Goal: Task Accomplishment & Management: Manage account settings

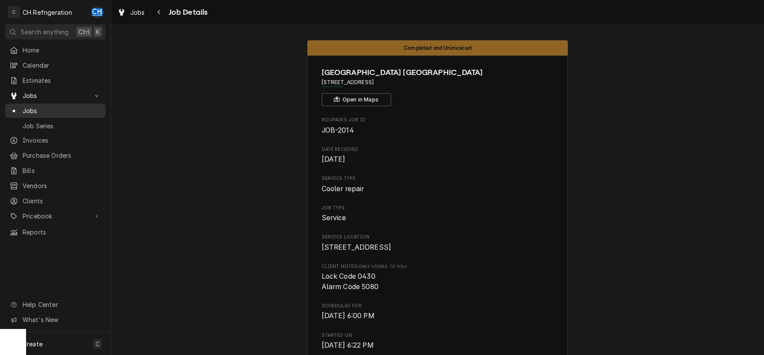
click at [47, 104] on link "Jobs" at bounding box center [55, 111] width 100 height 14
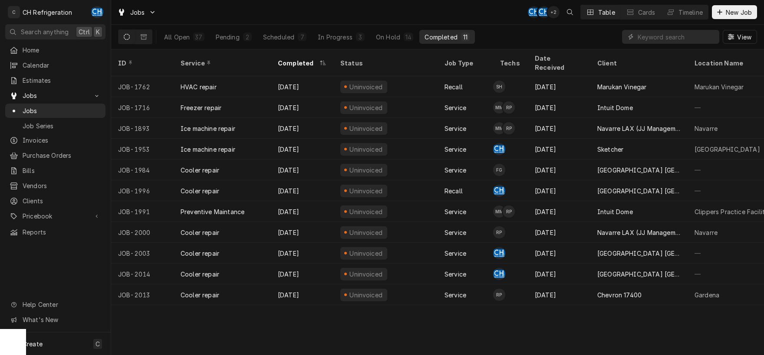
click at [462, 34] on div "11" at bounding box center [464, 37] width 5 height 9
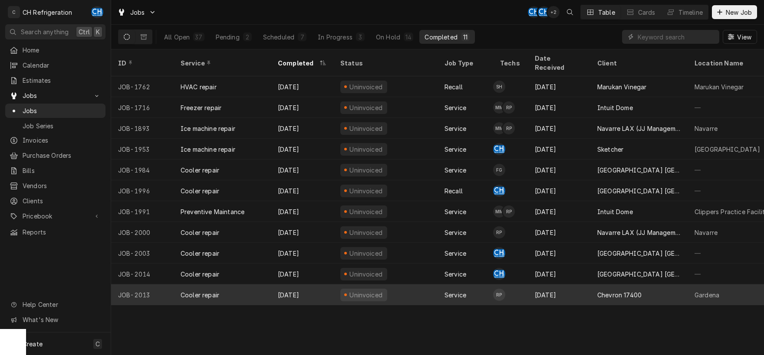
click at [603, 291] on div "Chevron 17400" at bounding box center [619, 295] width 44 height 9
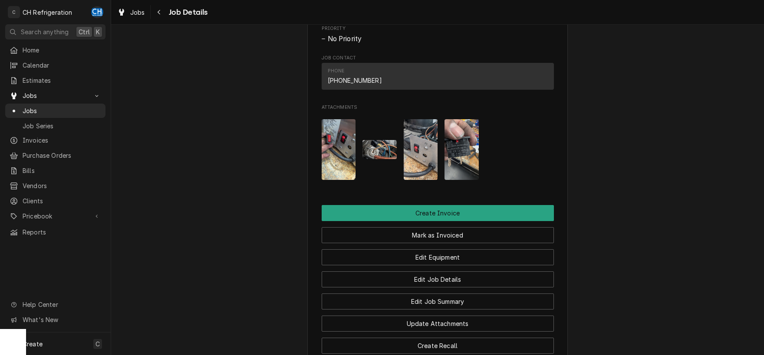
scroll to position [647, 0]
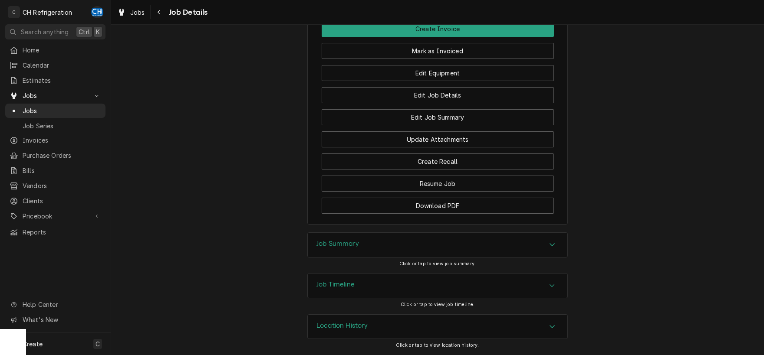
click at [522, 243] on div "Job Summary" at bounding box center [437, 245] width 259 height 24
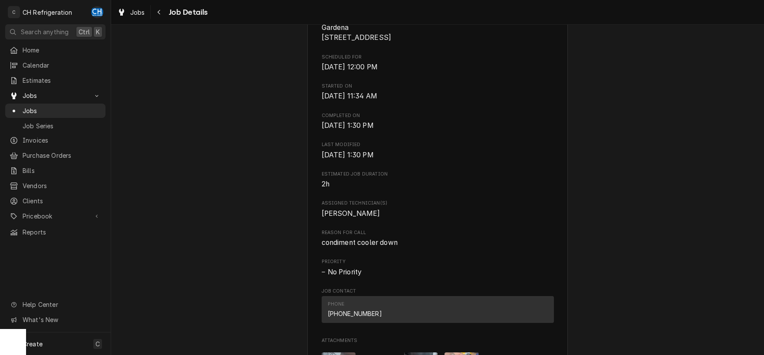
scroll to position [0, 0]
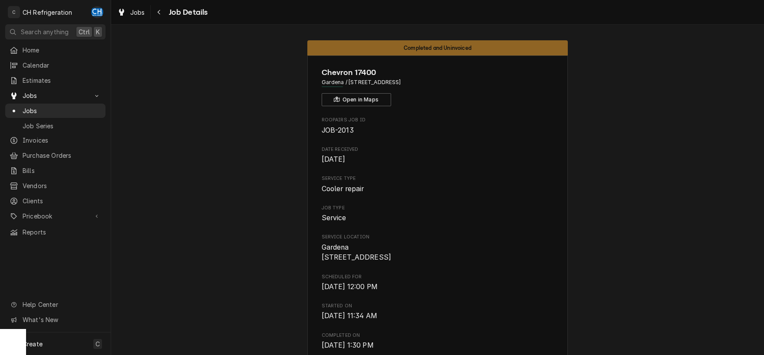
drag, startPoint x: 456, startPoint y: 84, endPoint x: 348, endPoint y: 84, distance: 108.0
click at [348, 84] on span "Gardena / 17400 S Western Ave, Gardena, CA 90248" at bounding box center [437, 83] width 232 height 8
copy span "17400 S Western Ave, Gardena, CA 90248"
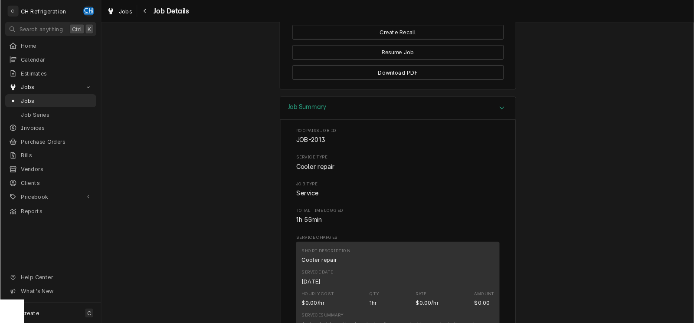
scroll to position [492, 0]
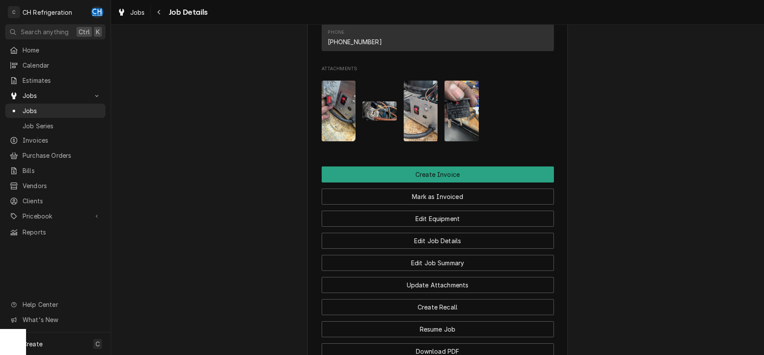
click at [479, 112] on div "Attachments" at bounding box center [437, 111] width 232 height 75
click at [456, 120] on img "Attachments" at bounding box center [461, 111] width 34 height 61
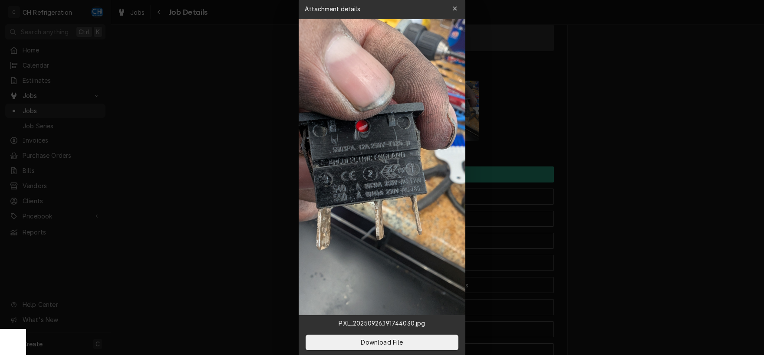
click at [399, 182] on img at bounding box center [381, 167] width 167 height 296
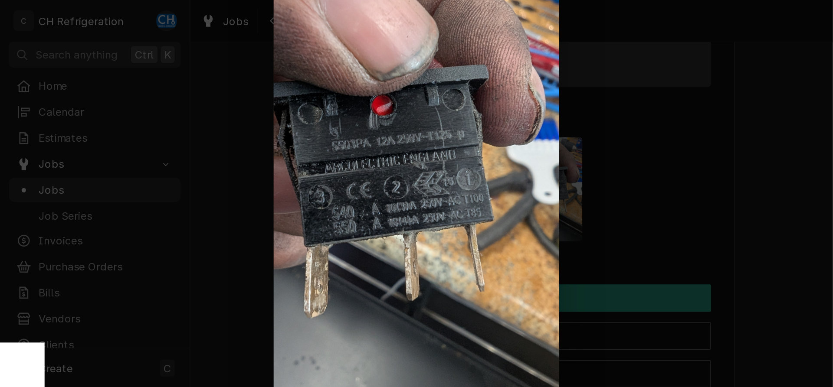
scroll to position [492, 0]
click at [439, 115] on div at bounding box center [243, 113] width 486 height 226
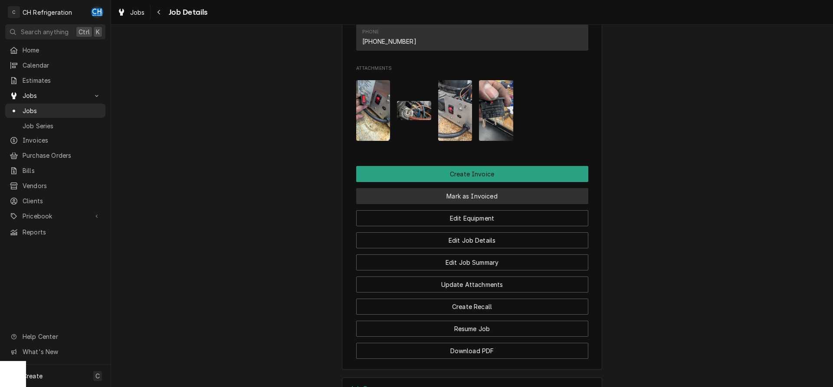
click at [475, 204] on button "Mark as Invoiced" at bounding box center [472, 196] width 232 height 16
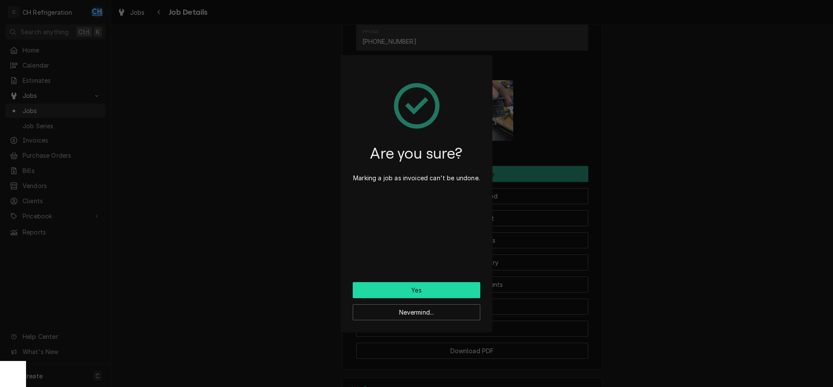
click at [462, 294] on button "Yes" at bounding box center [417, 290] width 128 height 16
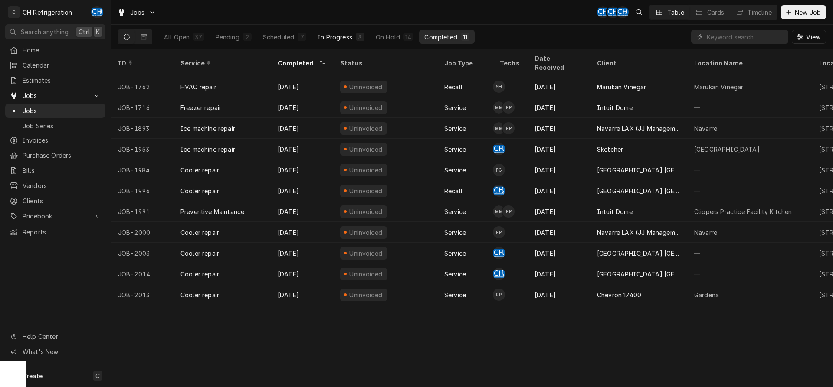
click at [363, 42] on button "In Progress 3" at bounding box center [340, 37] width 57 height 14
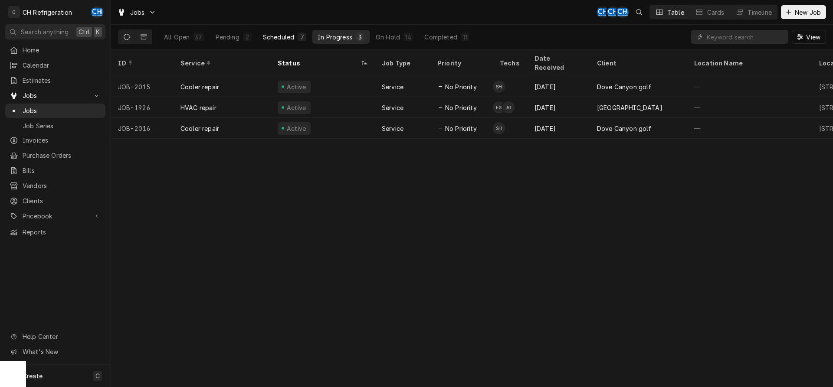
click at [270, 36] on div "Scheduled" at bounding box center [278, 37] width 31 height 9
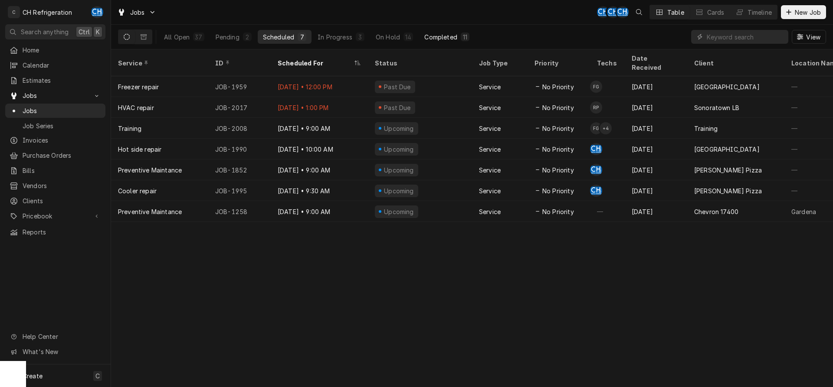
click at [436, 34] on div "Completed" at bounding box center [440, 37] width 33 height 9
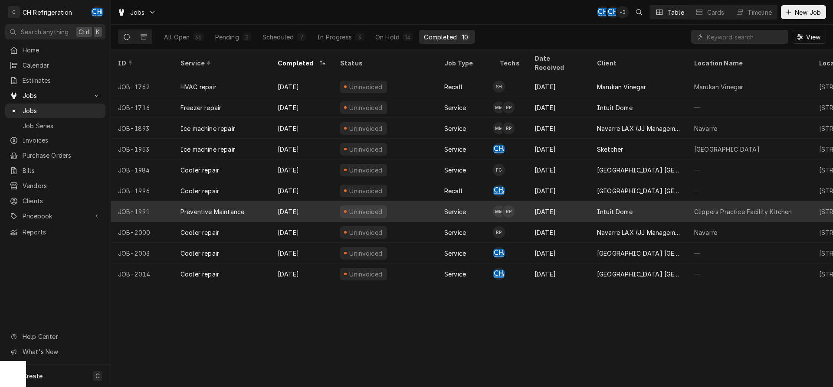
click at [485, 201] on div "Intuit Dome" at bounding box center [638, 211] width 97 height 21
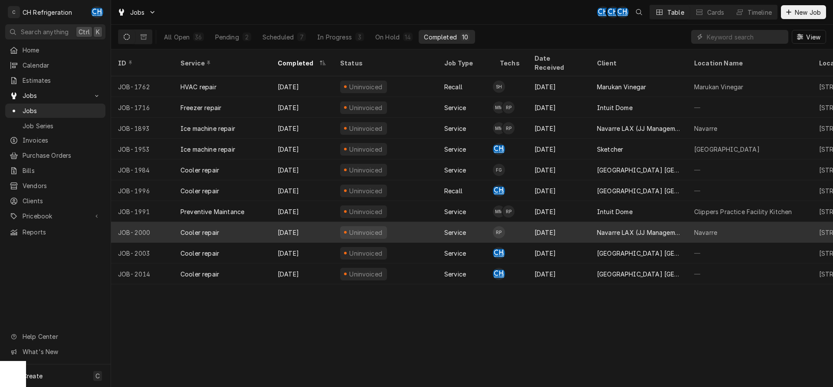
click at [603, 228] on div "Navarre LAX (JJ Management LLC)" at bounding box center [638, 232] width 97 height 21
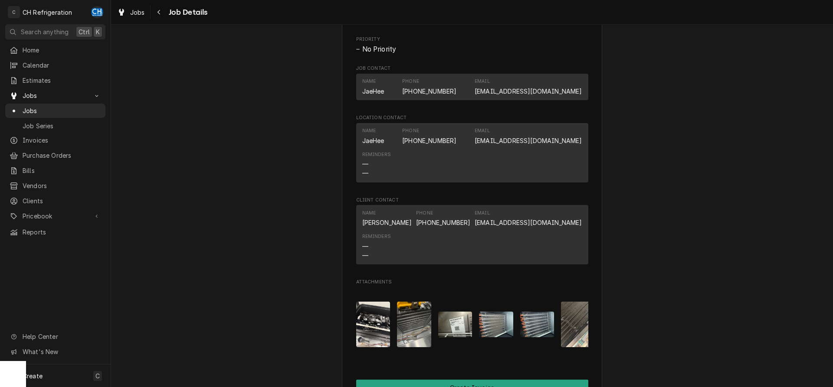
scroll to position [575, 0]
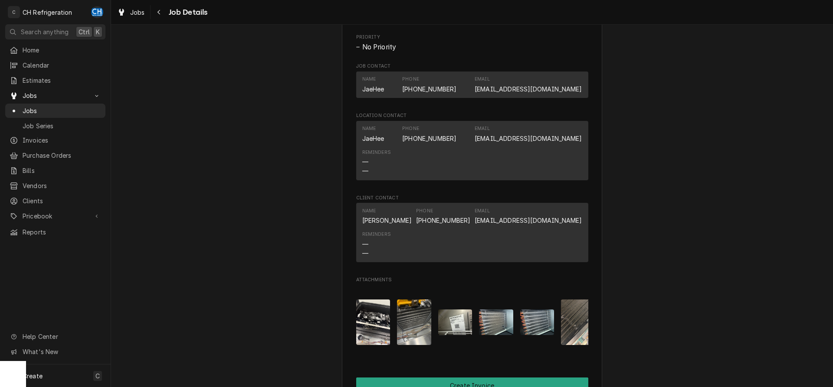
click at [151, 17] on div "Jobs Job Details" at bounding box center [161, 12] width 94 height 14
click at [157, 15] on div "Navigate back" at bounding box center [159, 12] width 9 height 9
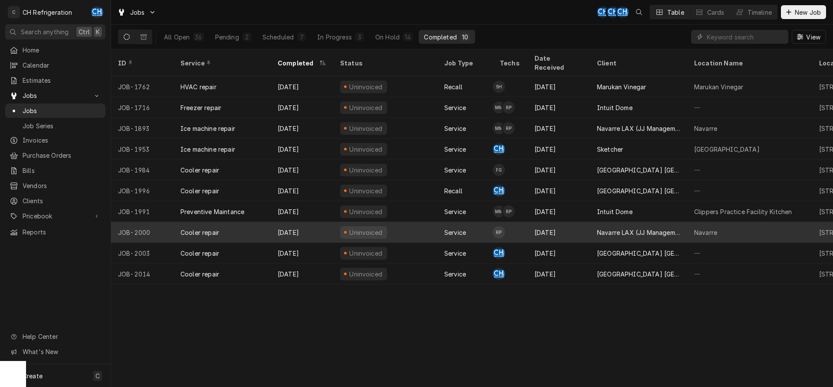
click at [614, 228] on div "Navarre LAX (JJ Management LLC)" at bounding box center [638, 232] width 83 height 9
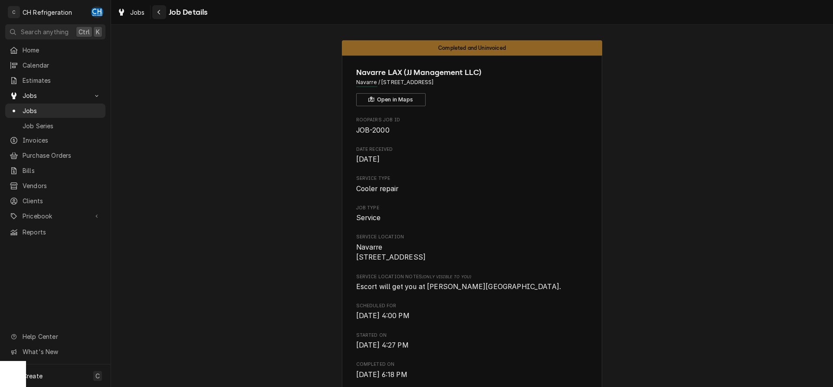
click at [161, 11] on icon "Navigate back" at bounding box center [159, 12] width 4 height 6
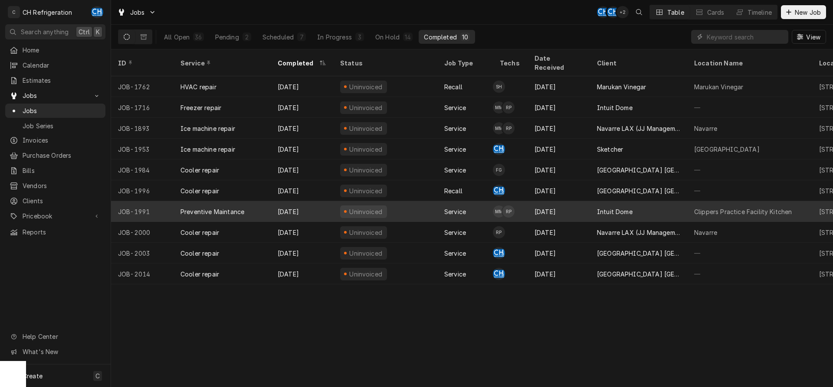
click at [628, 210] on div "Intuit Dome" at bounding box center [638, 211] width 97 height 21
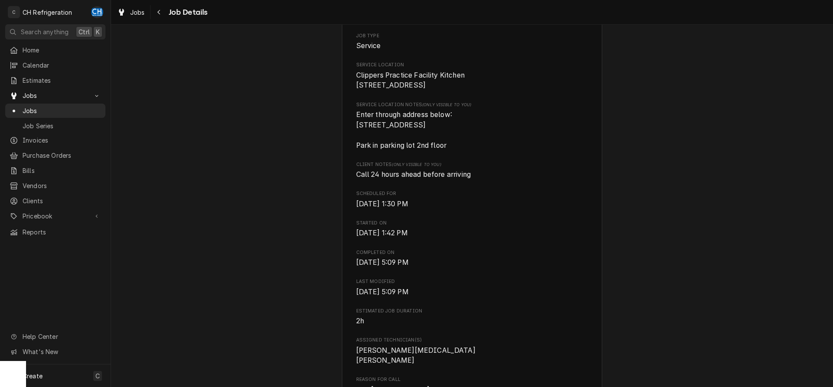
scroll to position [310, 0]
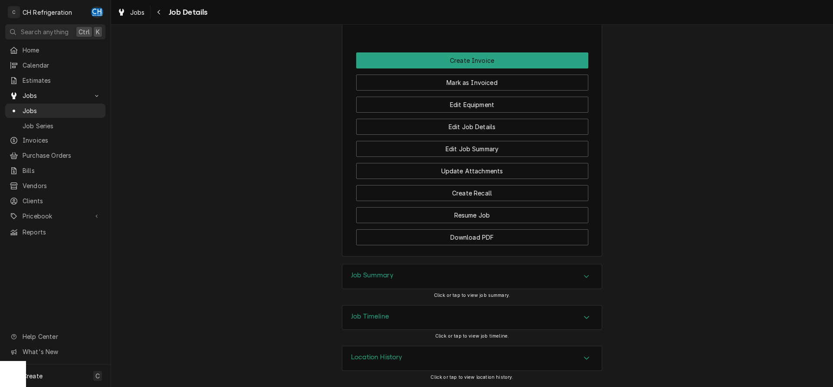
click at [544, 271] on div "Job Summary" at bounding box center [471, 277] width 259 height 24
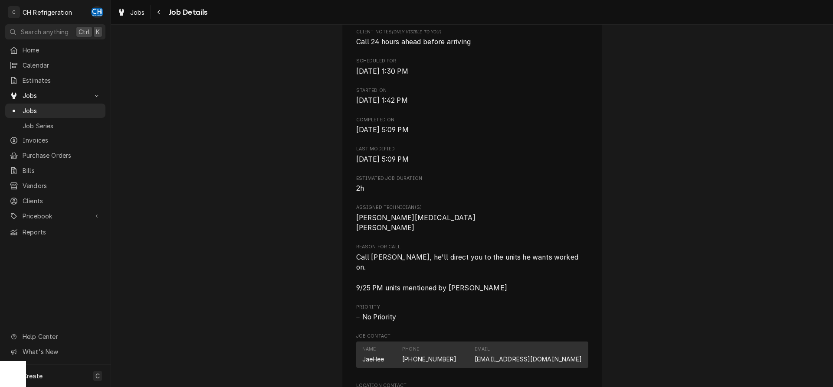
scroll to position [288, 0]
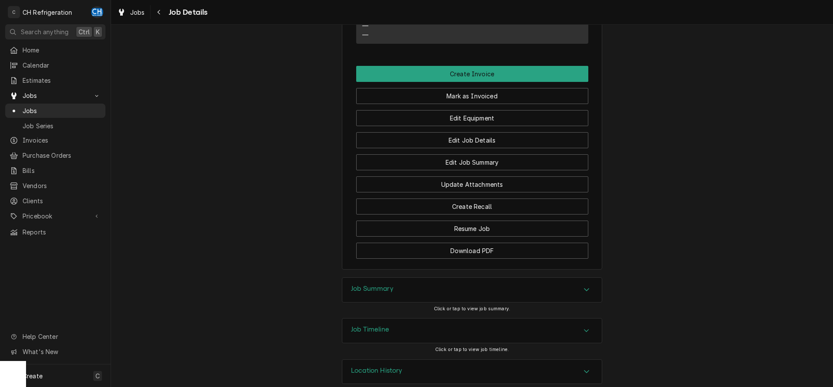
click at [402, 278] on div "Job Summary" at bounding box center [471, 290] width 259 height 24
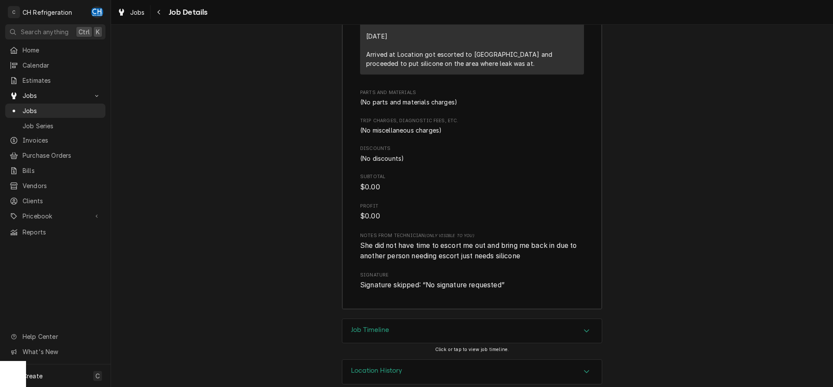
click at [390, 319] on div "Job Timeline" at bounding box center [471, 331] width 259 height 24
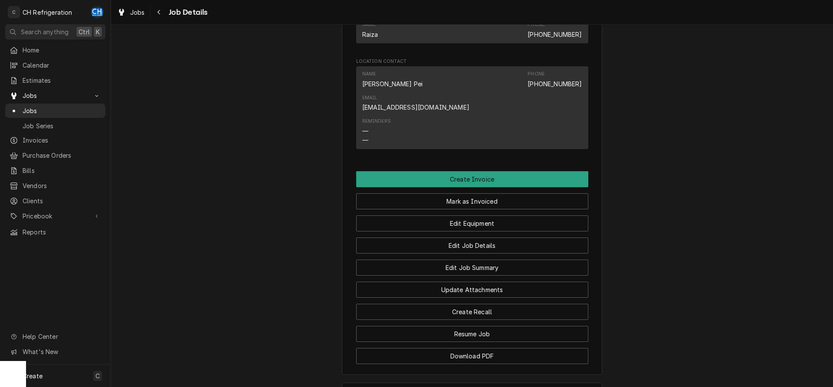
scroll to position [531, 0]
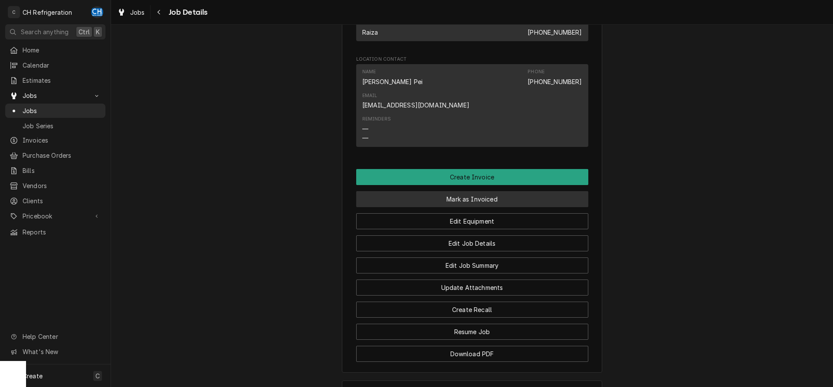
click at [461, 191] on button "Mark as Invoiced" at bounding box center [472, 199] width 232 height 16
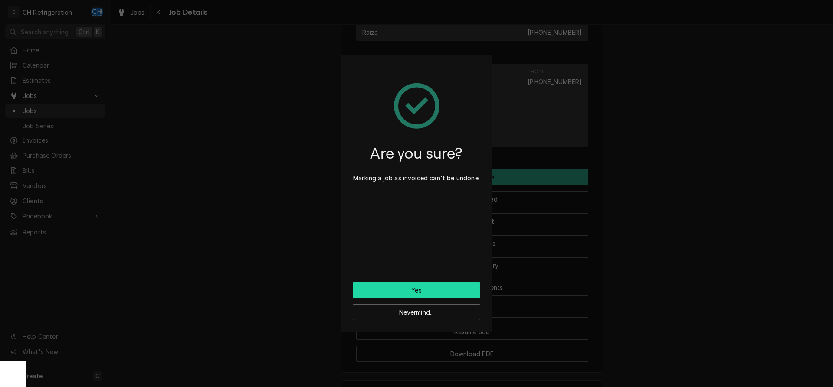
click at [423, 287] on button "Yes" at bounding box center [417, 290] width 128 height 16
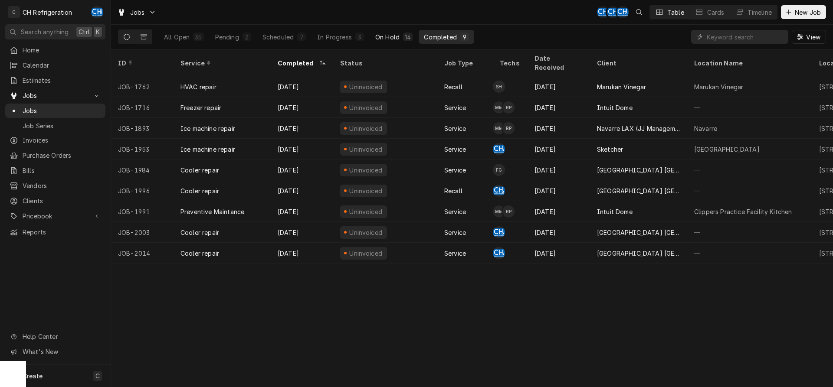
click at [407, 39] on div "14" at bounding box center [408, 37] width 6 height 9
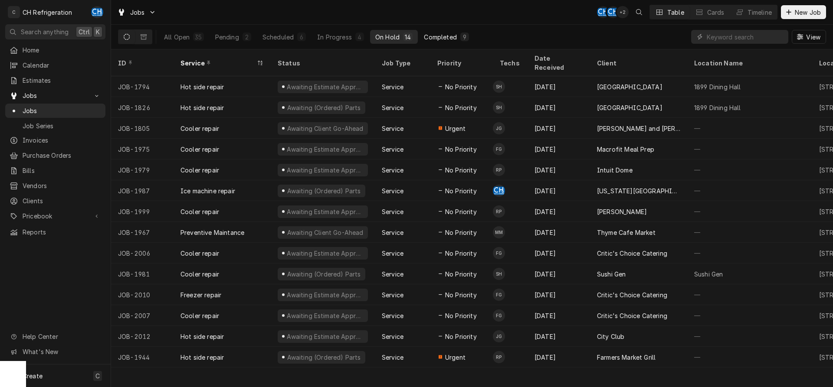
click at [449, 39] on div "Completed" at bounding box center [440, 37] width 33 height 9
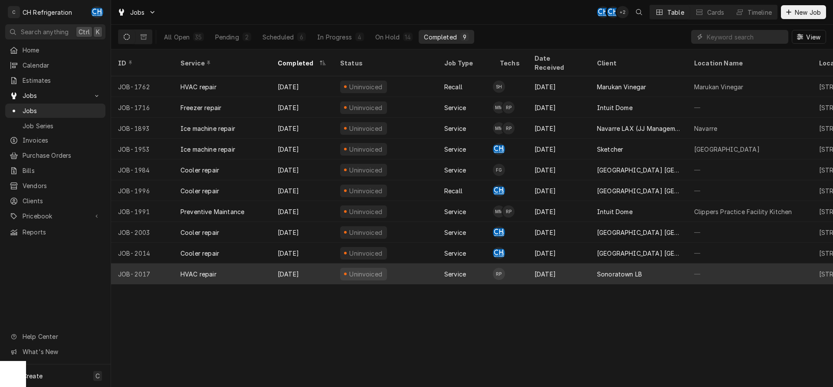
click at [584, 264] on div "Sep 26" at bounding box center [559, 274] width 62 height 21
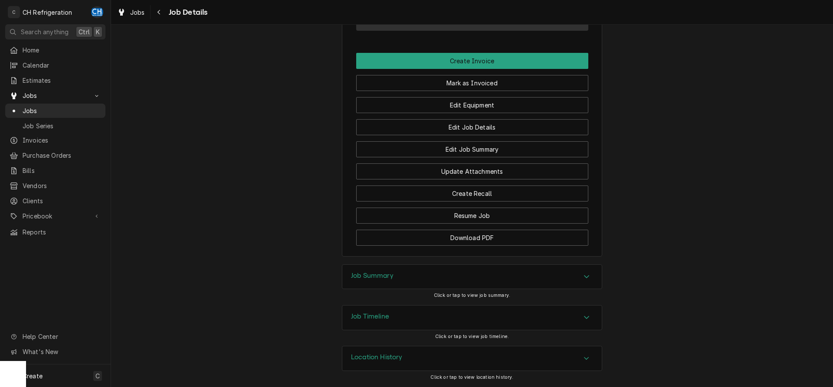
click at [485, 278] on div "Job Summary" at bounding box center [471, 277] width 259 height 24
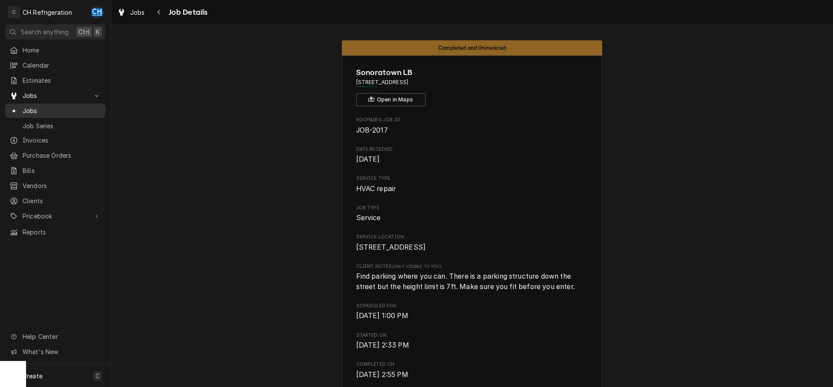
click at [32, 106] on span "Jobs" at bounding box center [62, 110] width 79 height 9
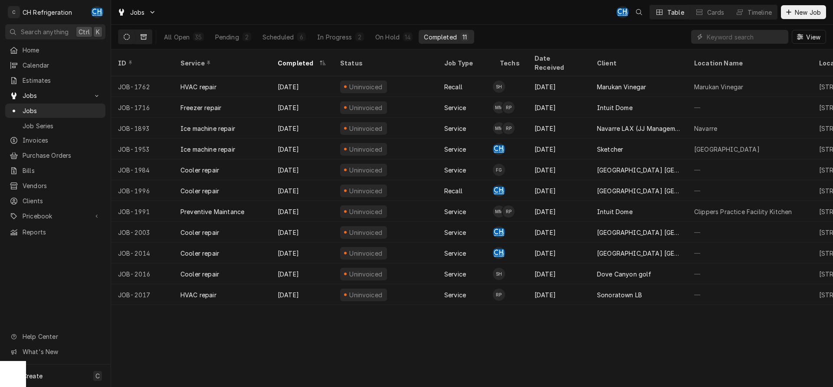
drag, startPoint x: 154, startPoint y: 33, endPoint x: 139, endPoint y: 36, distance: 15.2
click at [151, 33] on div "All Open 35 Pending 2 Scheduled 6 In Progress 2 On Hold 14 Completed 11" at bounding box center [295, 37] width 355 height 24
click at [139, 36] on button "Dynamic Content Wrapper" at bounding box center [143, 37] width 16 height 14
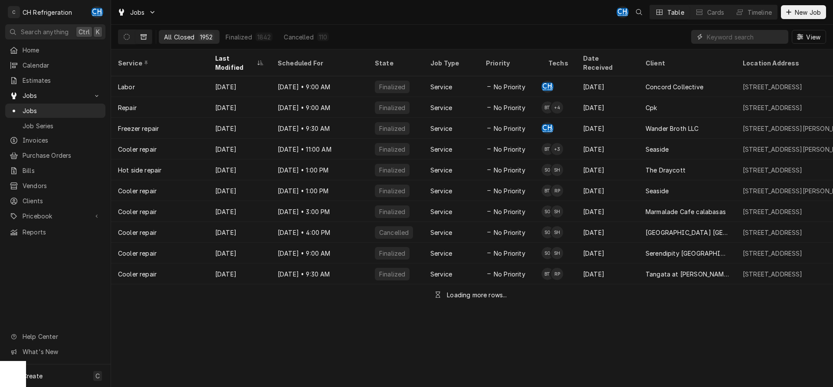
click at [748, 36] on input "Dynamic Content Wrapper" at bounding box center [745, 37] width 77 height 14
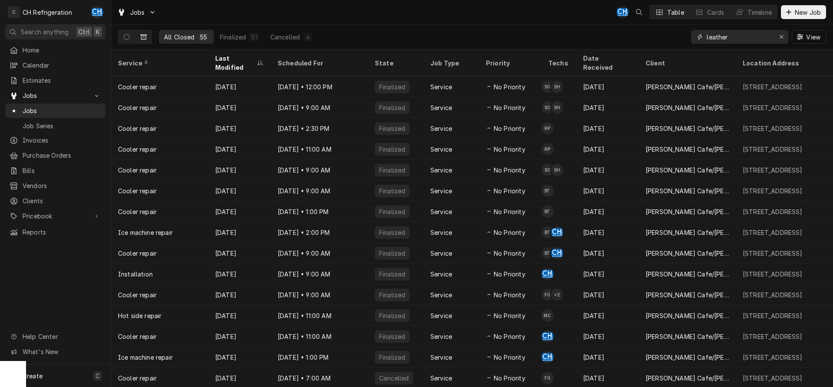
type input "leather"
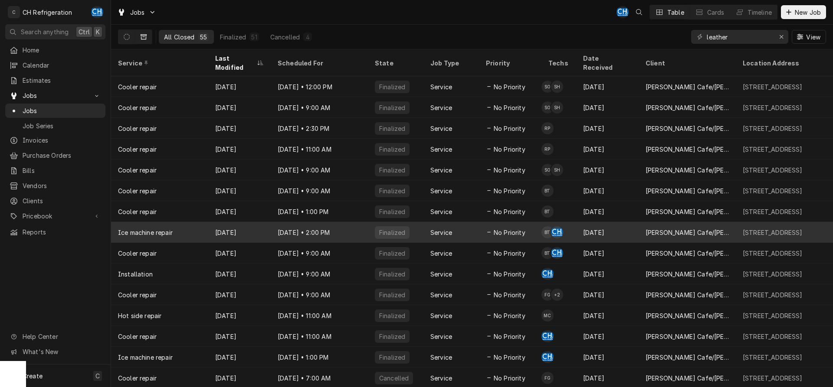
click at [364, 222] on div "Sep 9, 2024 • 2:00 PM" at bounding box center [319, 232] width 97 height 21
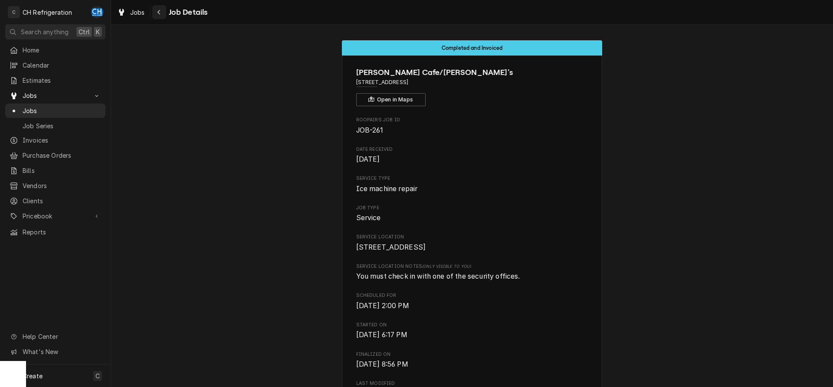
click at [159, 15] on icon "Navigate back" at bounding box center [159, 12] width 4 height 6
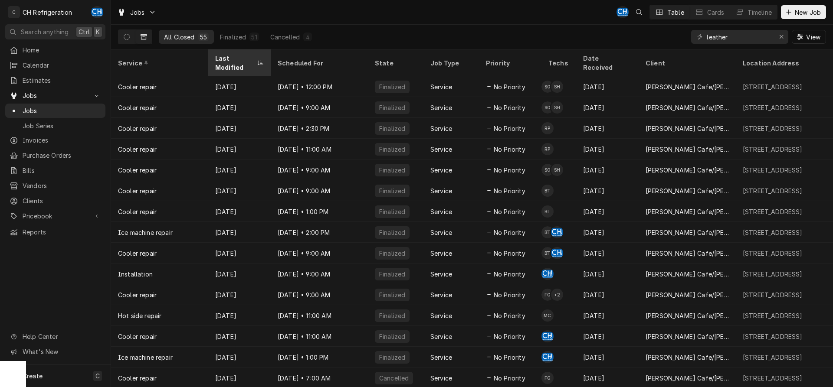
click at [226, 54] on div "Last Modified" at bounding box center [235, 63] width 40 height 18
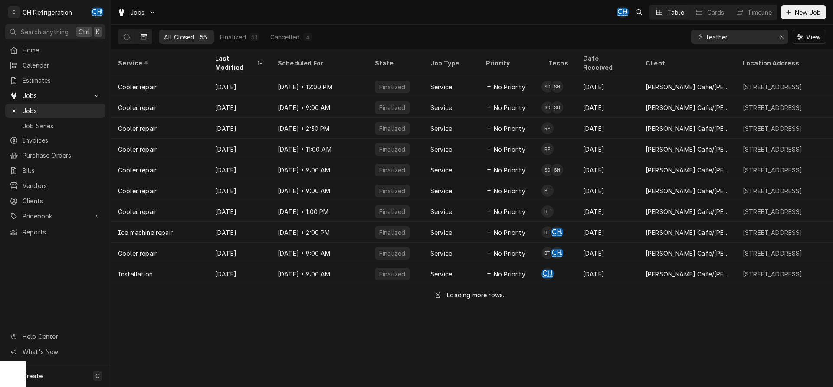
click at [226, 54] on div "Last Modified" at bounding box center [235, 63] width 40 height 18
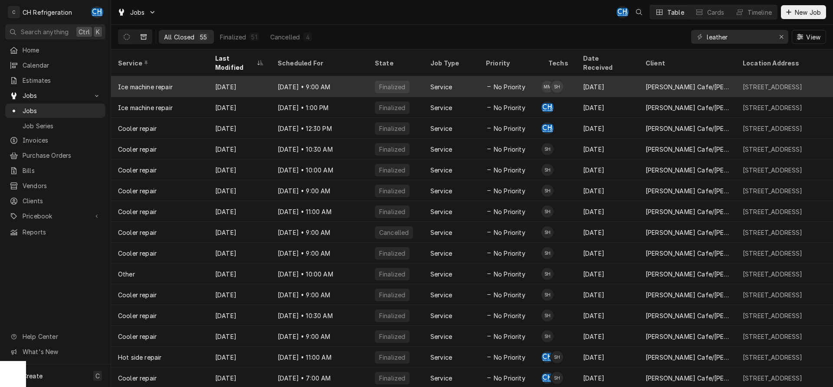
click at [245, 76] on div "Sep 23" at bounding box center [239, 86] width 62 height 21
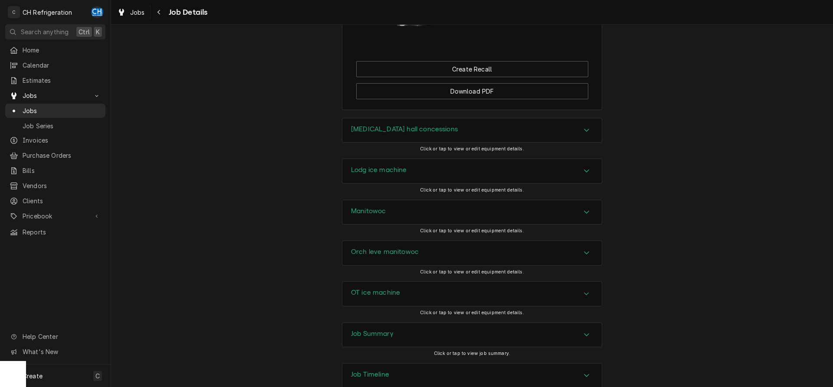
scroll to position [929, 0]
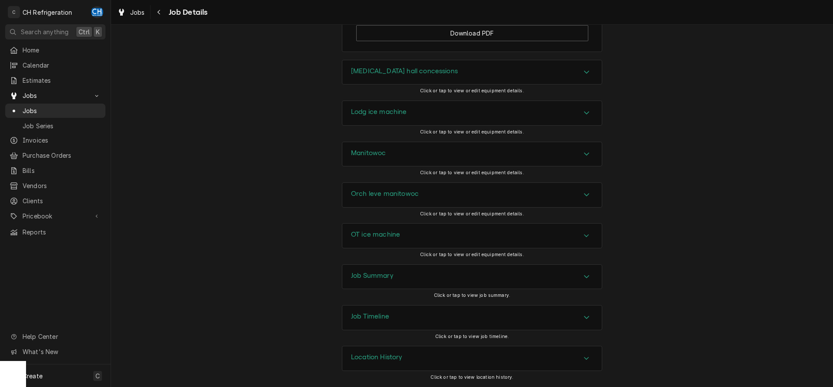
click at [519, 80] on div "[MEDICAL_DATA] hall concessions" at bounding box center [471, 72] width 259 height 24
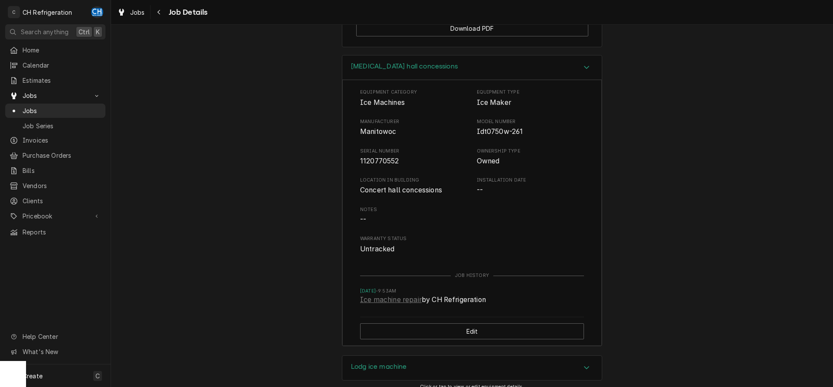
click at [519, 80] on div "[MEDICAL_DATA] hall concessions" at bounding box center [471, 68] width 259 height 25
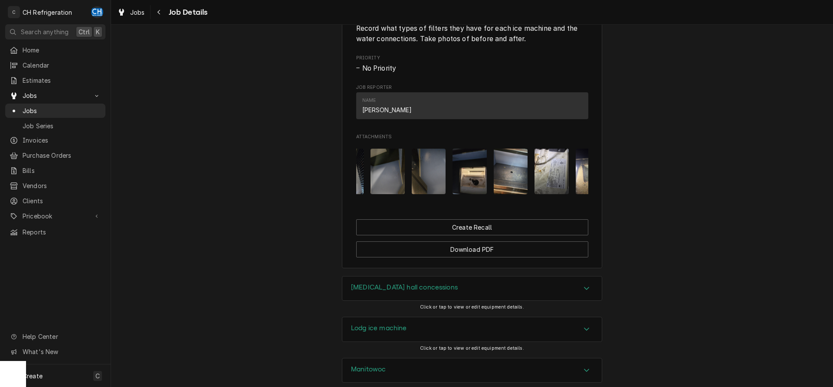
scroll to position [0, 1900]
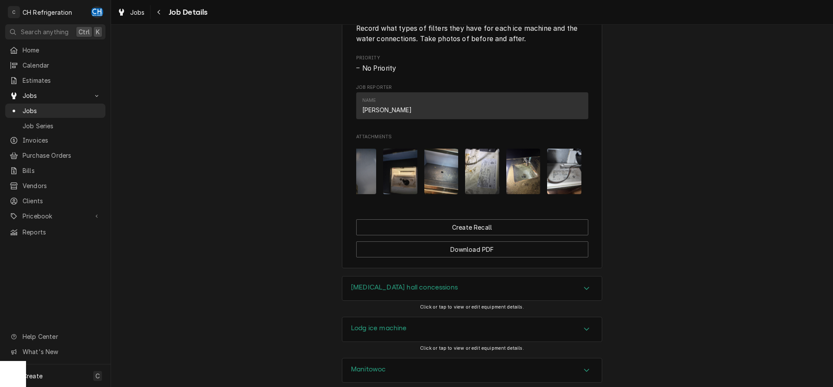
click at [569, 190] on img "Attachments" at bounding box center [564, 172] width 34 height 46
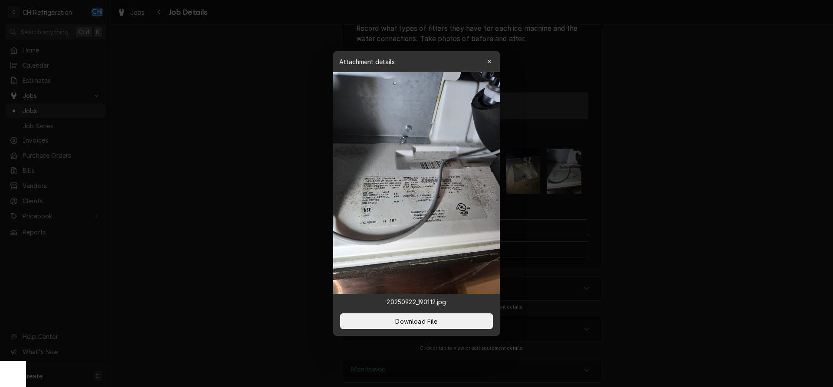
click at [635, 199] on div at bounding box center [416, 193] width 833 height 387
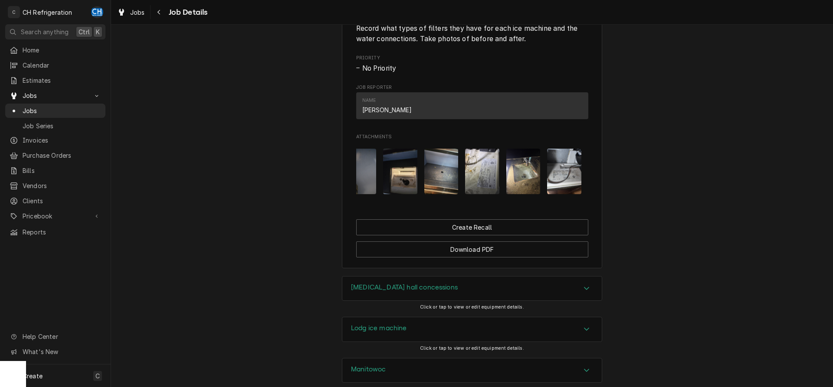
click at [529, 191] on img "Attachments" at bounding box center [523, 172] width 34 height 46
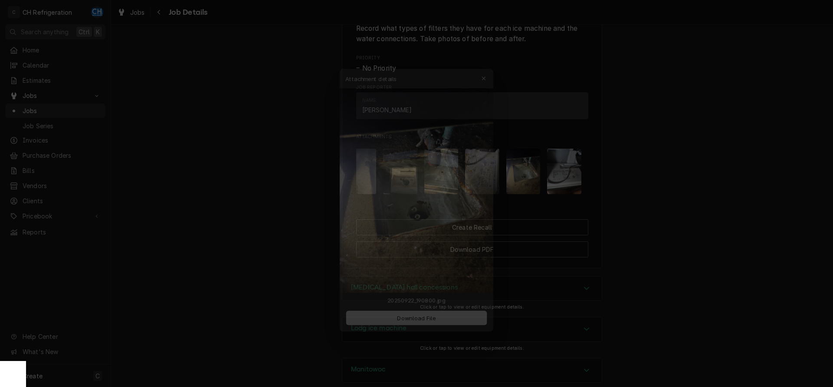
click at [659, 193] on div at bounding box center [416, 193] width 833 height 387
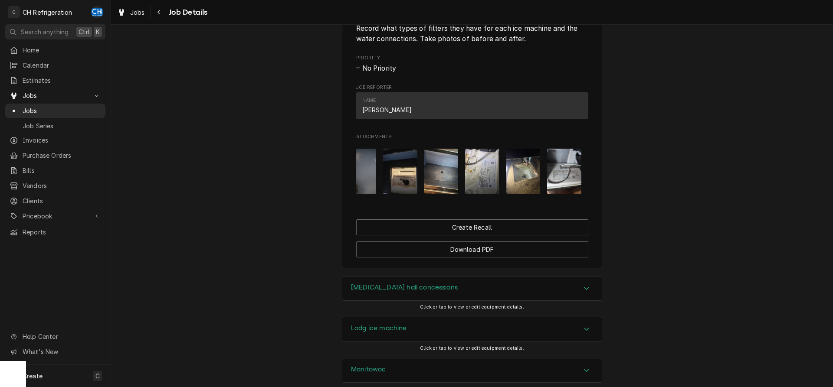
click at [482, 184] on img "Attachments" at bounding box center [482, 172] width 34 height 46
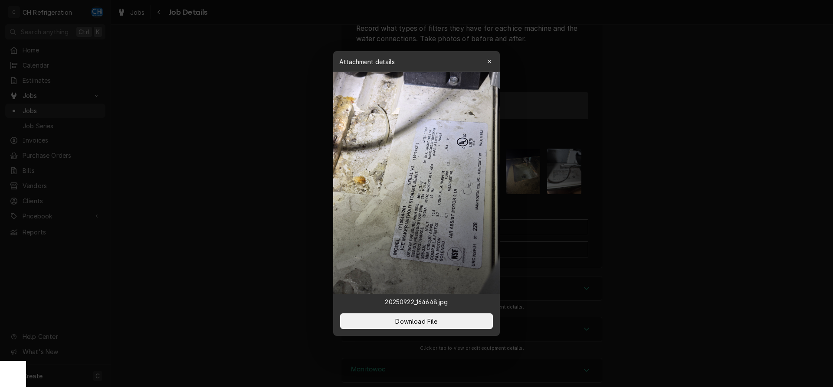
click at [669, 200] on div at bounding box center [416, 193] width 833 height 387
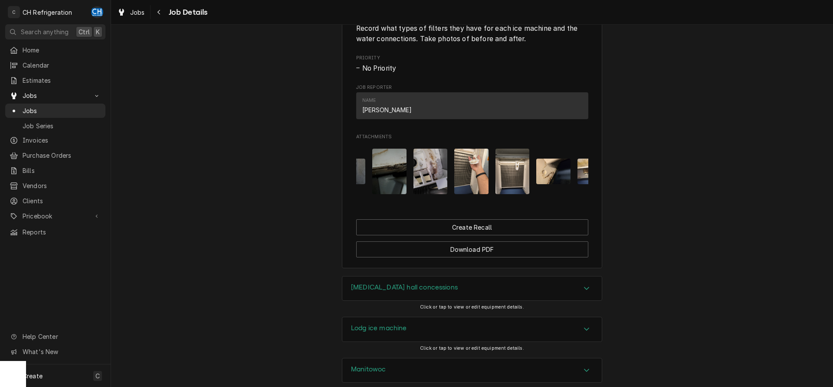
scroll to position [0, 1070]
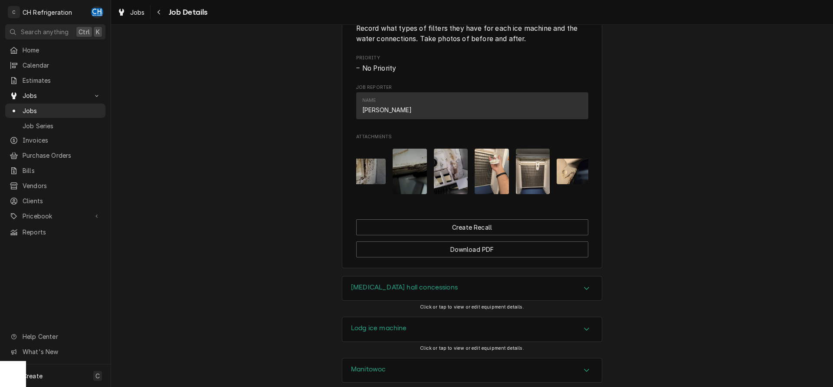
click at [482, 194] on img "Attachments" at bounding box center [492, 172] width 34 height 46
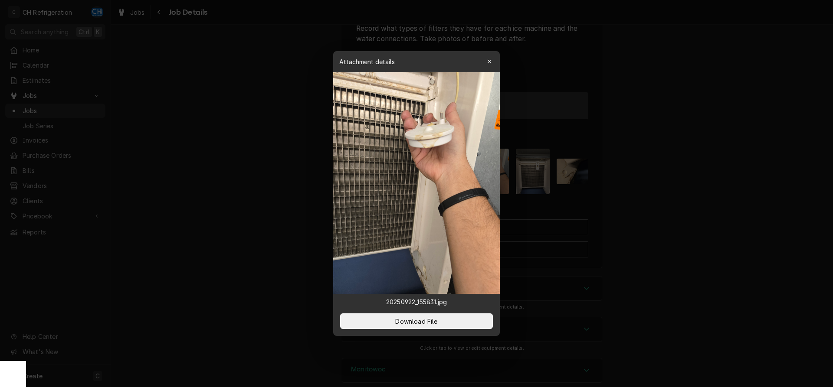
click at [646, 200] on div at bounding box center [416, 193] width 833 height 387
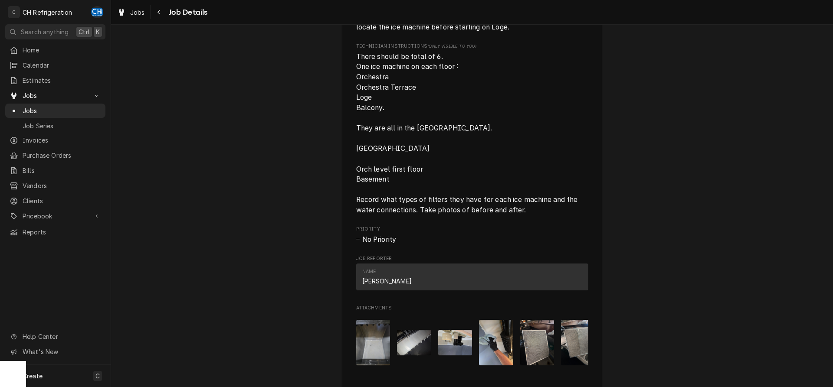
scroll to position [271, 0]
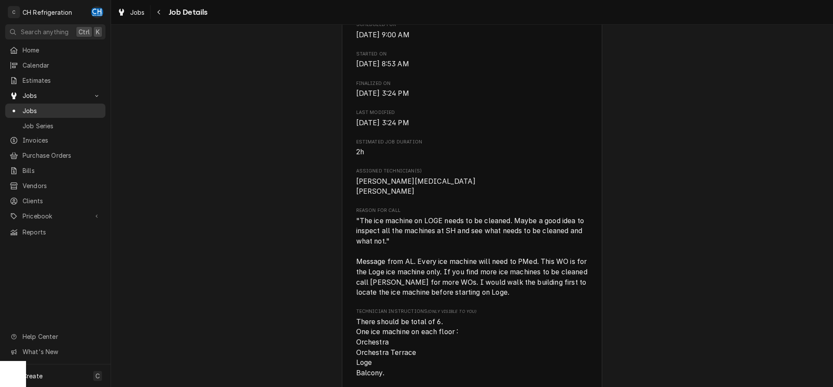
click at [102, 105] on div "Jobs" at bounding box center [55, 110] width 97 height 11
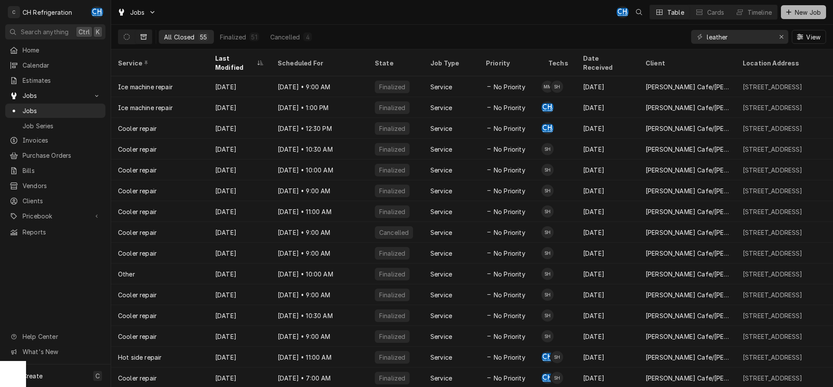
click at [808, 9] on span "New Job" at bounding box center [808, 12] width 30 height 9
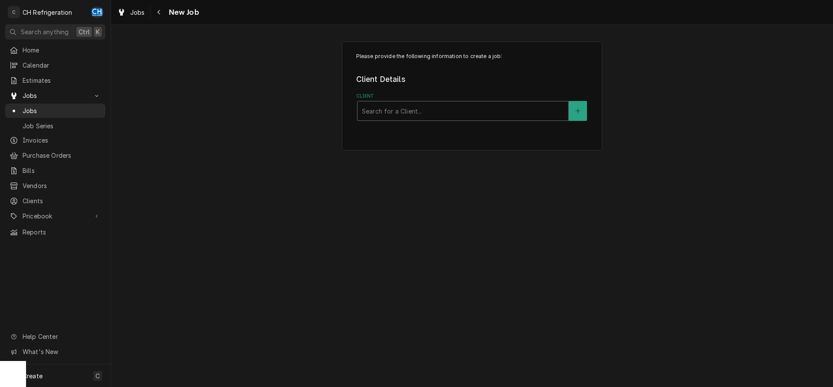
click at [394, 112] on div "Client" at bounding box center [463, 111] width 202 height 16
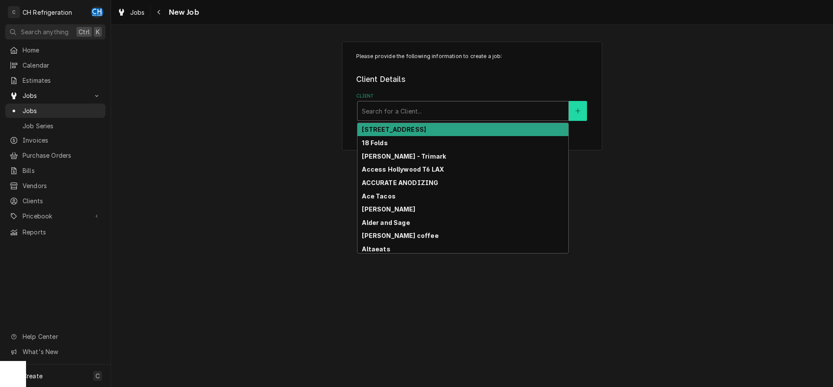
click at [574, 106] on button "Client" at bounding box center [578, 111] width 18 height 20
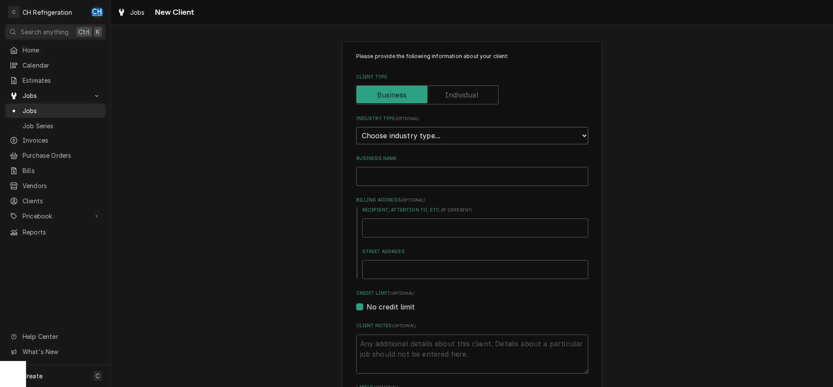
click at [356, 127] on select "Choose industry type... Residential Commercial Industrial Government" at bounding box center [472, 135] width 232 height 17
select select "1"
click option "Residential" at bounding box center [0, 0] width 0 height 0
click at [421, 194] on div "Please provide the following information about your client: Client Type Industr…" at bounding box center [472, 301] width 232 height 498
click at [425, 178] on input "Business Name" at bounding box center [472, 176] width 232 height 19
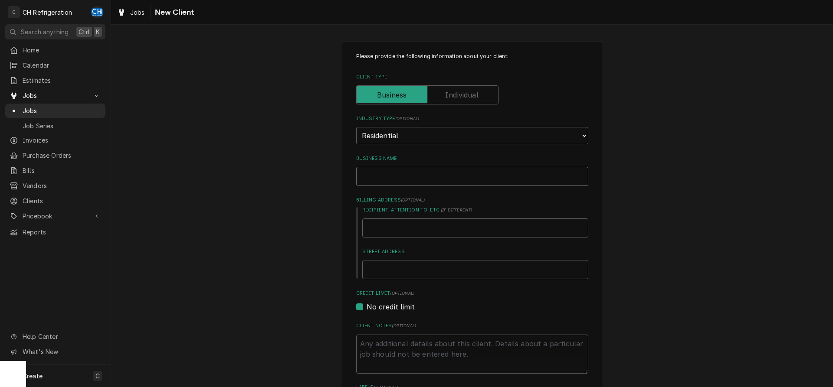
type textarea "x"
type input "B"
type textarea "x"
type input "Br"
type textarea "x"
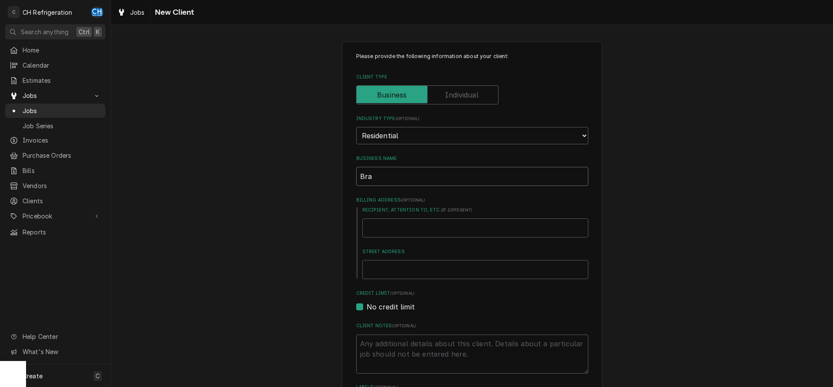
type input "Brac"
type textarea "x"
type input "Bracc"
type textarea "x"
type input "[PERSON_NAME]"
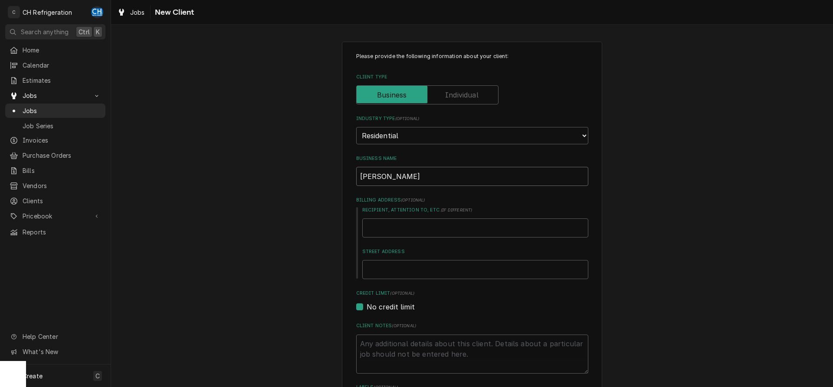
type textarea "x"
type input "[PERSON_NAME]"
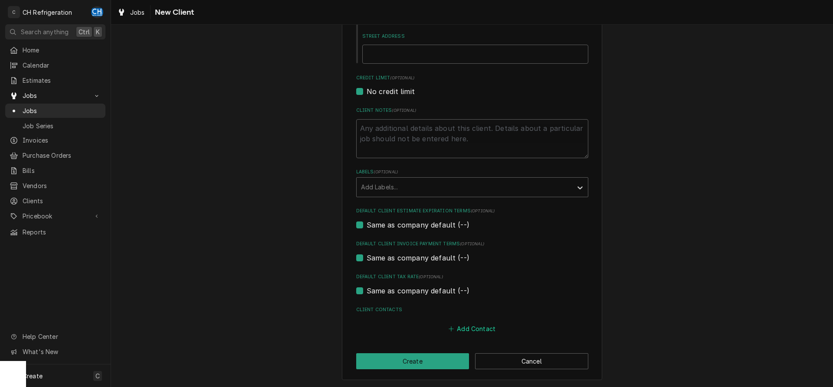
click at [473, 329] on button "Add Contact" at bounding box center [472, 329] width 50 height 12
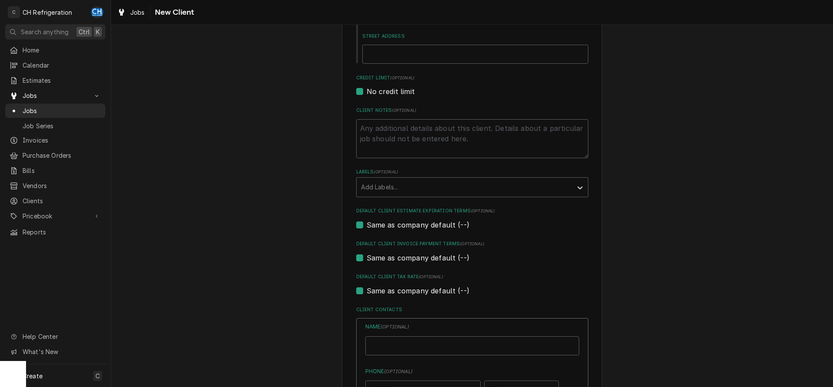
type textarea "x"
click at [431, 338] on input "Business Name" at bounding box center [472, 346] width 214 height 19
click at [437, 337] on input "Business Name" at bounding box center [472, 346] width 214 height 19
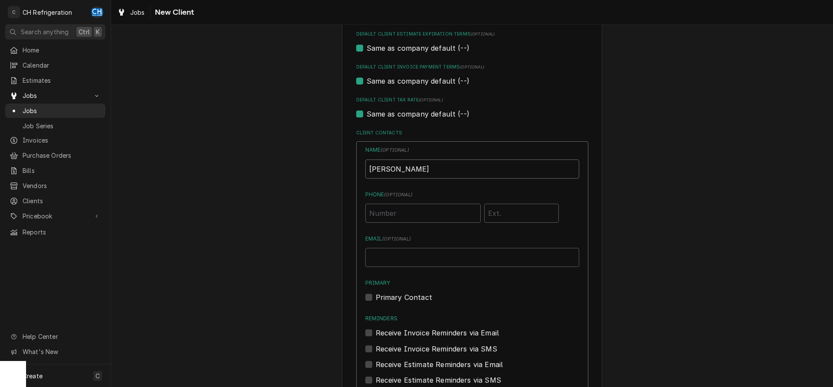
type input "Bracci"
click at [424, 220] on input "Phone ( optional )" at bounding box center [422, 213] width 115 height 19
click at [528, 261] on input "Email ( optional )" at bounding box center [472, 257] width 214 height 19
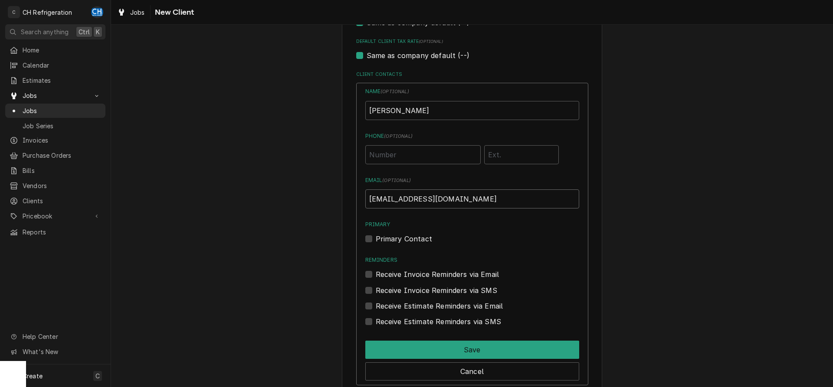
scroll to position [506, 0]
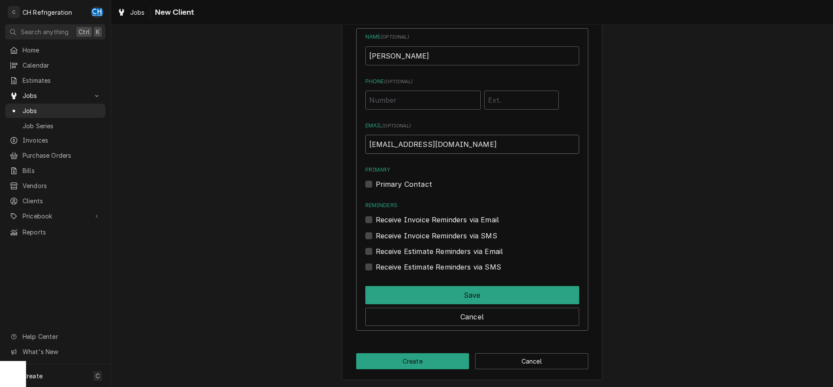
type input "mfbracci@yahoo.com"
click at [428, 104] on input "Phone ( optional )" at bounding box center [422, 100] width 115 height 19
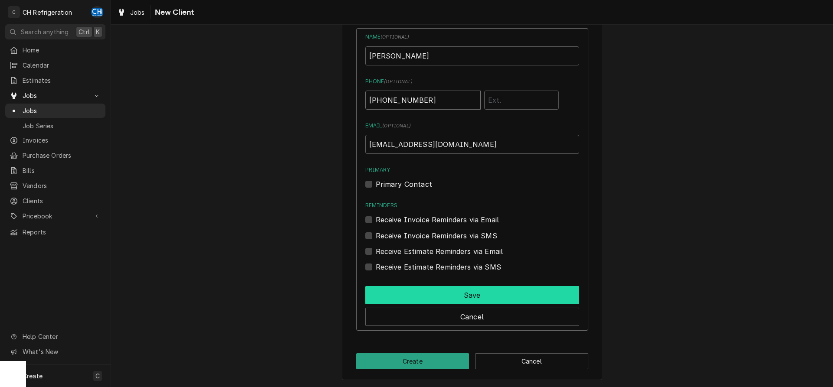
type input "(626) 629-6068"
click at [482, 302] on button "Save" at bounding box center [472, 295] width 214 height 18
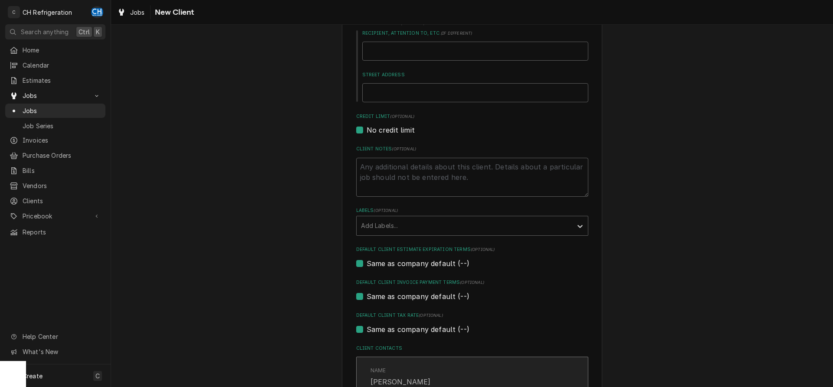
scroll to position [351, 0]
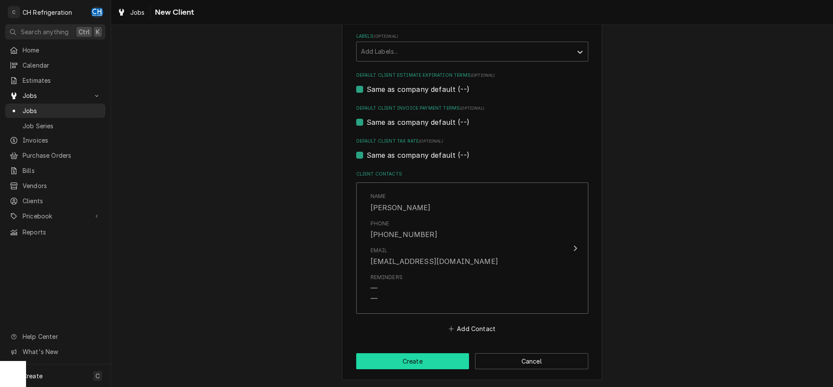
click at [425, 360] on button "Create" at bounding box center [412, 362] width 113 height 16
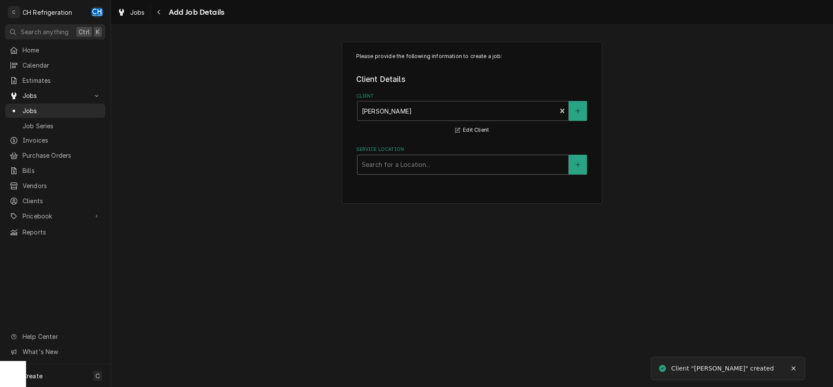
click at [430, 166] on div "Service Location" at bounding box center [463, 165] width 202 height 16
click at [473, 161] on div "Service Location" at bounding box center [463, 165] width 202 height 16
click at [552, 164] on div "Service Location" at bounding box center [463, 165] width 202 height 16
click at [582, 161] on button "Service Location" at bounding box center [578, 165] width 18 height 20
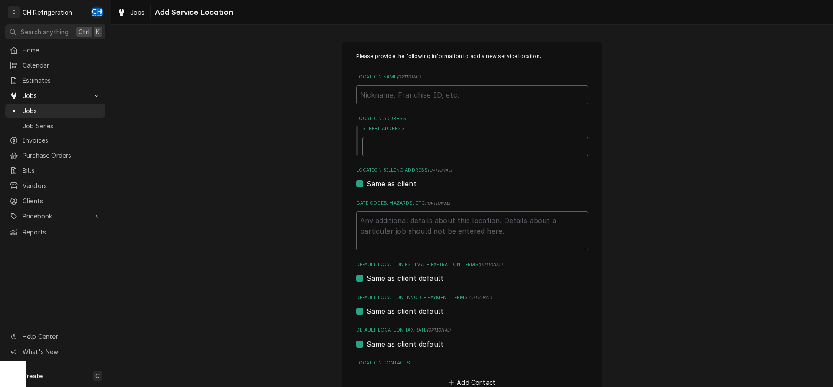
click at [431, 148] on input "Street Address" at bounding box center [475, 146] width 226 height 19
type textarea "x"
type input "3"
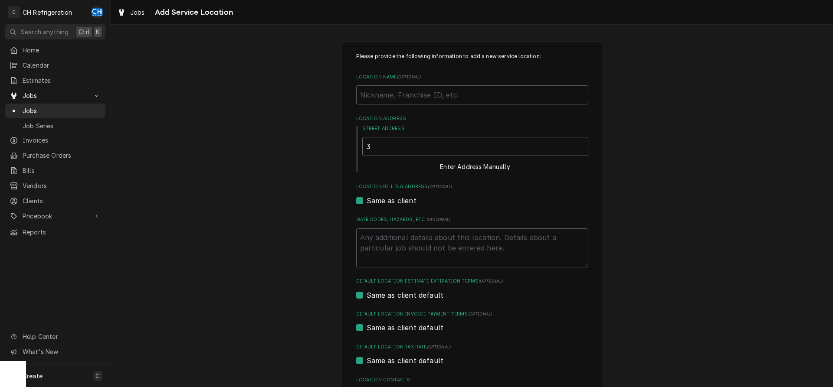
type textarea "x"
type input "33"
type textarea "x"
type input "339"
type textarea "x"
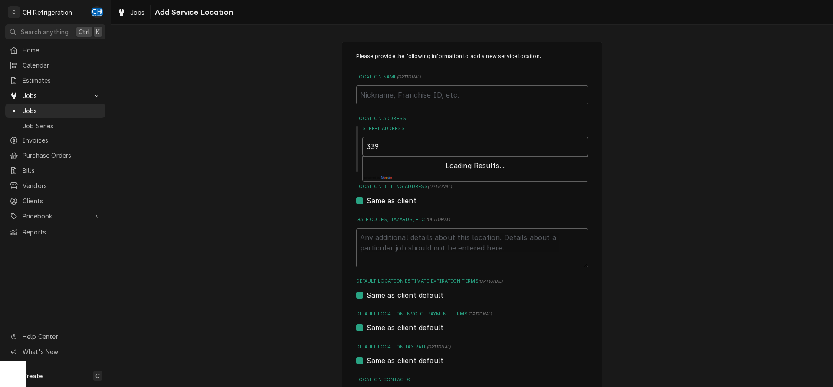
type input "339"
type textarea "x"
type input "339 n"
type textarea "x"
type input "339 n"
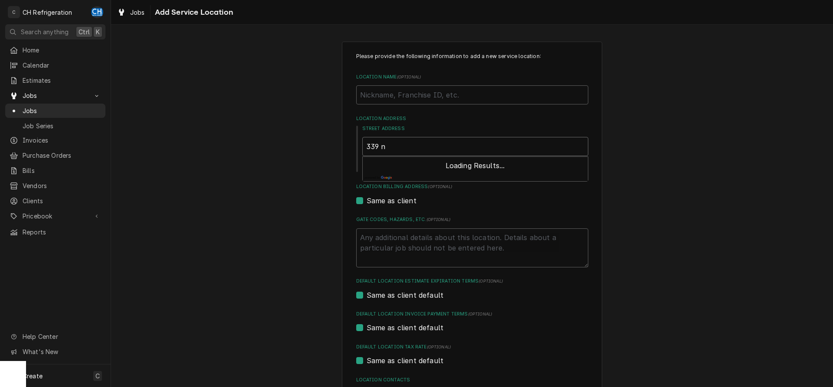
type textarea "x"
type input "339 n c"
type textarea "x"
type input "339 n ca"
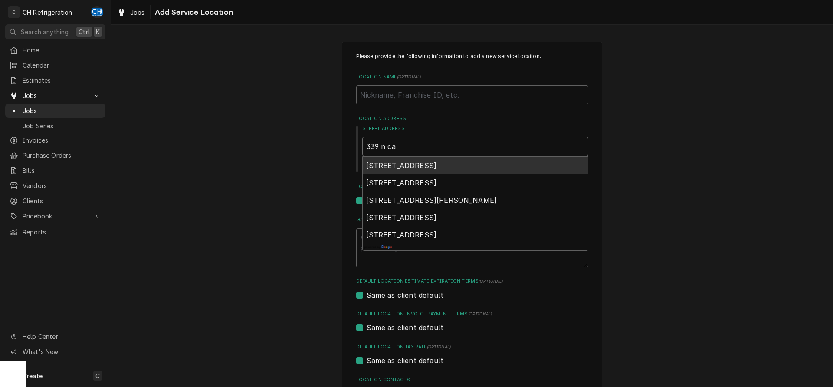
type textarea "x"
type input "339 n can"
type textarea "x"
type input "339 n cany"
click at [437, 164] on span "339 North Canyon Boulevard, Monrovia, CA, USA" at bounding box center [401, 165] width 71 height 9
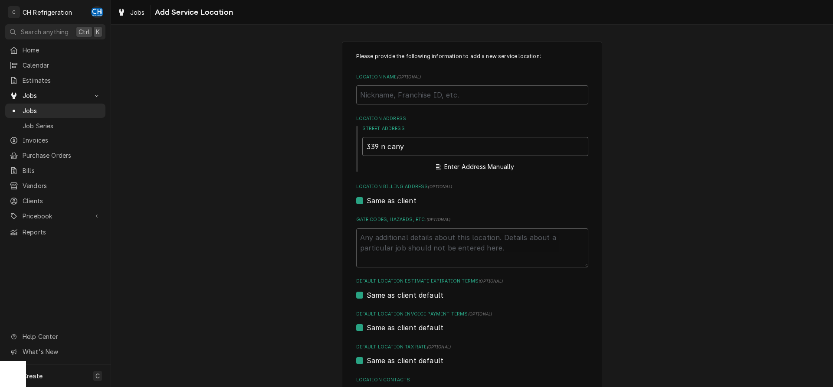
type textarea "x"
type input "339 N Canyon Blvd"
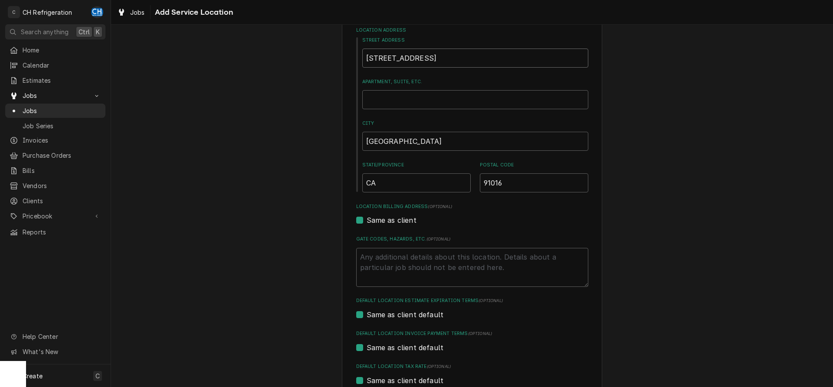
type textarea "x"
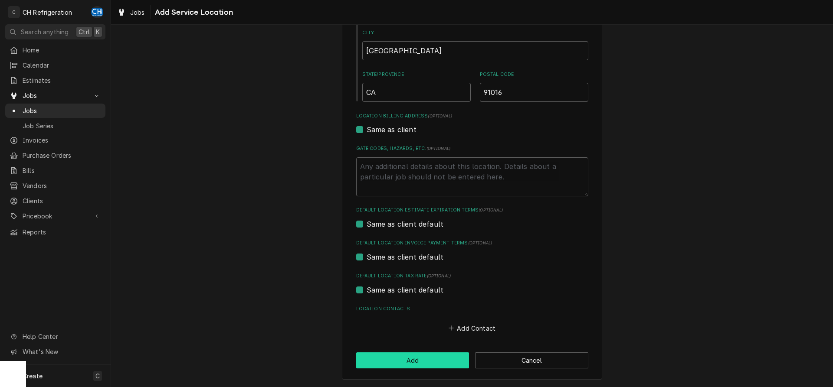
type input "339 N Canyon Blvd"
click at [439, 357] on button "Add" at bounding box center [412, 361] width 113 height 16
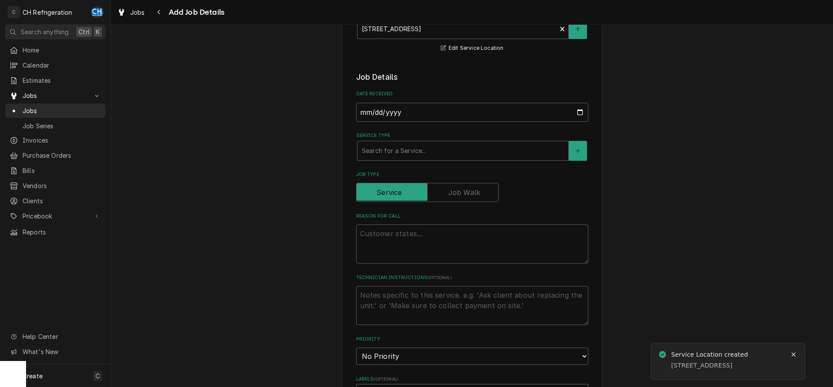
scroll to position [221, 0]
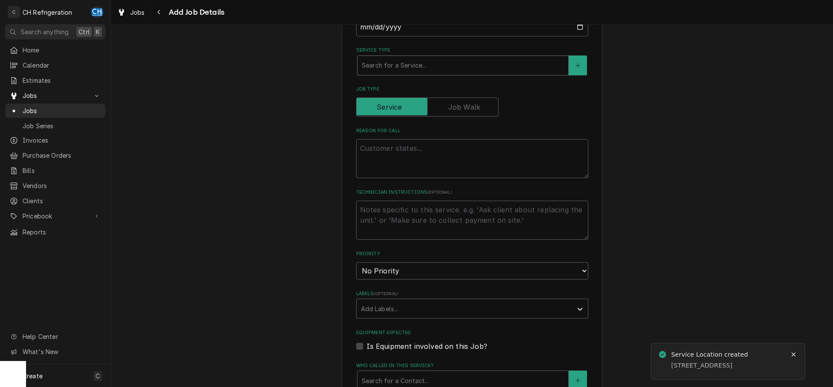
click at [422, 61] on div "Service Type" at bounding box center [463, 66] width 202 height 16
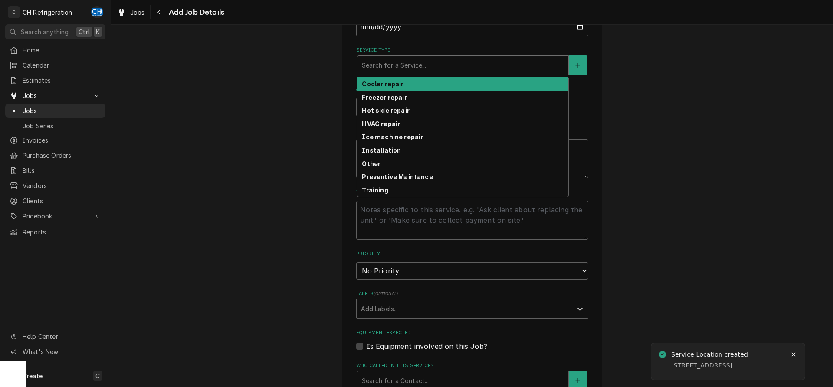
click at [410, 87] on div "Cooler repair" at bounding box center [462, 83] width 211 height 13
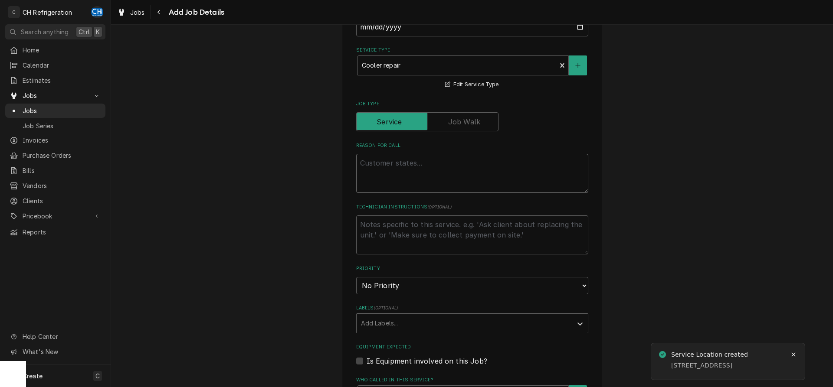
click at [412, 172] on textarea "Reason For Call" at bounding box center [472, 173] width 232 height 39
type textarea "x"
type textarea "wi"
type textarea "x"
type textarea "win"
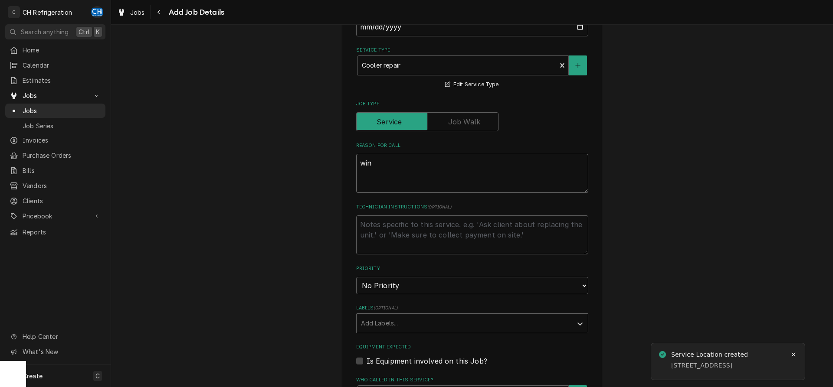
type textarea "x"
type textarea "wine"
type textarea "x"
type textarea "wine"
type textarea "x"
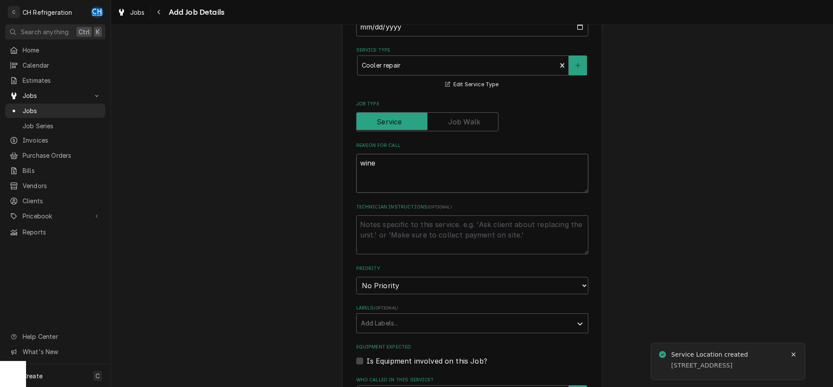
type textarea "wine c"
type textarea "x"
type textarea "wine co"
type textarea "x"
type textarea "wine coo"
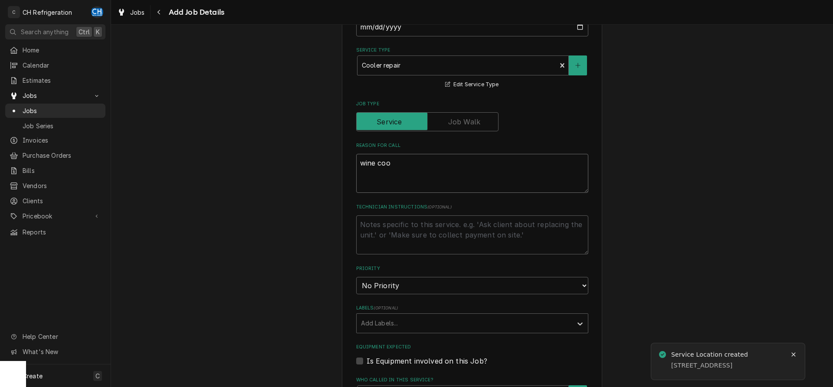
type textarea "x"
type textarea "wine cool"
type textarea "x"
type textarea "wine coole"
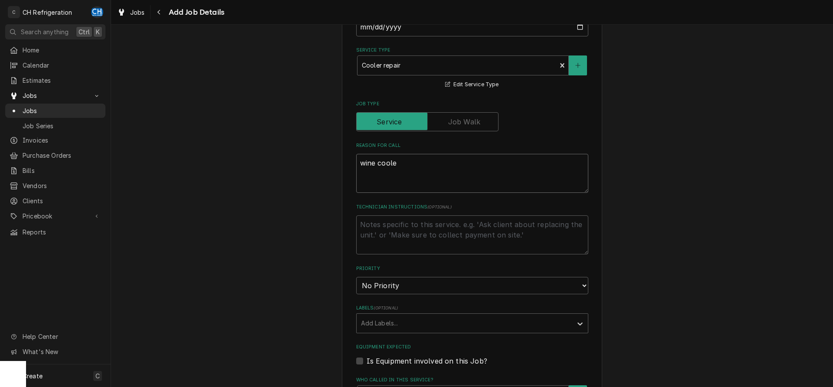
type textarea "x"
type textarea "wine cooler"
type textarea "x"
type textarea "wine cooler"
type textarea "x"
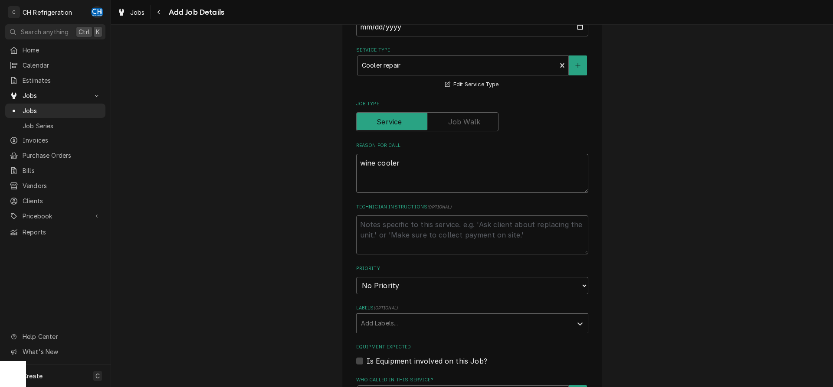
type textarea "wine cooler d"
type textarea "x"
type textarea "wine cooler do"
type textarea "x"
type textarea "wine cooler dow"
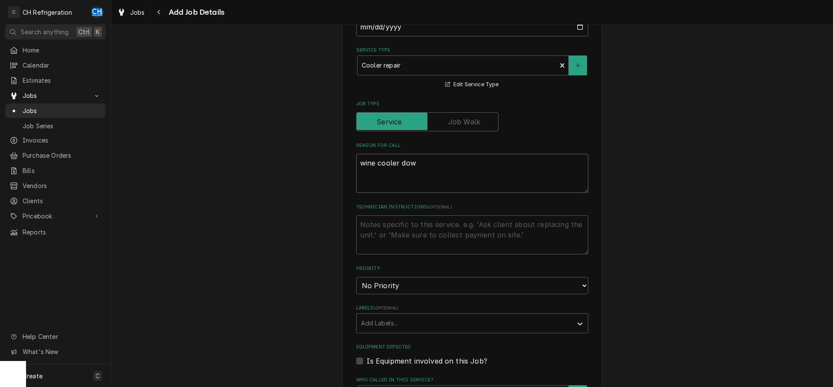
type textarea "x"
type textarea "wine cooler down"
type textarea "x"
type textarea "wine cooler down"
type textarea "x"
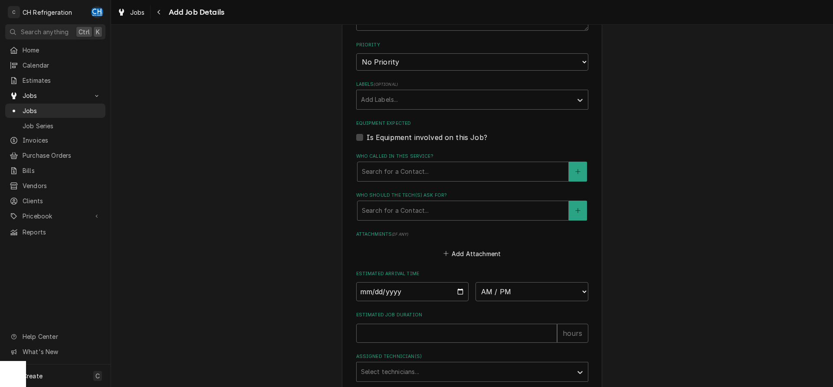
scroll to position [487, 0]
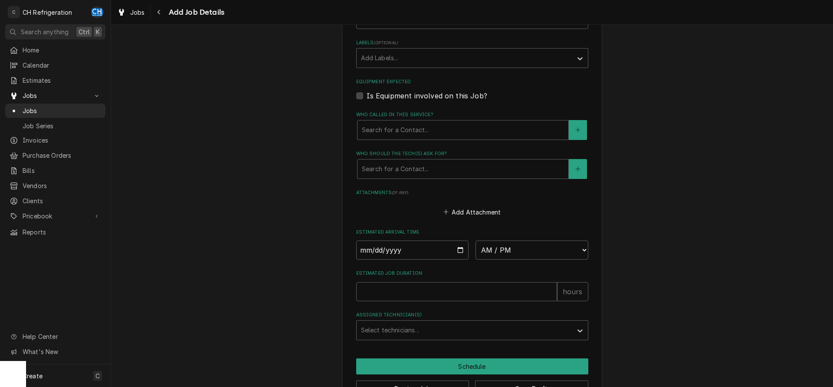
type textarea "wine cooler down"
click at [457, 246] on input "Date" at bounding box center [412, 250] width 113 height 19
type input "2025-09-26"
click at [476, 241] on select "AM / PM 6:00 AM 6:15 AM 6:30 AM 6:45 AM 7:00 AM 7:15 AM 7:30 AM 7:45 AM 8:00 AM…" at bounding box center [532, 250] width 113 height 19
type textarea "x"
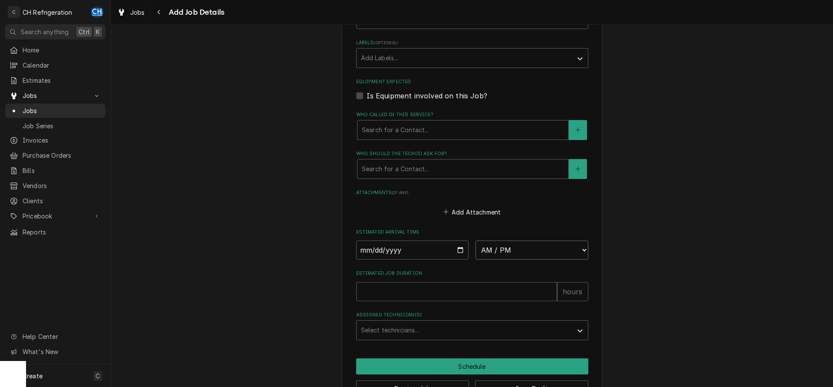
select select "16:30:00"
click option "4:30 PM" at bounding box center [0, 0] width 0 height 0
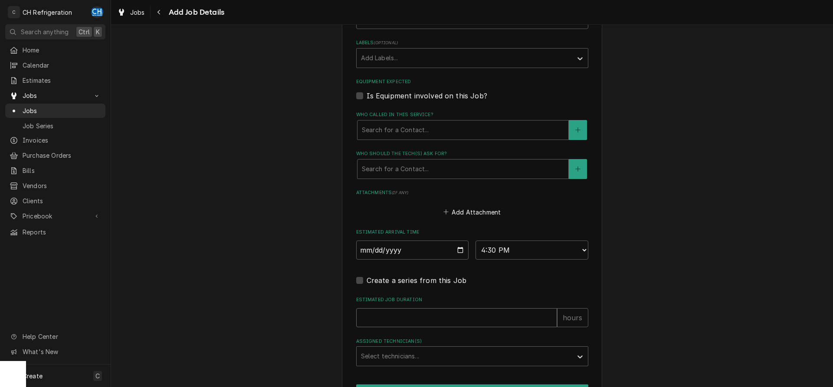
click at [428, 312] on input "Estimated Job Duration" at bounding box center [456, 317] width 201 height 19
type textarea "x"
type input "2"
type textarea "x"
type input "2"
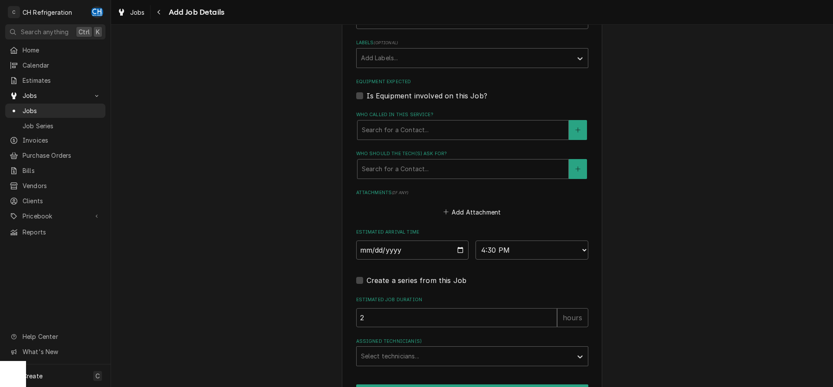
scroll to position [540, 0]
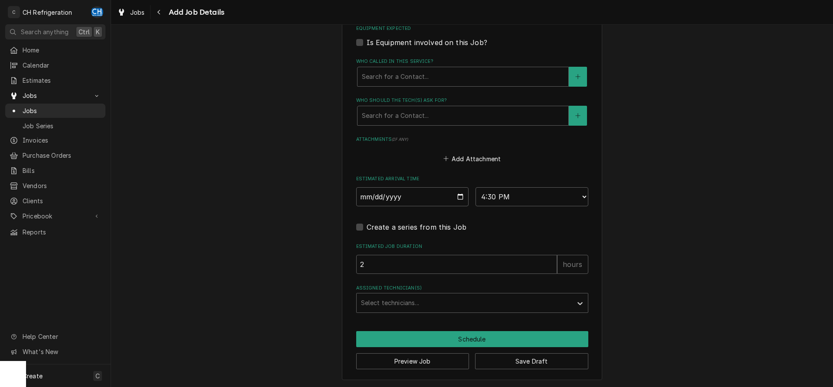
click at [418, 290] on label "Assigned Technician(s)" at bounding box center [472, 288] width 232 height 7
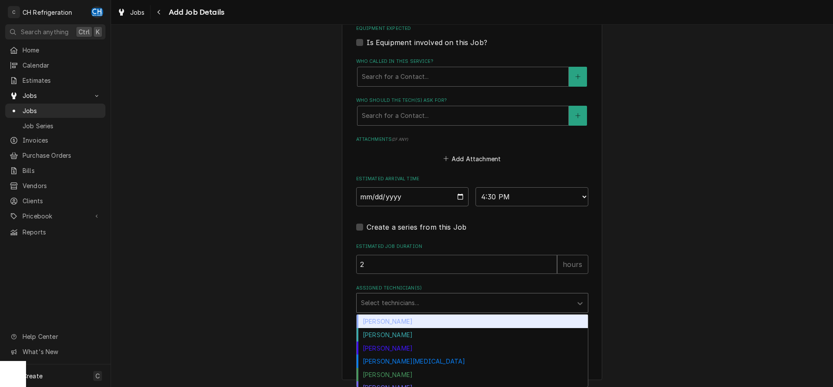
click at [419, 305] on div "Assigned Technician(s)" at bounding box center [464, 303] width 207 height 16
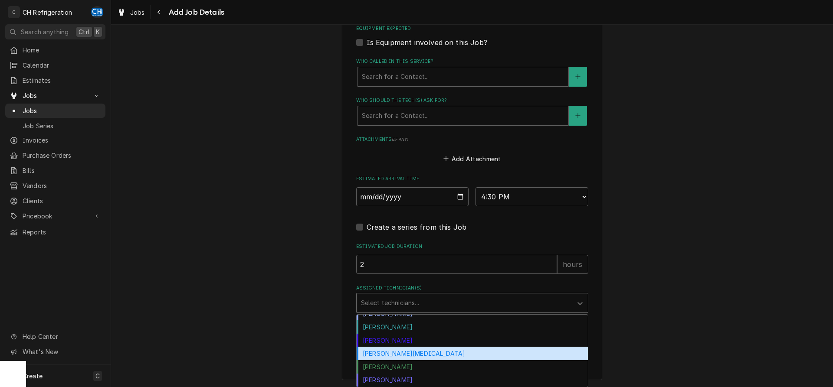
scroll to position [0, 0]
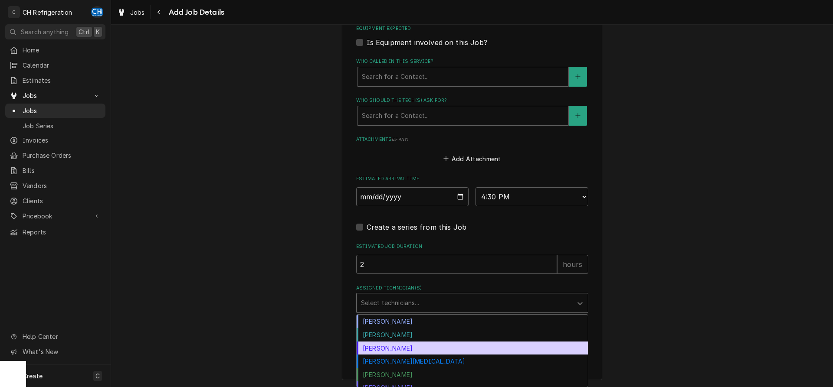
click at [384, 353] on div "Josh Galindo" at bounding box center [472, 348] width 231 height 13
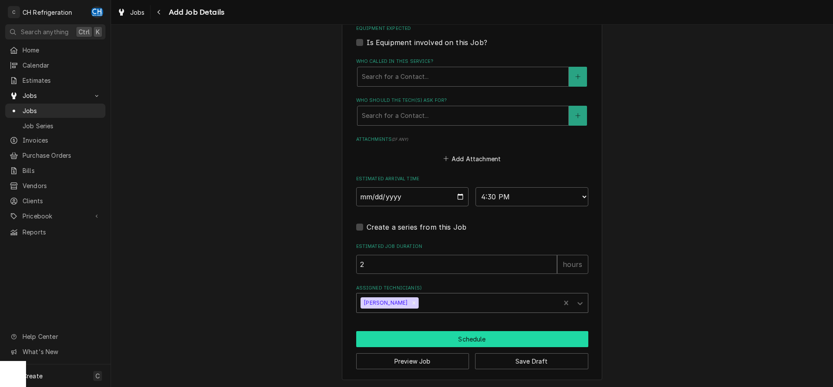
click at [439, 338] on button "Schedule" at bounding box center [472, 339] width 232 height 16
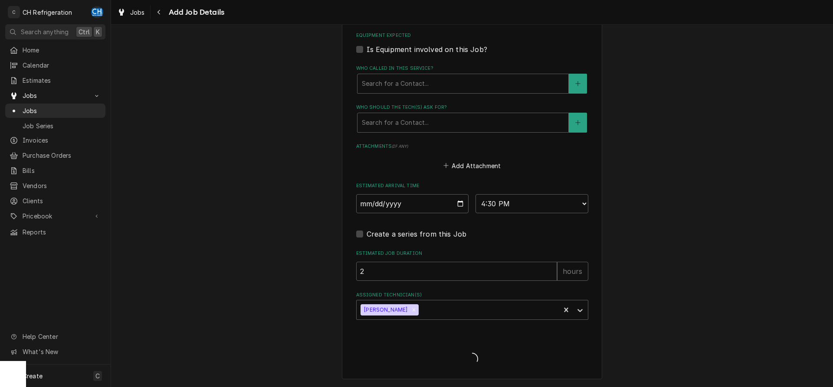
scroll to position [532, 0]
type textarea "x"
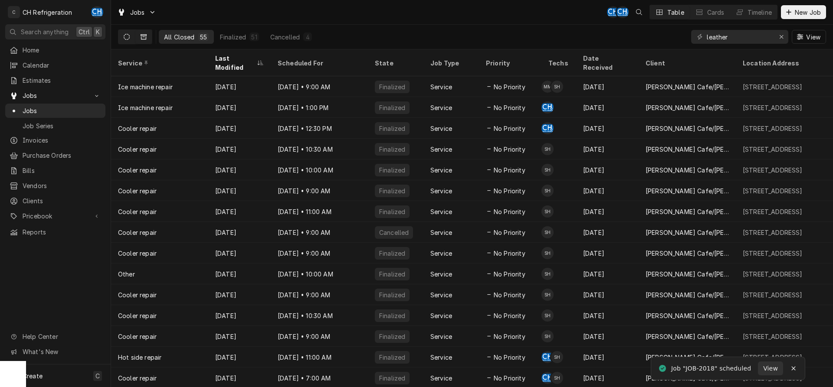
click at [128, 35] on icon "Dynamic Content Wrapper" at bounding box center [127, 37] width 6 height 6
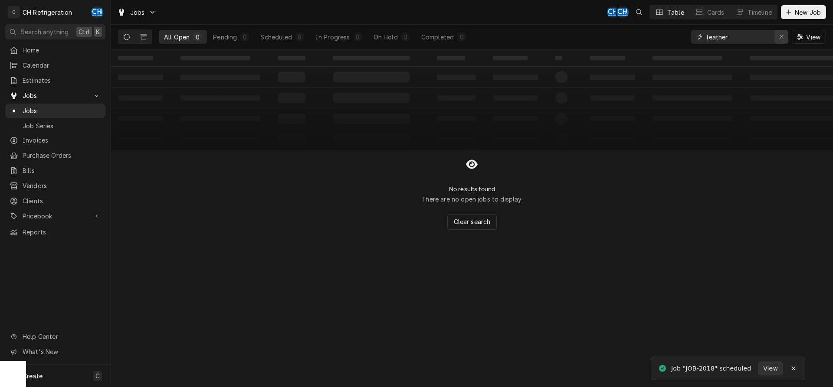
click at [785, 37] on div "Erase input" at bounding box center [781, 37] width 9 height 9
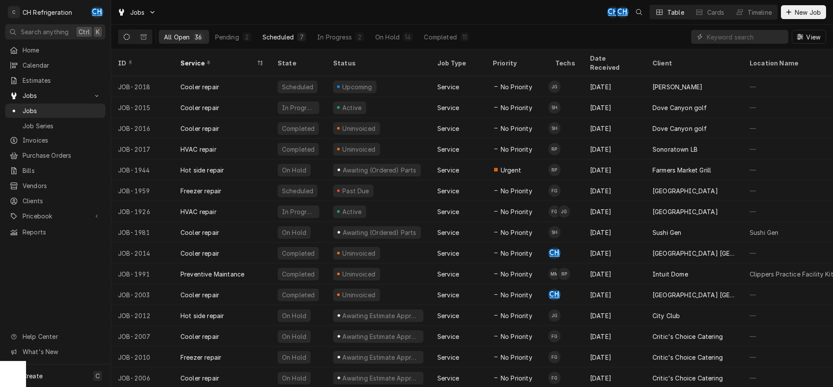
click at [297, 33] on div "7" at bounding box center [301, 37] width 9 height 9
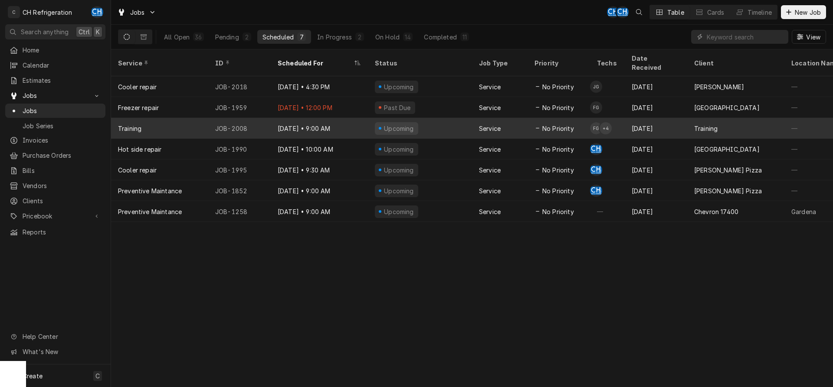
click at [428, 118] on div "Upcoming" at bounding box center [420, 128] width 104 height 21
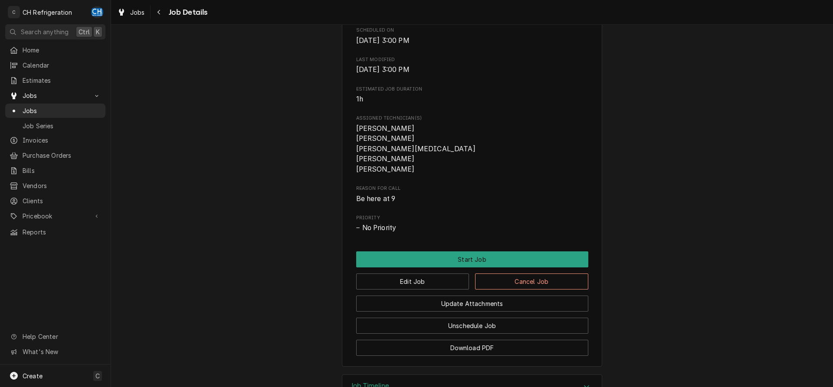
scroll to position [345, 0]
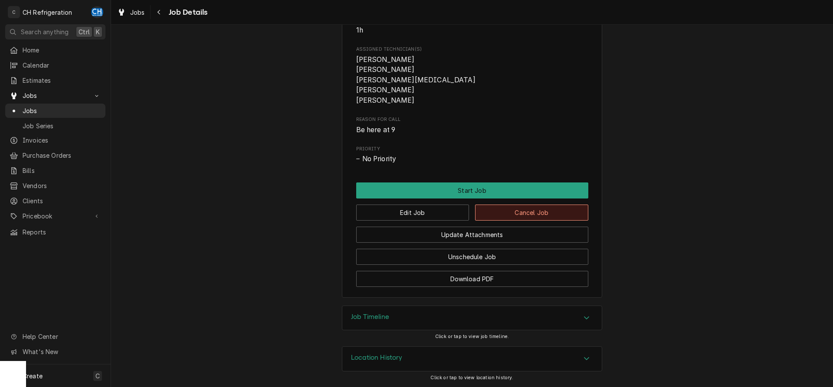
click at [533, 213] on button "Cancel Job" at bounding box center [531, 213] width 113 height 16
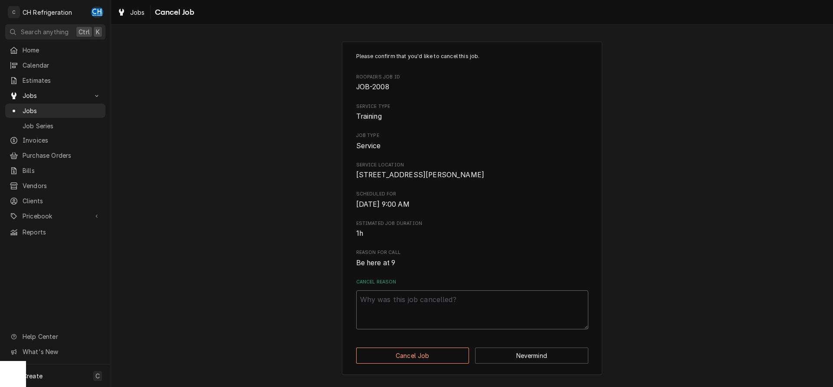
click at [445, 325] on textarea "Cancel Reason" at bounding box center [472, 310] width 232 height 39
type textarea "x"
type textarea "n"
type textarea "x"
type textarea "no"
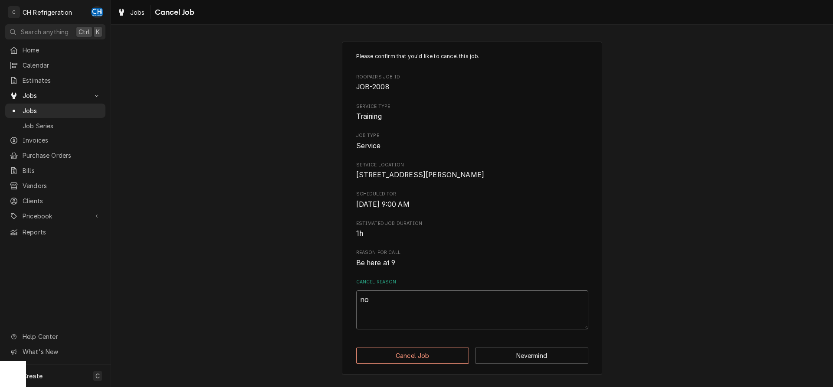
type textarea "x"
type textarea "no"
type textarea "x"
type textarea "no i"
type textarea "x"
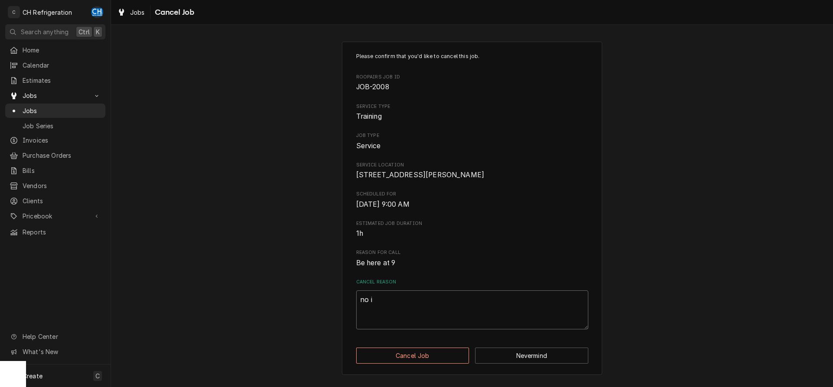
type textarea "no ip"
type textarea "x"
type textarea "no ipa"
type textarea "x"
type textarea "no ipad"
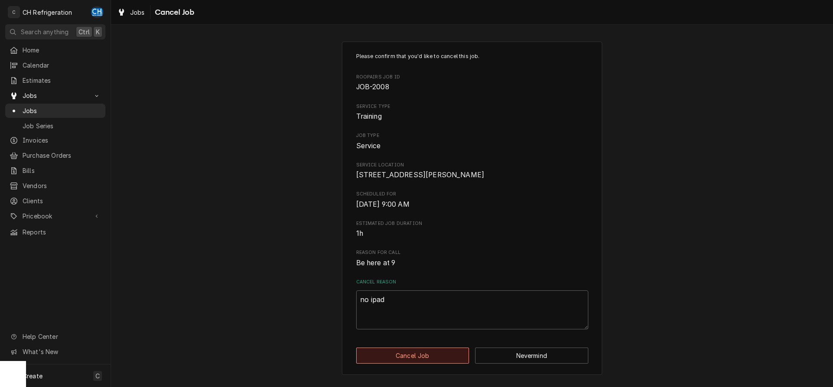
click at [443, 364] on button "Cancel Job" at bounding box center [412, 356] width 113 height 16
type textarea "x"
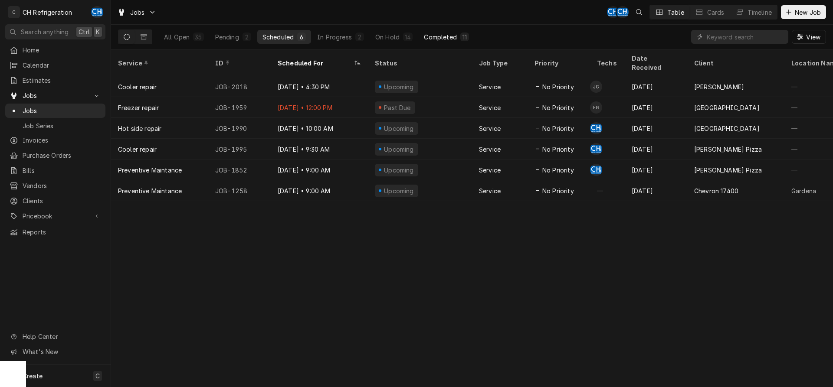
click at [457, 36] on button "Completed 11" at bounding box center [446, 37] width 55 height 14
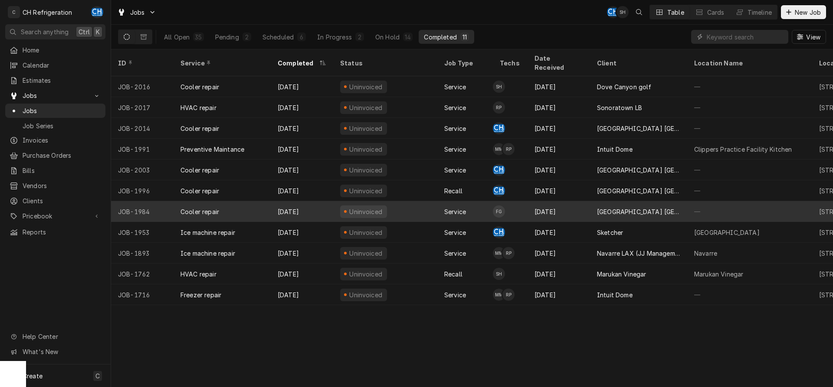
click at [538, 201] on div "Sep 21" at bounding box center [559, 211] width 62 height 21
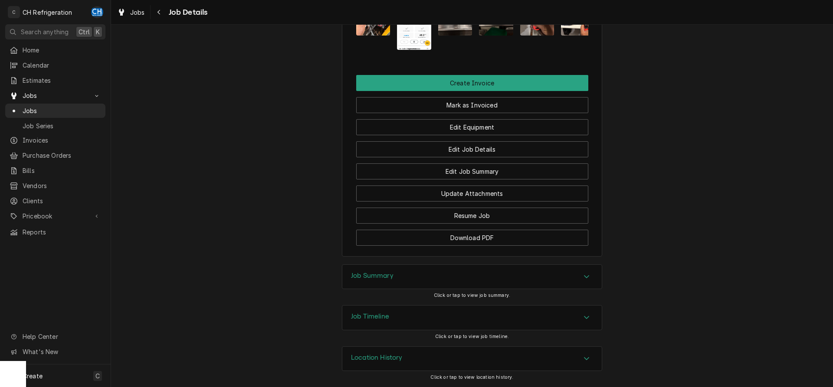
click at [369, 274] on h3 "Job Summary" at bounding box center [372, 276] width 43 height 8
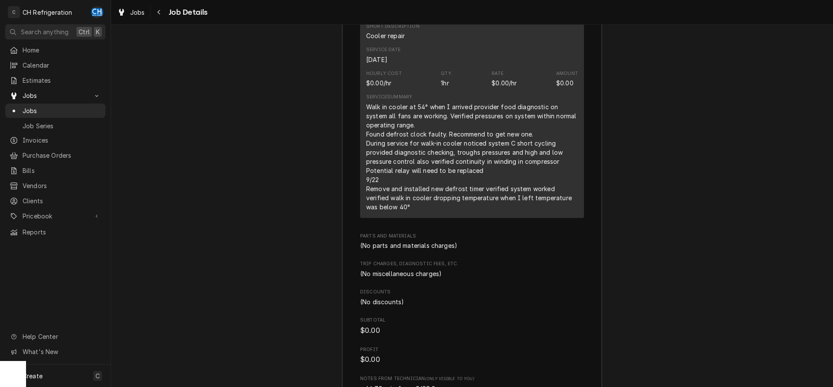
scroll to position [1244, 0]
drag, startPoint x: 364, startPoint y: 115, endPoint x: 463, endPoint y: 119, distance: 99.4
click at [463, 119] on div "Short Description Cooler repair Service Date Sep 21, 2025 Hourly Cost $0.00/hr …" at bounding box center [472, 117] width 224 height 202
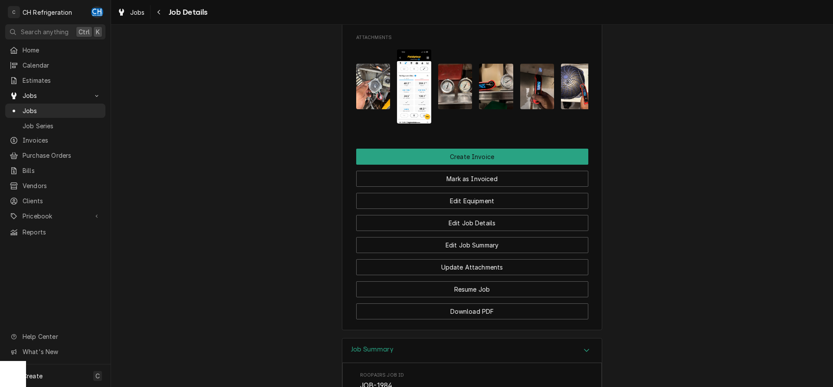
scroll to position [664, 0]
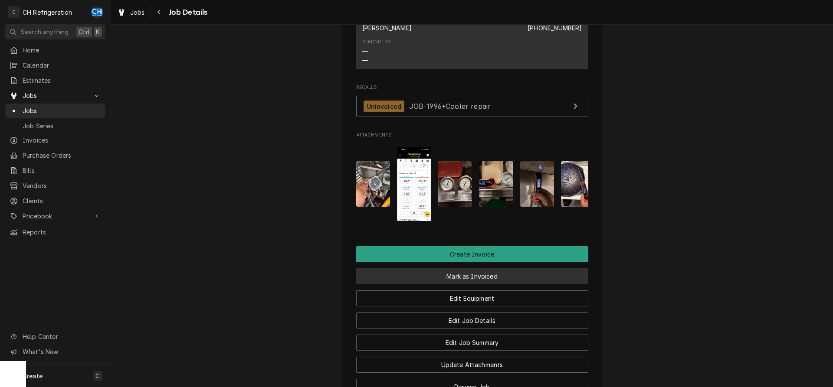
click at [466, 285] on button "Mark as Invoiced" at bounding box center [472, 277] width 232 height 16
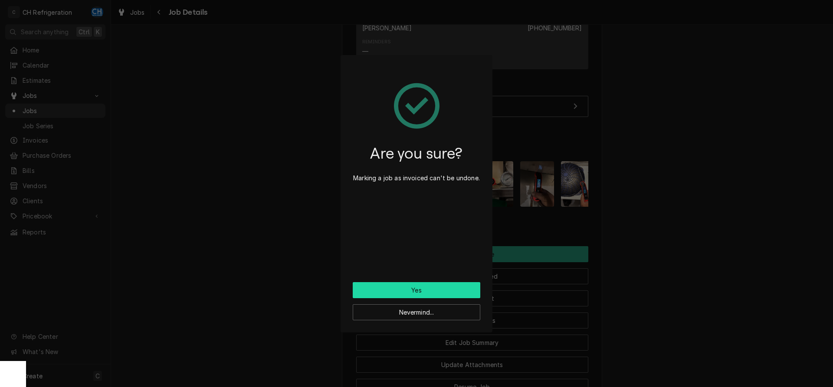
click at [462, 294] on button "Yes" at bounding box center [417, 290] width 128 height 16
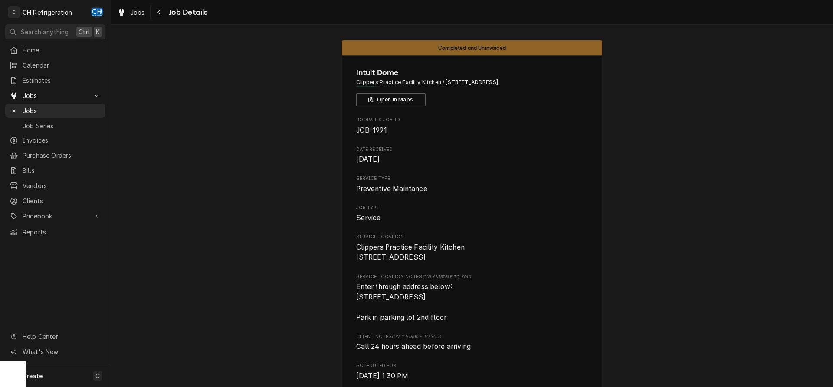
scroll to position [22, 0]
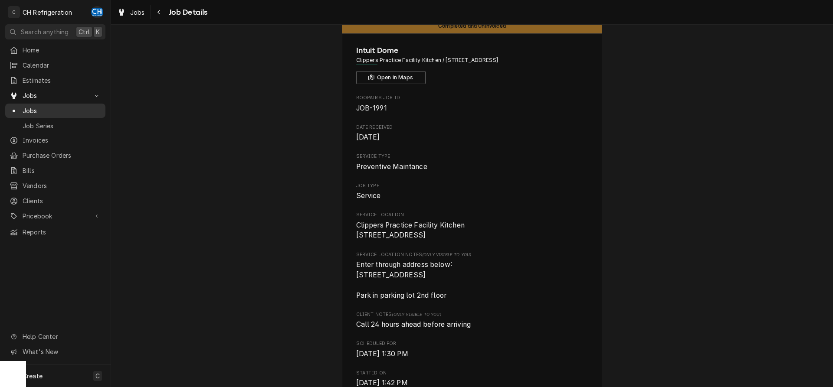
click at [53, 107] on span "Jobs" at bounding box center [62, 110] width 79 height 9
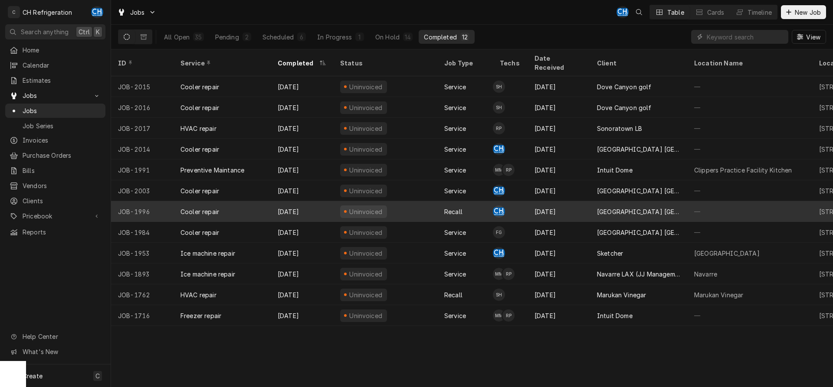
click at [567, 203] on div "Sep 23" at bounding box center [559, 211] width 62 height 21
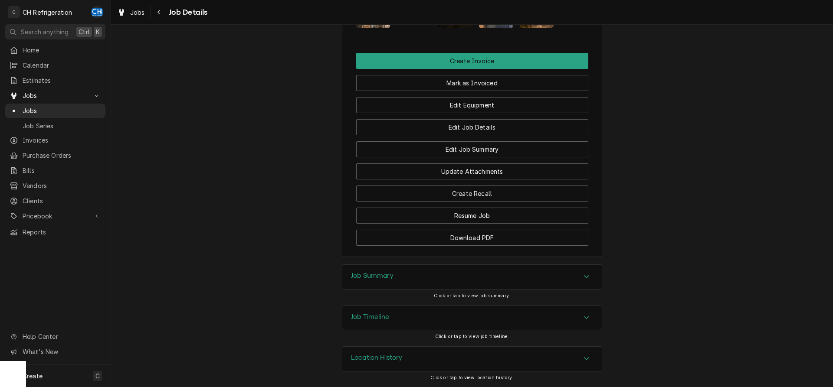
click at [427, 277] on div "Job Summary" at bounding box center [471, 277] width 259 height 24
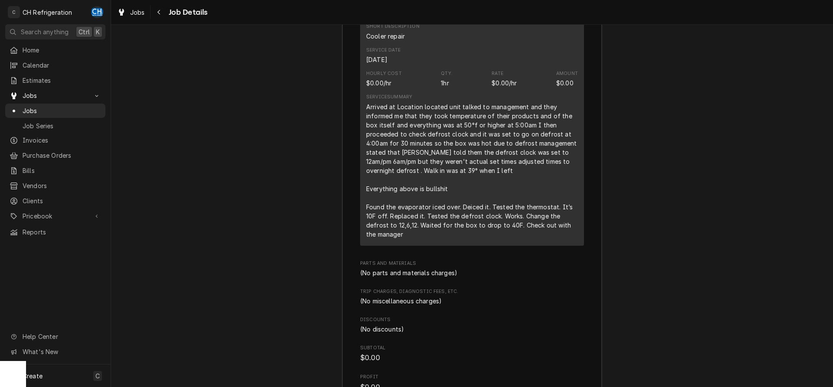
scroll to position [1237, 0]
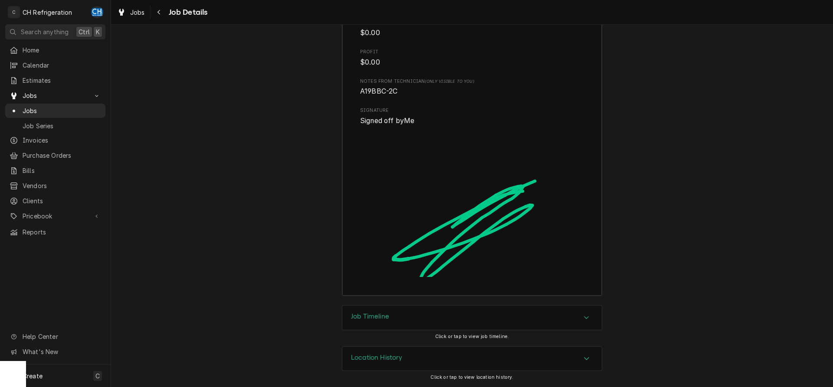
click at [438, 311] on div "Job Timeline" at bounding box center [471, 318] width 259 height 24
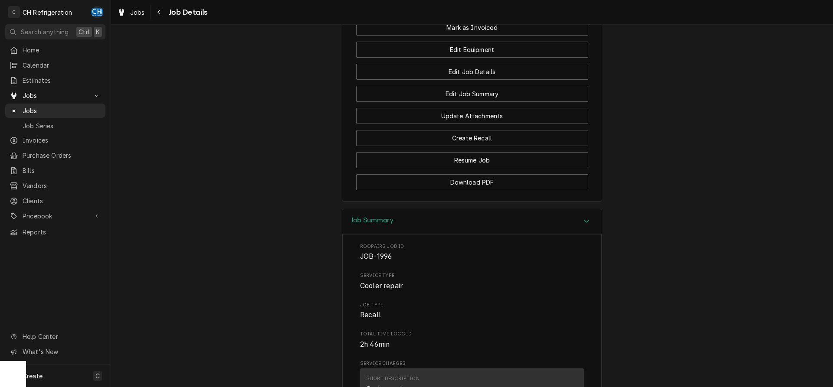
scroll to position [864, 0]
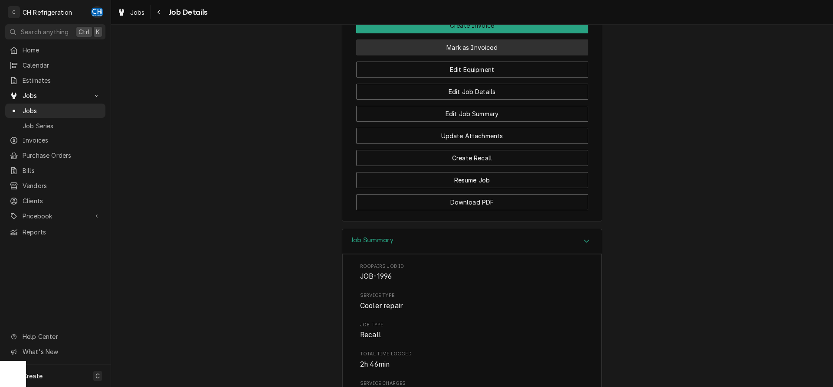
click at [469, 56] on button "Mark as Invoiced" at bounding box center [472, 47] width 232 height 16
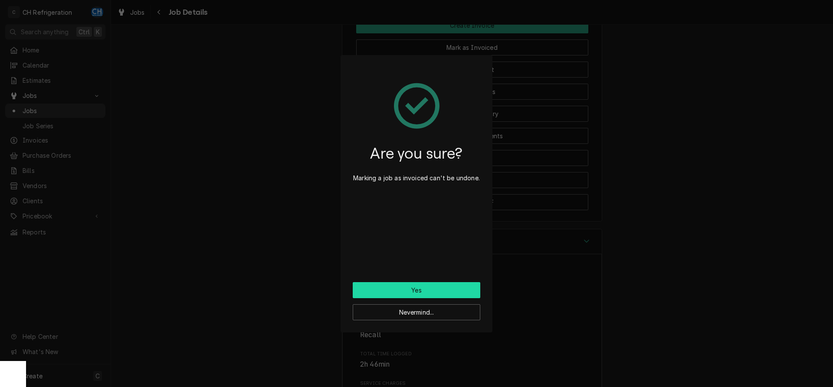
click at [450, 290] on button "Yes" at bounding box center [417, 290] width 128 height 16
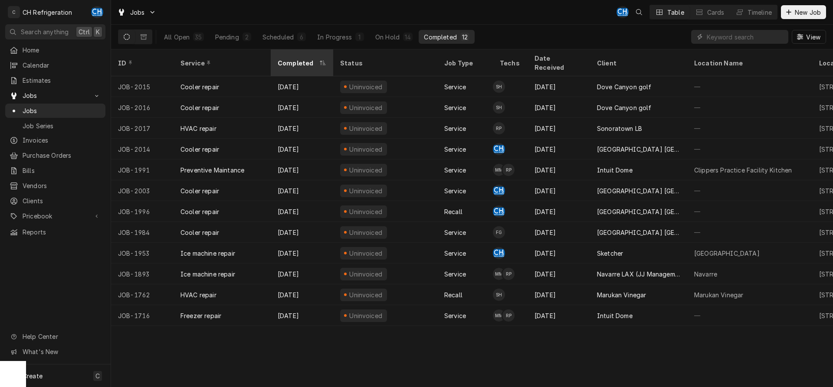
click at [290, 53] on div "Completed" at bounding box center [301, 62] width 59 height 23
click at [294, 47] on div "All Open 35 Pending 2 Scheduled 6 In Progress 1 On Hold 14 Completed 12" at bounding box center [317, 37] width 316 height 24
click at [295, 50] on th "Completed" at bounding box center [302, 62] width 62 height 27
click at [298, 59] on div "Completed" at bounding box center [301, 63] width 47 height 9
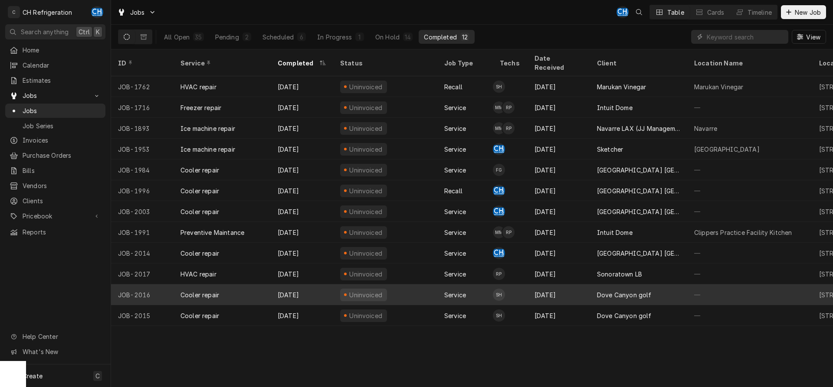
click at [572, 293] on div "Sep 26" at bounding box center [559, 295] width 62 height 21
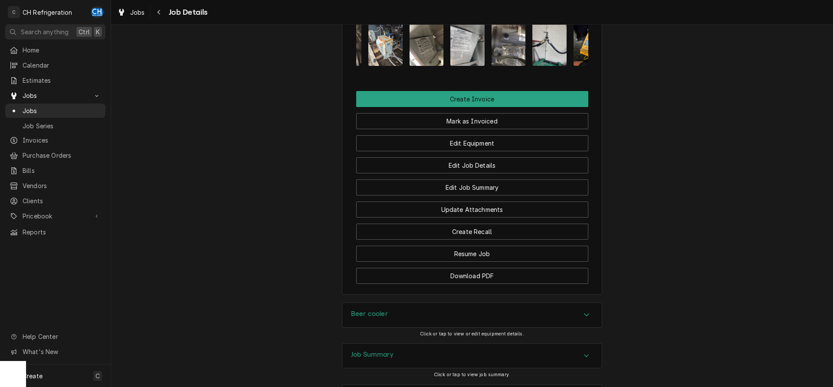
scroll to position [0, 55]
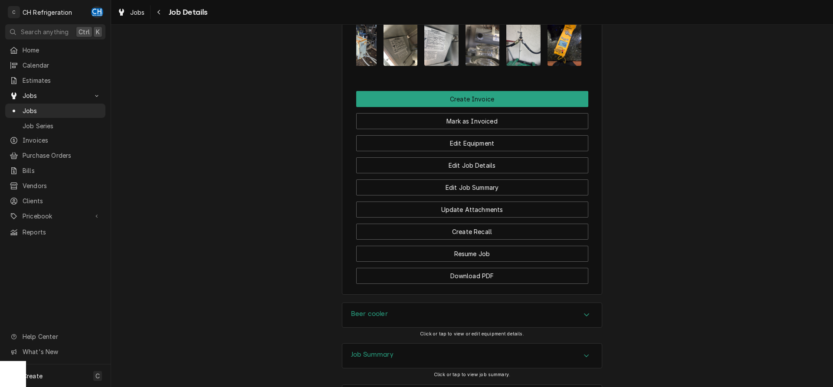
click at [553, 42] on img "Attachments" at bounding box center [565, 43] width 34 height 46
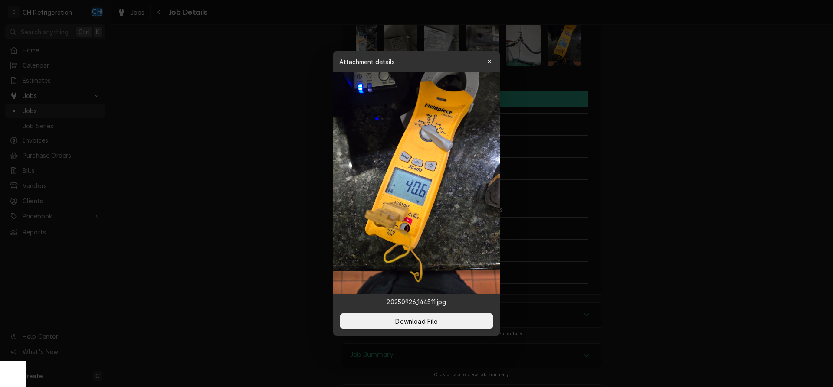
click at [606, 83] on div at bounding box center [416, 193] width 833 height 387
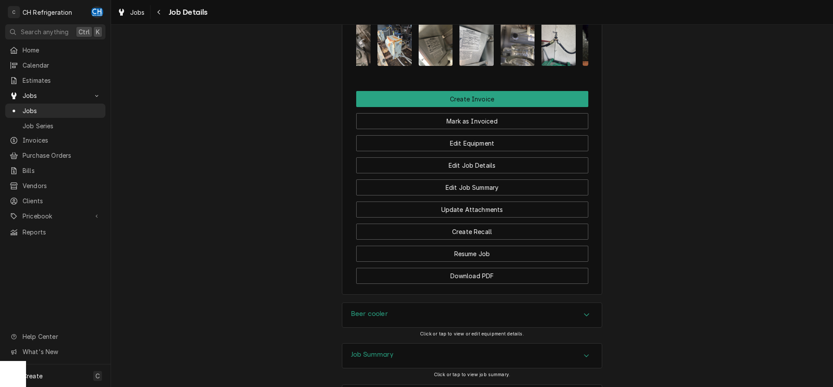
scroll to position [0, 0]
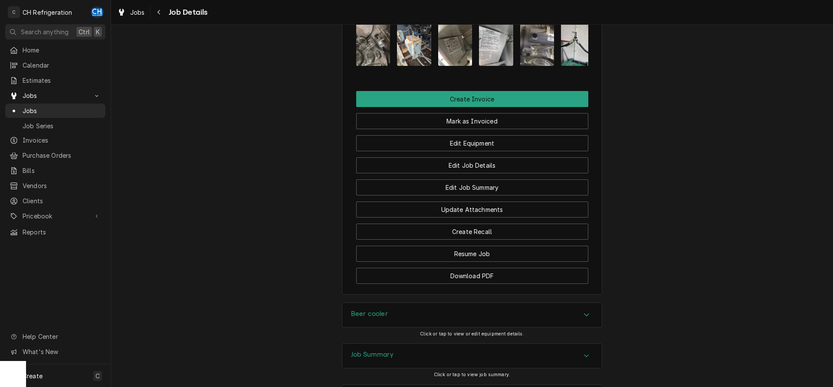
click at [410, 49] on img "Attachments" at bounding box center [414, 43] width 34 height 46
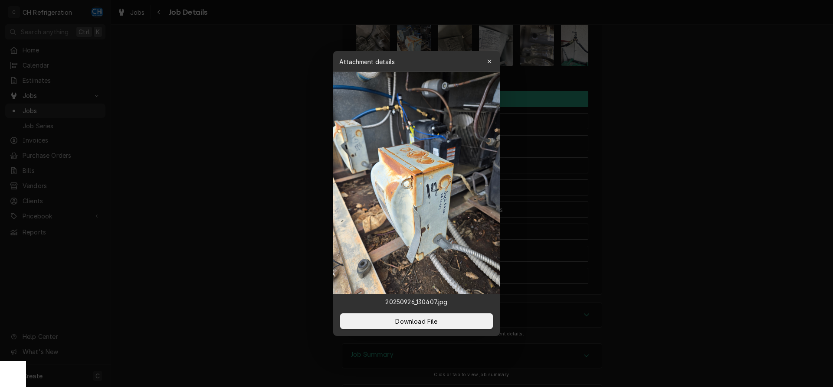
click at [646, 69] on div at bounding box center [416, 193] width 833 height 387
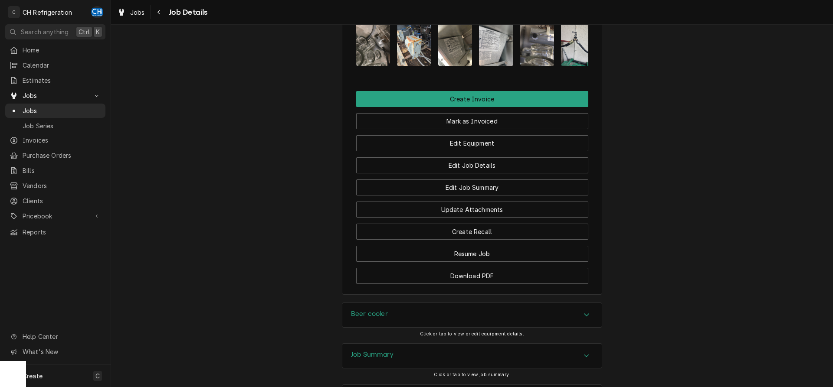
click at [459, 59] on img "Attachments" at bounding box center [455, 43] width 34 height 46
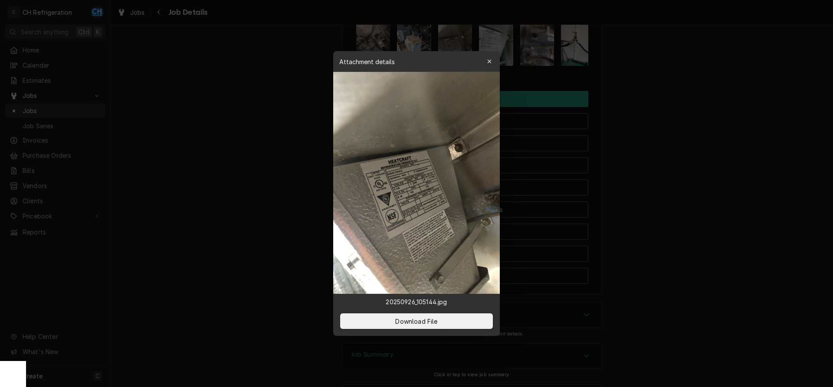
click at [666, 89] on div at bounding box center [416, 193] width 833 height 387
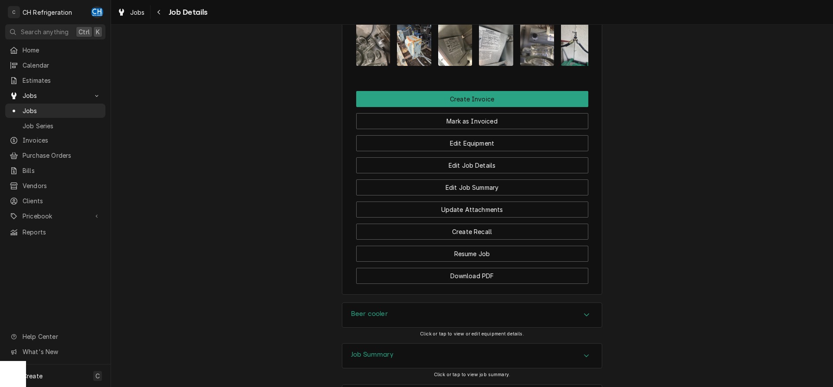
scroll to position [0, 55]
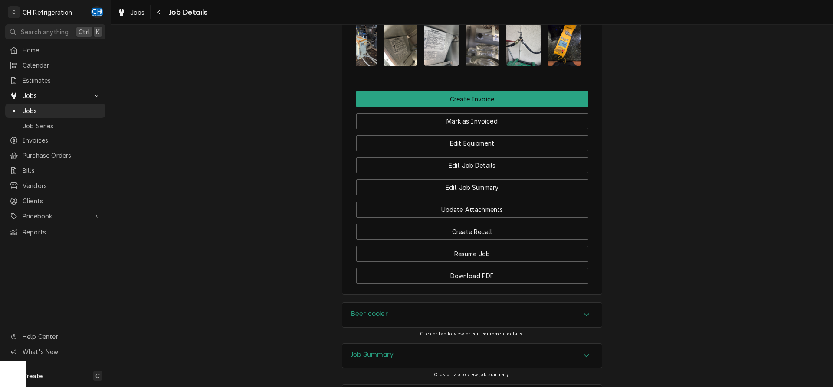
click at [564, 66] on img "Attachments" at bounding box center [565, 43] width 34 height 46
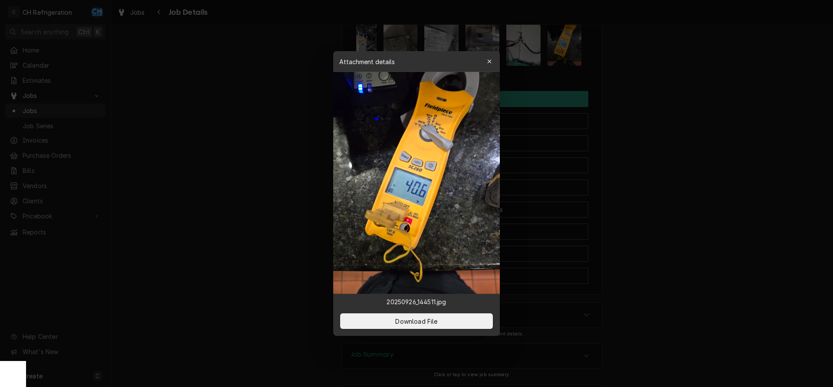
click at [661, 88] on div at bounding box center [416, 193] width 833 height 387
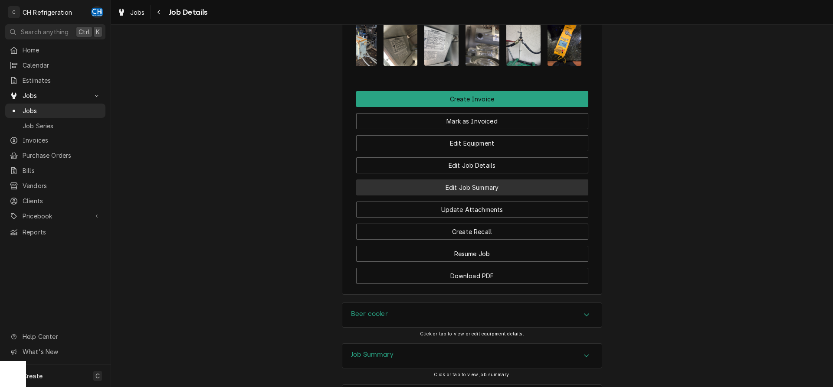
click at [488, 191] on button "Edit Job Summary" at bounding box center [472, 188] width 232 height 16
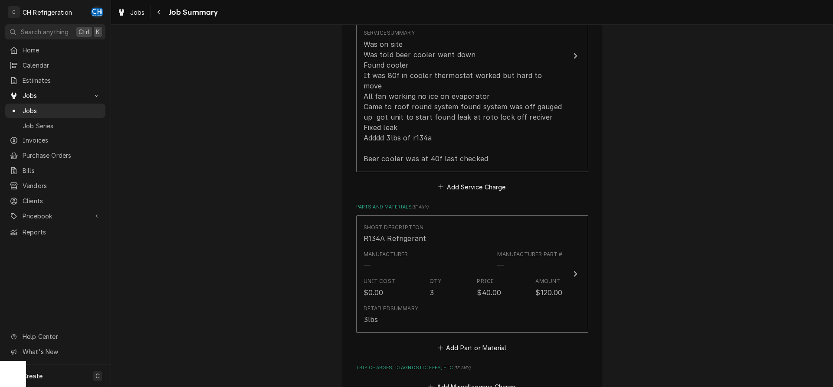
scroll to position [310, 0]
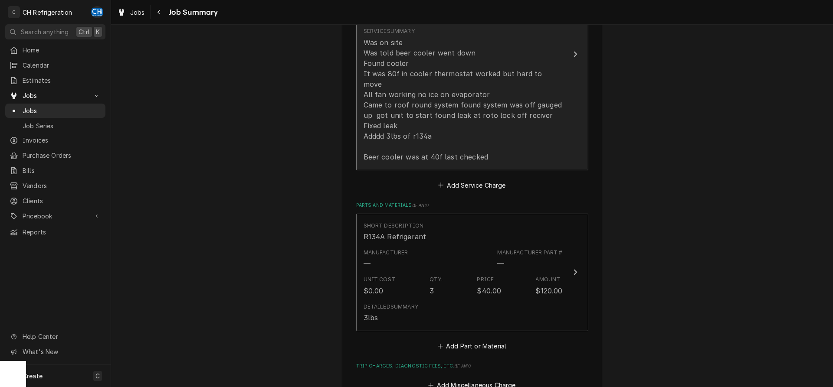
click at [521, 149] on div "Was on site Was told beer cooler went down Found cooler It was 80f in cooler th…" at bounding box center [463, 99] width 199 height 125
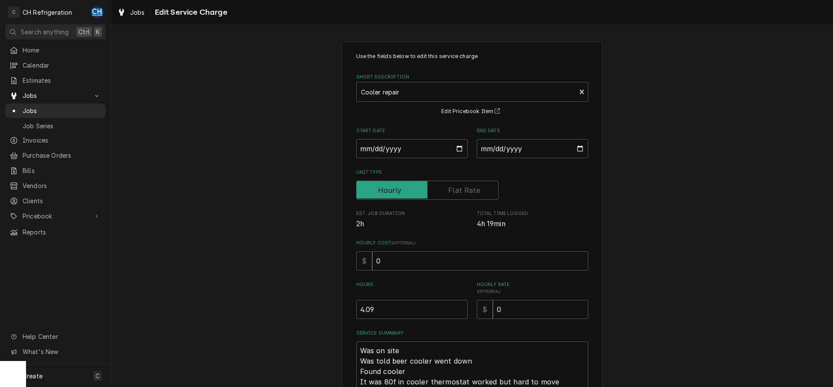
scroll to position [152, 0]
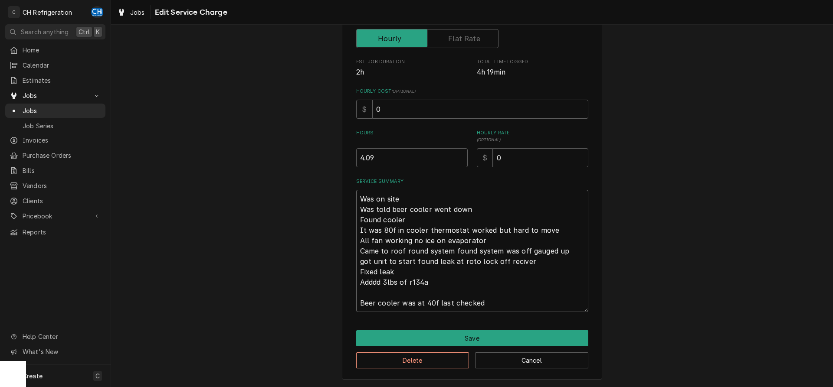
click at [515, 296] on textarea "Was on site Was told beer cooler went down Found cooler It was 80f in cooler th…" at bounding box center [472, 251] width 232 height 122
click at [512, 302] on textarea "Was on site Was told beer cooler went down Found cooler It was 80f in cooler th…" at bounding box center [472, 251] width 232 height 122
click at [526, 358] on button "Cancel" at bounding box center [531, 361] width 113 height 16
type textarea "x"
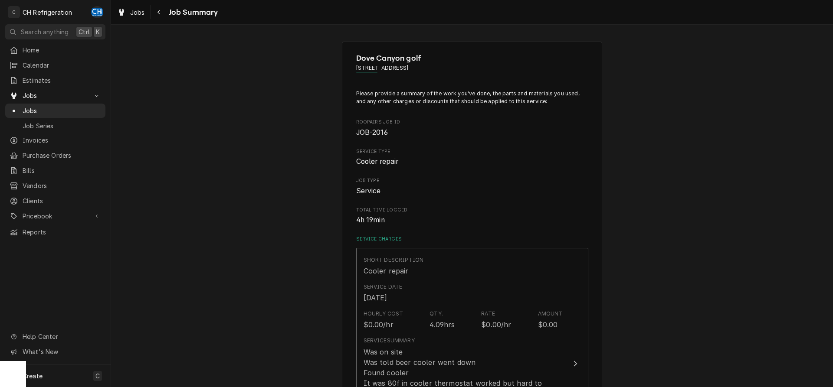
click at [167, 10] on span "Job Summary" at bounding box center [192, 13] width 52 height 12
drag, startPoint x: 161, startPoint y: 11, endPoint x: 250, endPoint y: 31, distance: 91.5
click at [161, 12] on icon "Navigate back" at bounding box center [159, 12] width 4 height 6
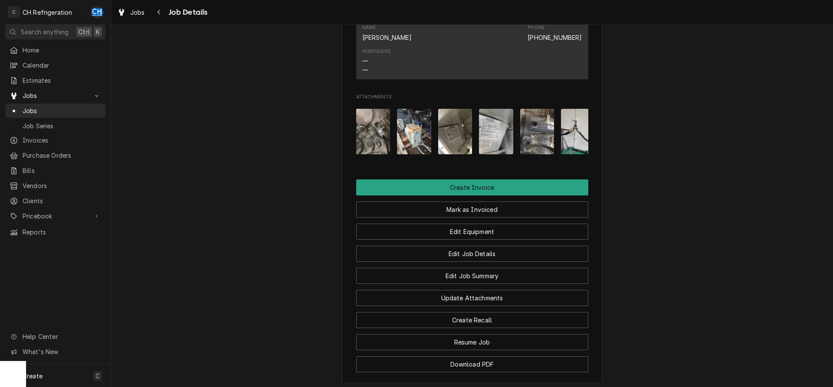
click at [364, 148] on img "Attachments" at bounding box center [373, 132] width 34 height 46
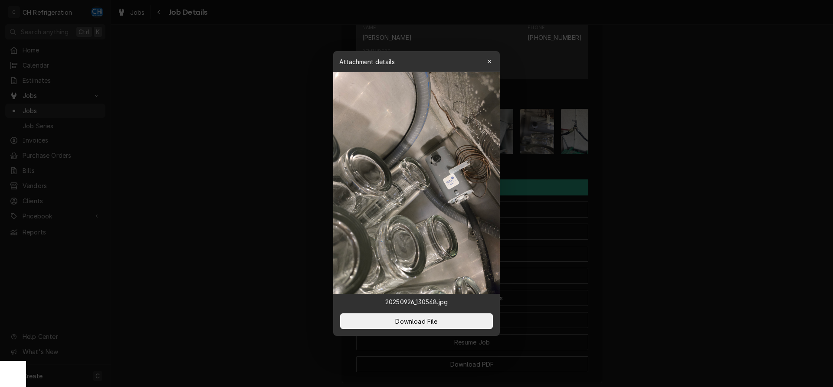
click at [679, 169] on div at bounding box center [416, 193] width 833 height 387
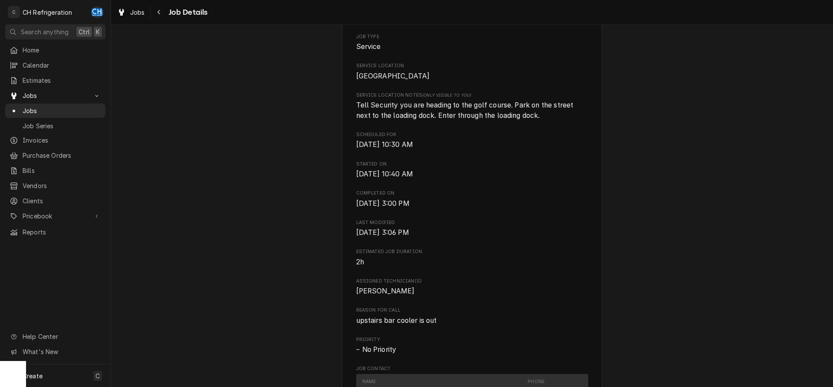
scroll to position [133, 0]
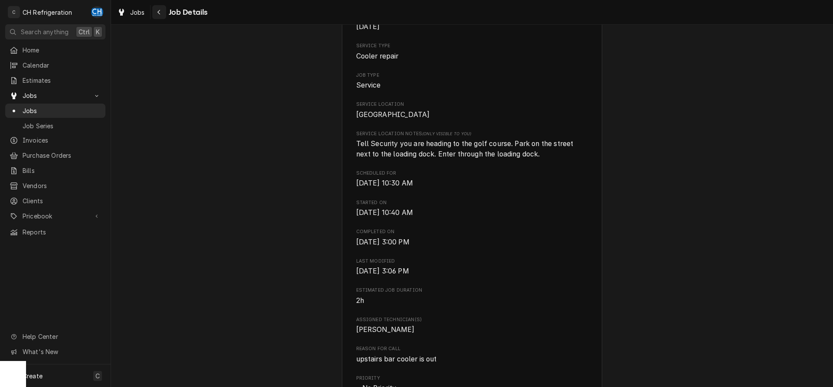
click at [161, 10] on div "Navigate back" at bounding box center [159, 12] width 9 height 9
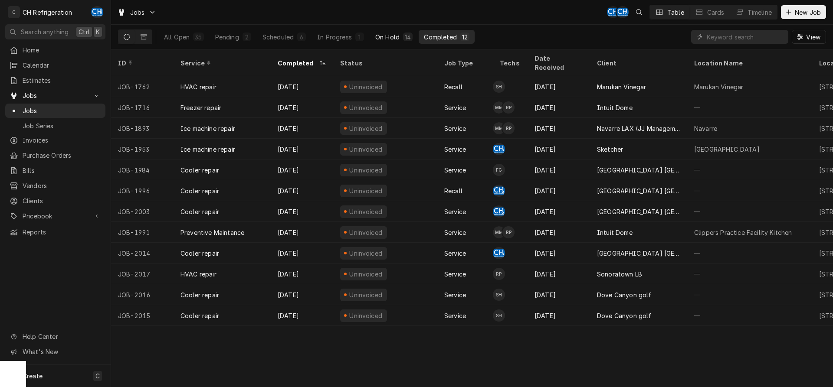
click at [400, 32] on button "On Hold 14" at bounding box center [394, 37] width 48 height 14
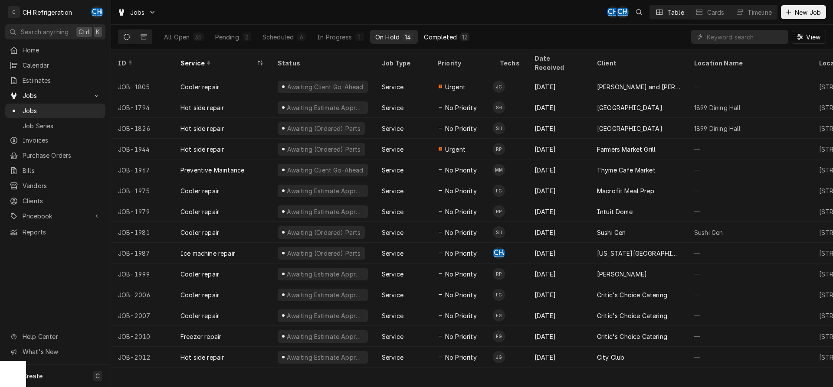
click at [454, 40] on div "Completed" at bounding box center [440, 37] width 33 height 9
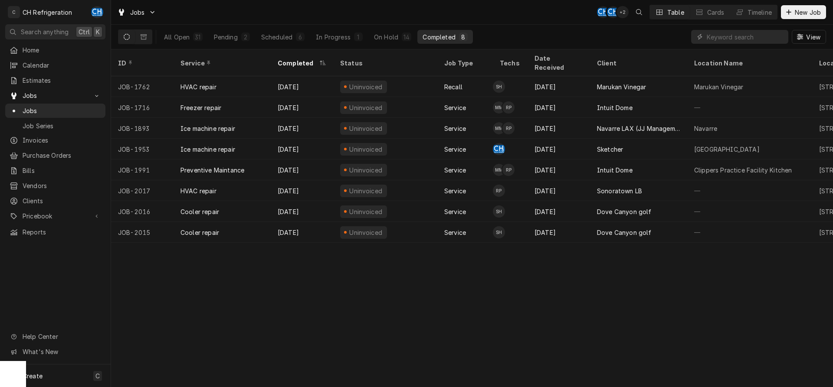
click at [463, 37] on div "8" at bounding box center [463, 37] width 5 height 9
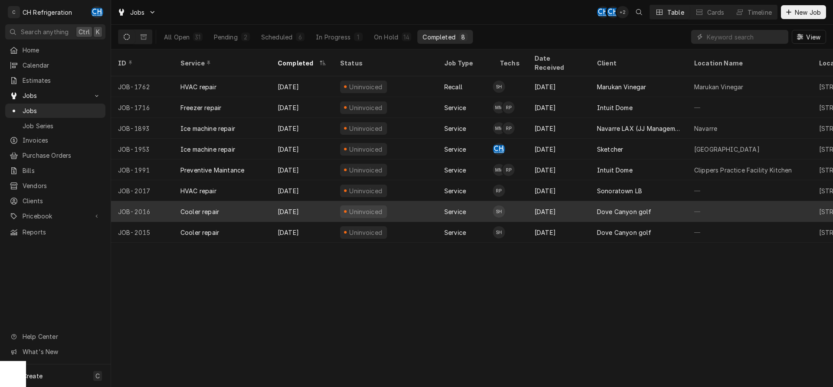
click at [649, 201] on div "Dove Canyon golf" at bounding box center [638, 211] width 97 height 21
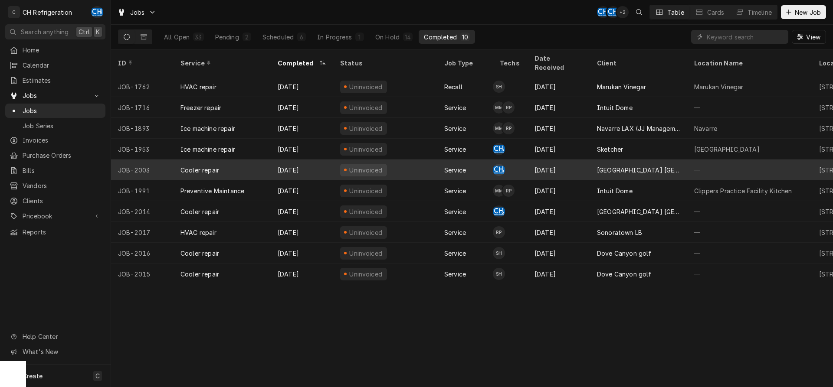
click at [580, 161] on div "[DATE]" at bounding box center [559, 170] width 62 height 21
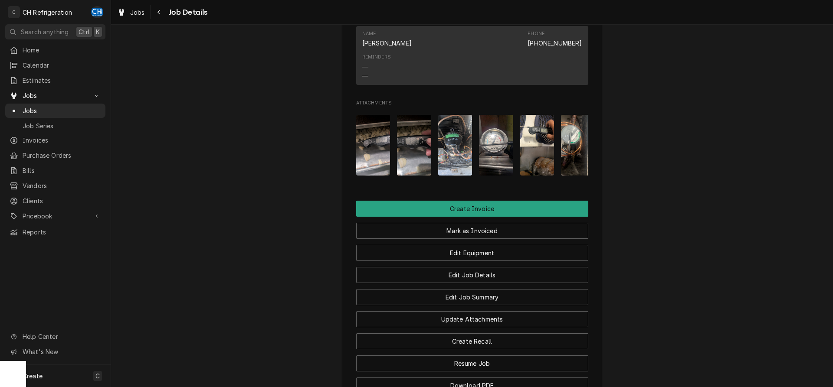
scroll to position [757, 0]
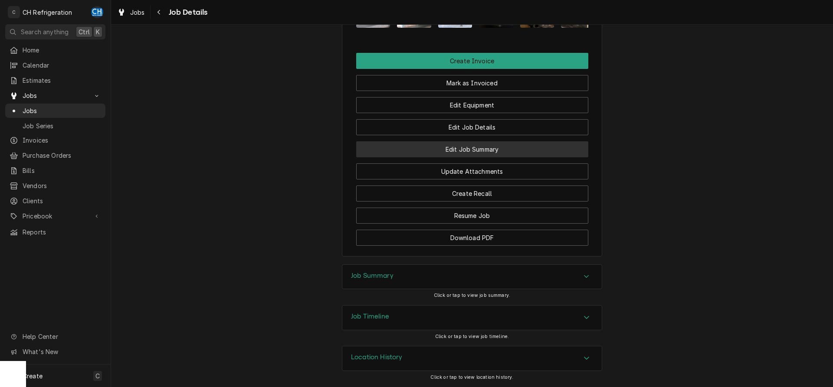
click at [484, 153] on button "Edit Job Summary" at bounding box center [472, 149] width 232 height 16
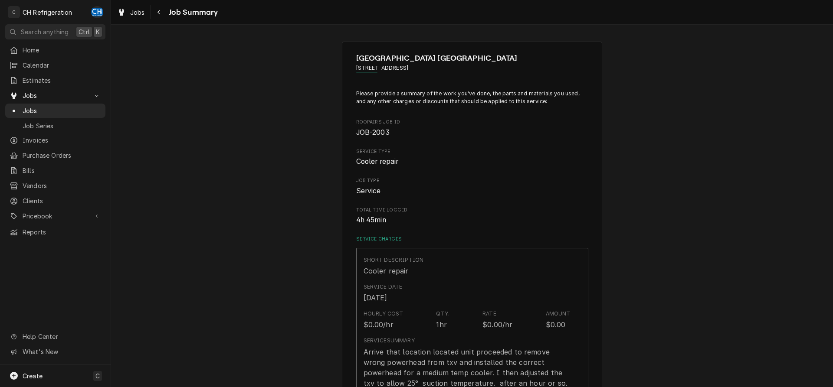
type textarea "x"
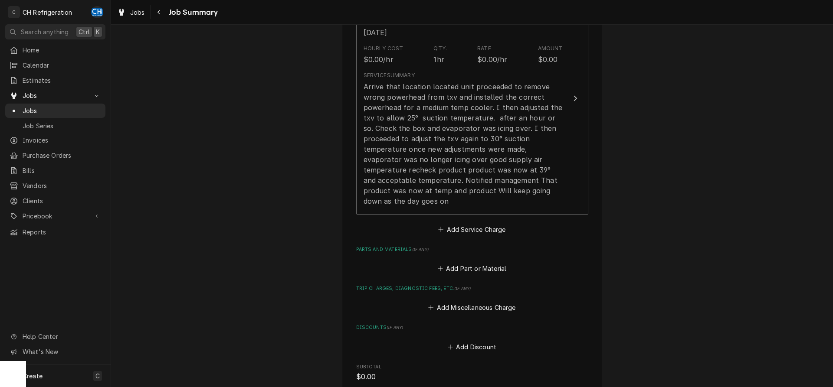
scroll to position [521, 0]
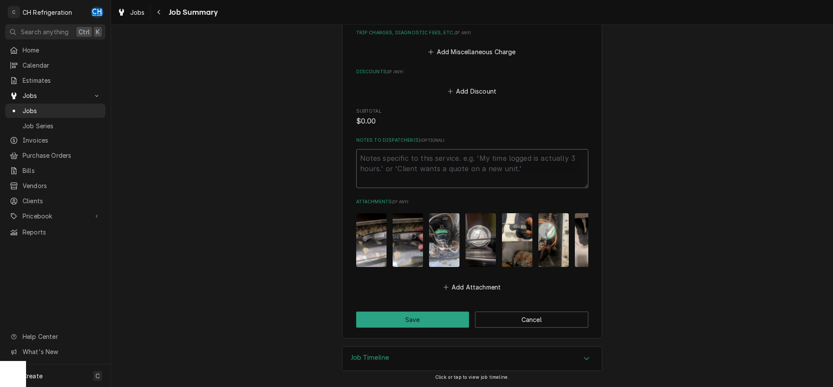
click at [434, 177] on textarea "Notes to Dispatcher(s) ( optional )" at bounding box center [472, 168] width 232 height 39
type textarea "v"
type textarea "x"
type textarea "vo"
type textarea "x"
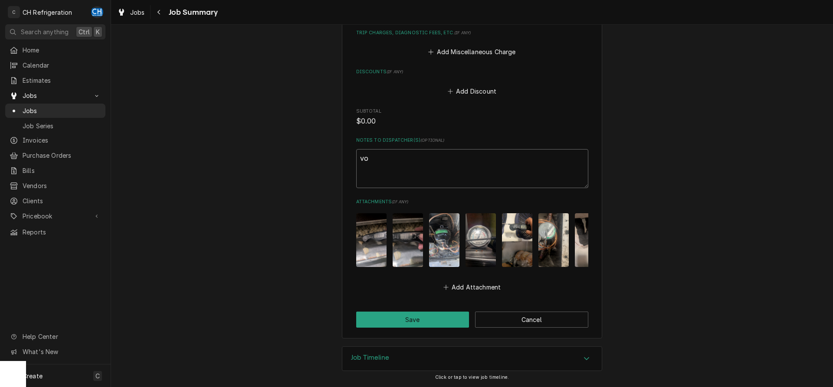
type textarea "voi"
type textarea "x"
type textarea "void"
type textarea "x"
type textarea "voide"
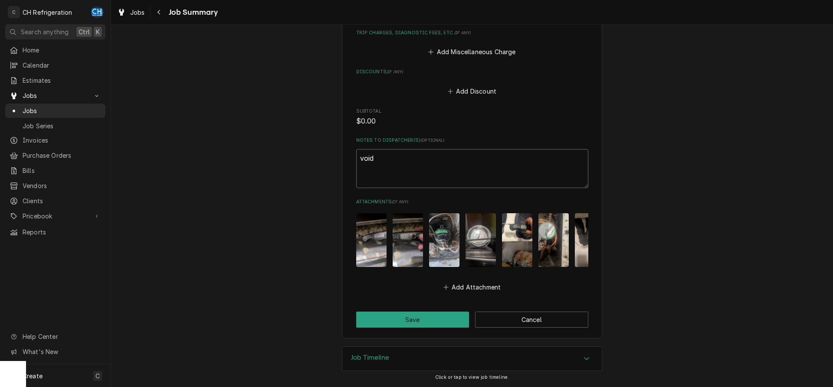
type textarea "x"
type textarea "voided"
type textarea "x"
type textarea "voided"
type textarea "x"
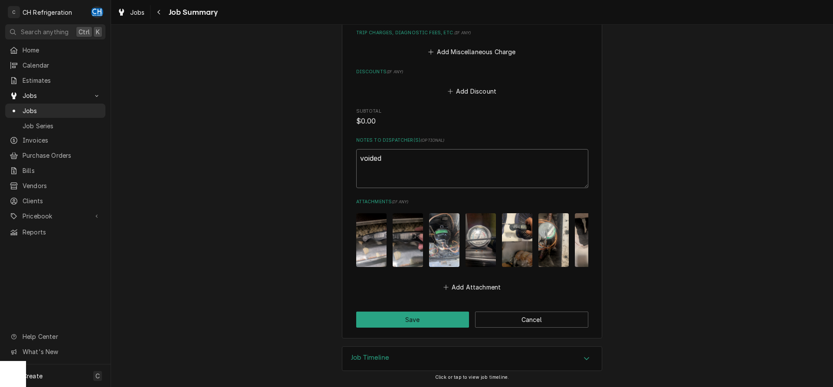
type textarea "voided j"
type textarea "x"
type textarea "voided jo"
type textarea "x"
type textarea "voided job"
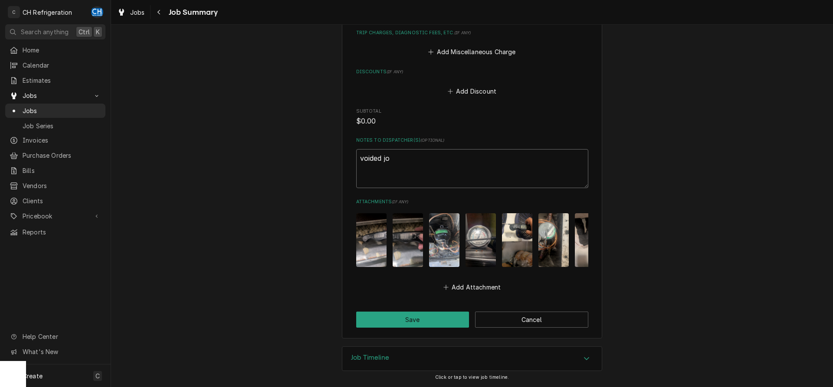
type textarea "x"
type textarea "voided job"
type textarea "x"
type textarea "voided job"
type textarea "x"
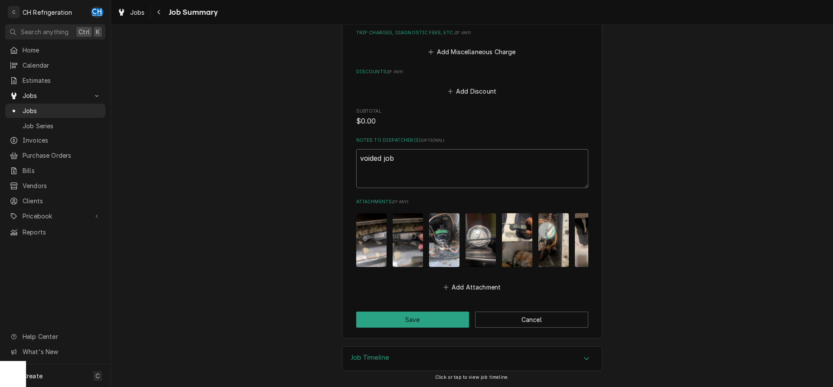
type textarea "voided jo"
type textarea "x"
type textarea "voided j"
type textarea "x"
type textarea "voided"
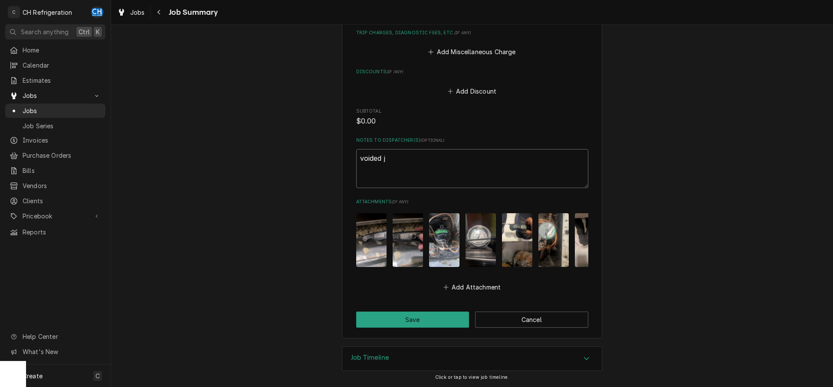
type textarea "x"
type textarea "voided"
click at [437, 314] on button "Save" at bounding box center [412, 320] width 113 height 16
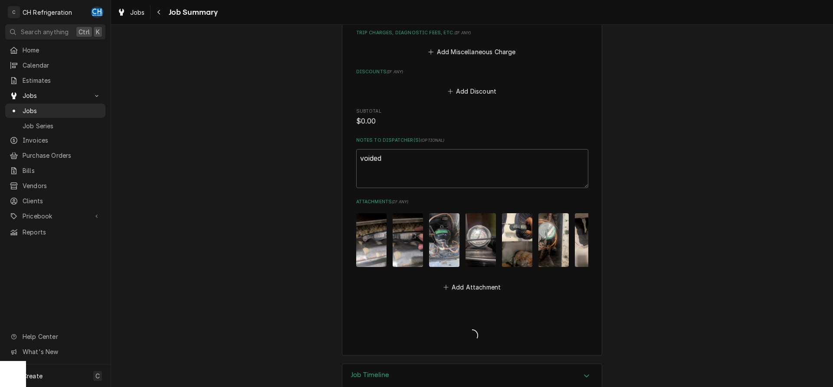
type textarea "x"
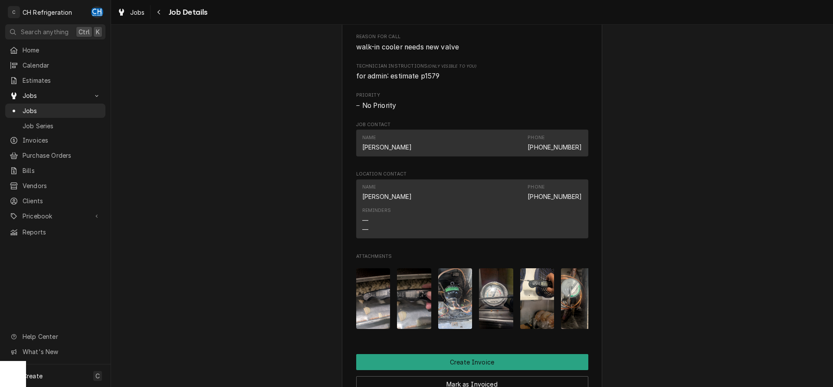
scroll to position [531, 0]
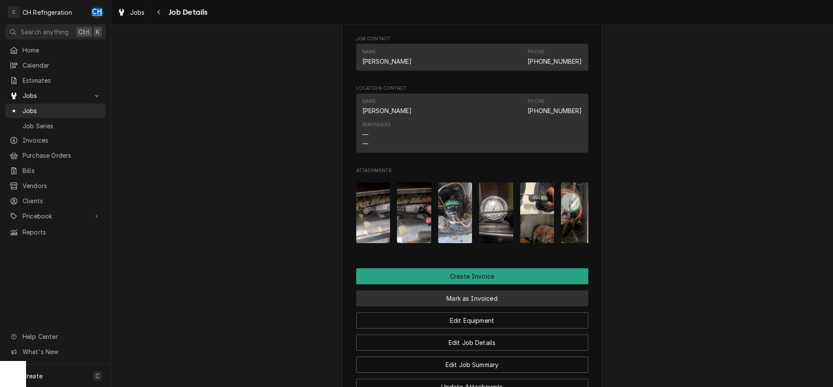
click at [462, 307] on button "Mark as Invoiced" at bounding box center [472, 299] width 232 height 16
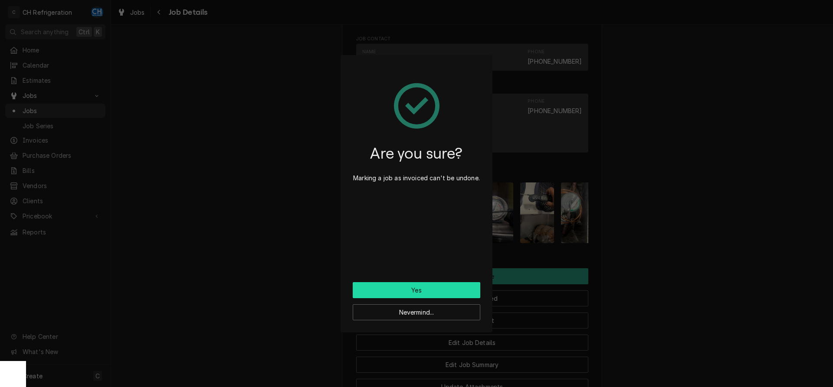
click at [400, 289] on button "Yes" at bounding box center [417, 290] width 128 height 16
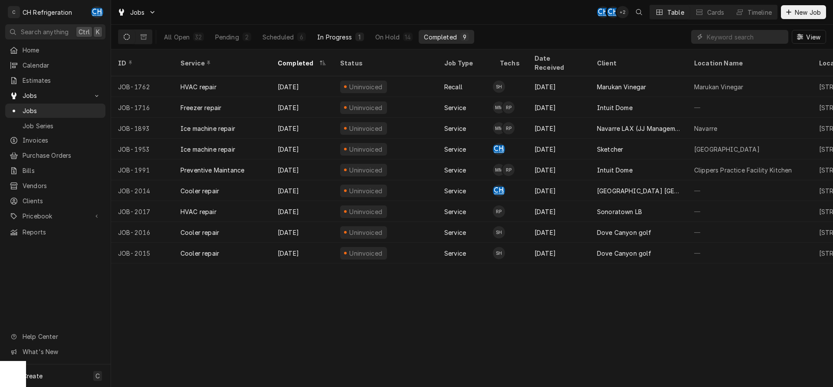
click at [334, 37] on div "In Progress" at bounding box center [334, 37] width 35 height 9
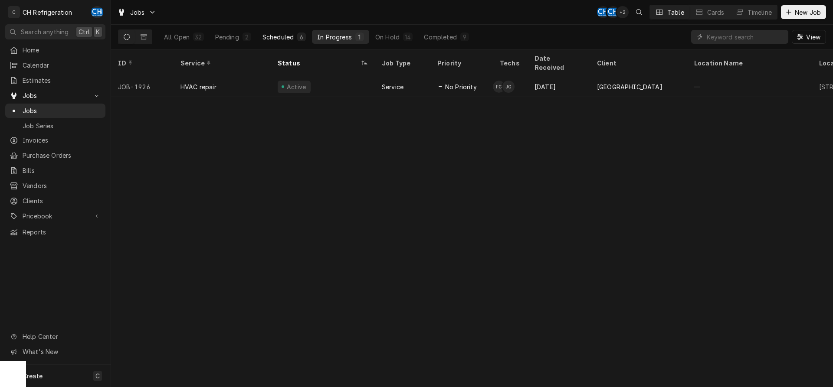
click at [298, 38] on div "6" at bounding box center [301, 37] width 9 height 9
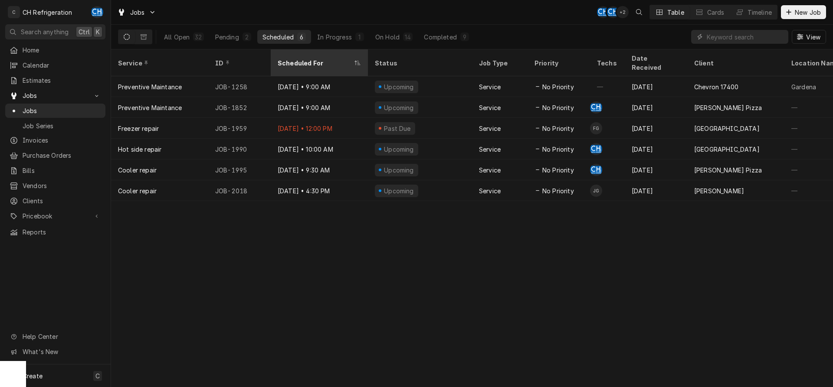
click at [303, 59] on div "Scheduled For" at bounding box center [315, 63] width 75 height 9
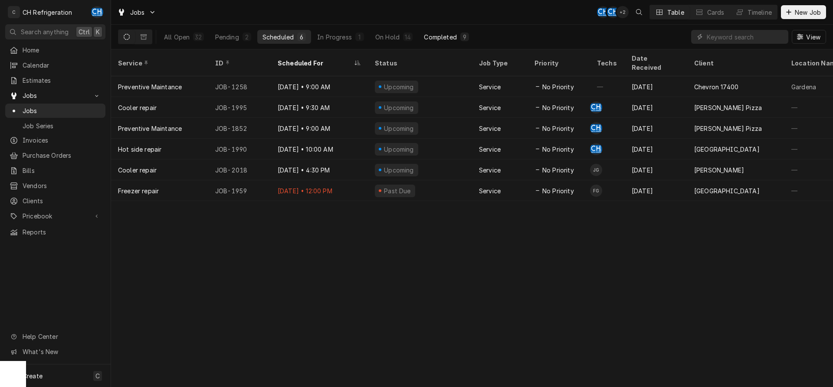
click at [459, 40] on button "Completed 9" at bounding box center [446, 37] width 55 height 14
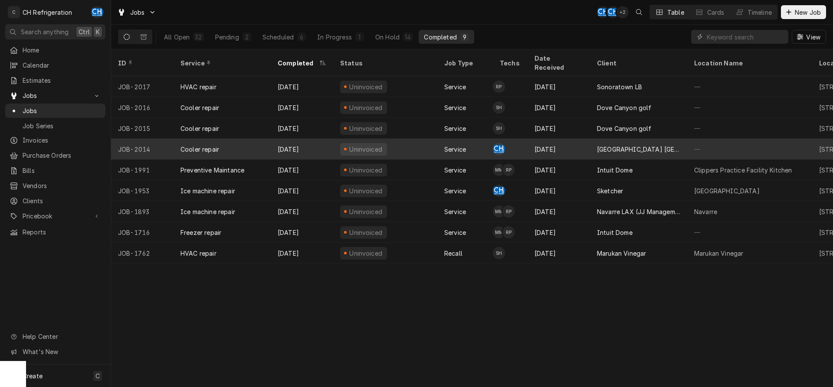
click at [614, 144] on div "[GEOGRAPHIC_DATA] [GEOGRAPHIC_DATA]" at bounding box center [638, 149] width 97 height 21
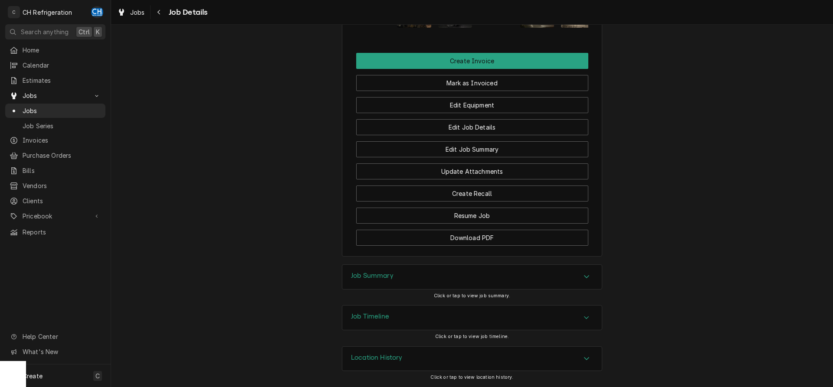
click at [448, 281] on div "Job Summary" at bounding box center [471, 277] width 259 height 24
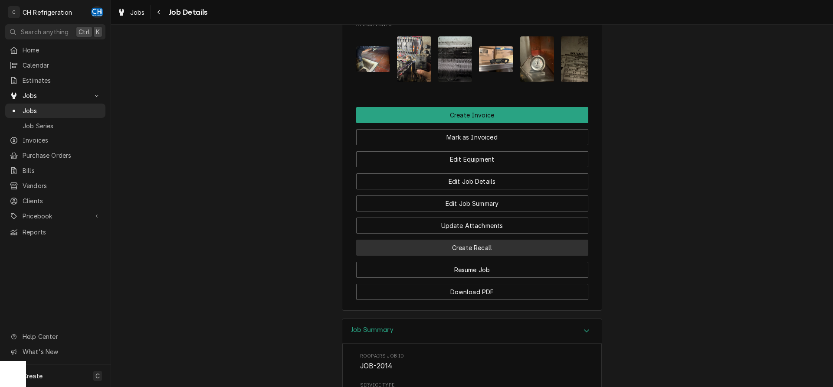
scroll to position [647, 0]
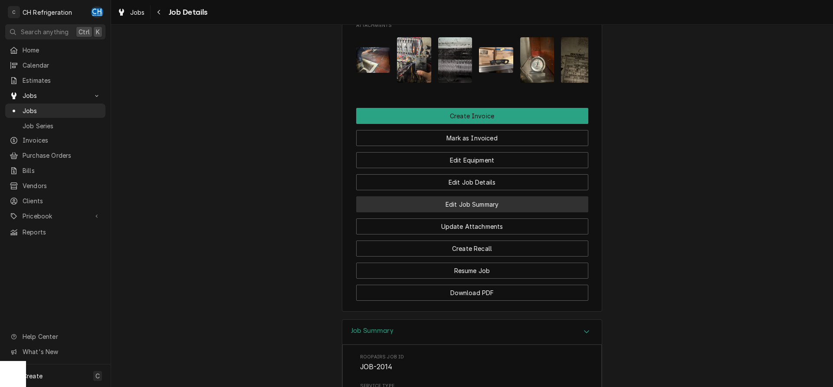
click at [496, 213] on button "Edit Job Summary" at bounding box center [472, 205] width 232 height 16
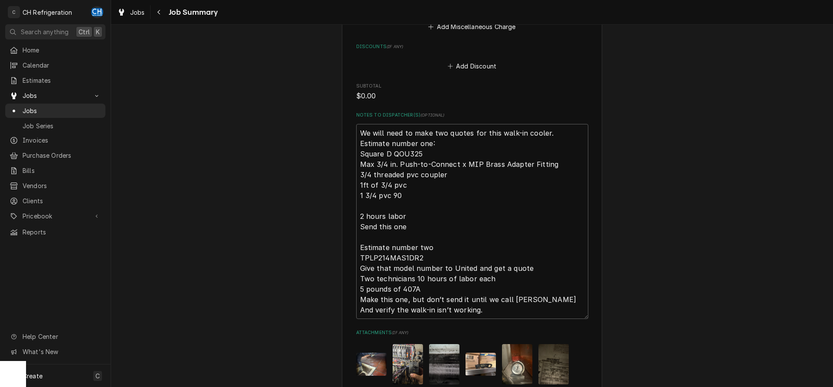
scroll to position [727, 0]
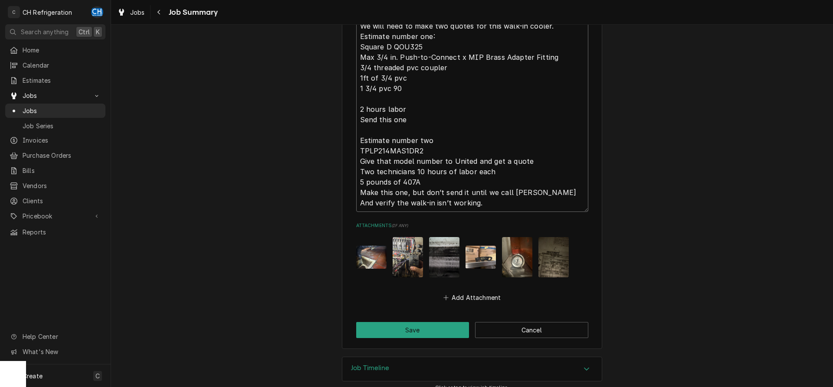
click at [467, 194] on textarea "We will need to make two quotes for this walk-in cooler. Estimate number one: S…" at bounding box center [472, 114] width 232 height 195
type textarea "x"
type textarea "We will need to make two quotes for this walk-in cooler. Estimate number one: S…"
type textarea "x"
type textarea "We will need to make two quotes for this walk-in cooler. Estimate number one: S…"
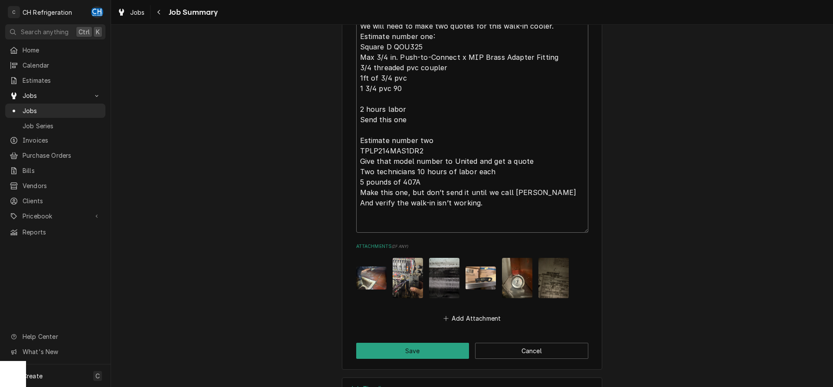
type textarea "x"
type textarea "We will need to make two quotes for this walk-in cooler. Estimate number one: S…"
type textarea "x"
type textarea "We will need to make two quotes for this walk-in cooler. Estimate number one: S…"
type textarea "x"
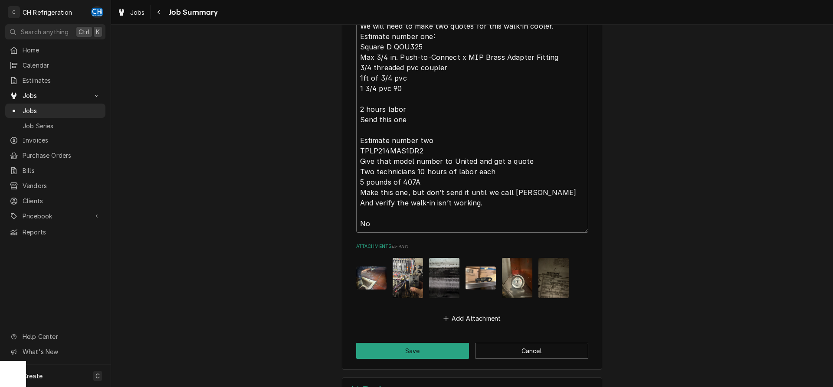
type textarea "We will need to make two quotes for this walk-in cooler. Estimate number one: S…"
type textarea "x"
type textarea "We will need to make two quotes for this walk-in cooler. Estimate number one: S…"
type textarea "x"
type textarea "We will need to make two quotes for this walk-in cooler. Estimate number one: S…"
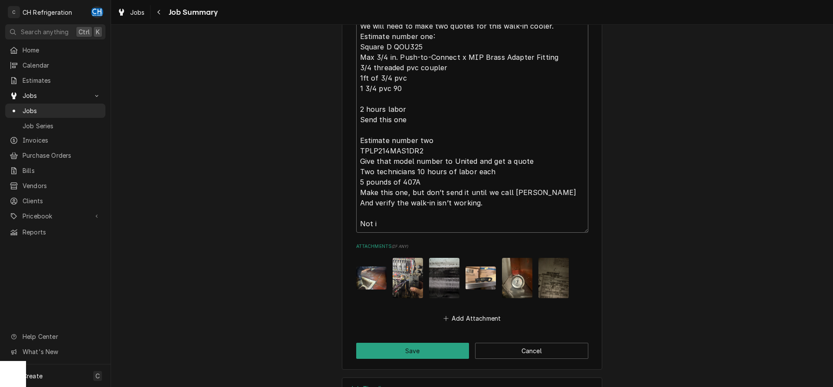
type textarea "x"
type textarea "We will need to make two quotes for this walk-in cooler. Estimate number one: S…"
type textarea "x"
type textarea "We will need to make two quotes for this walk-in cooler. Estimate number one: S…"
type textarea "x"
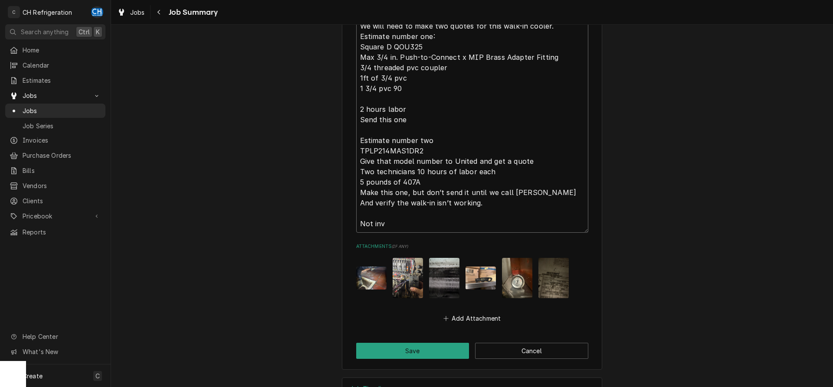
type textarea "We will need to make two quotes for this walk-in cooler. Estimate number one: S…"
type textarea "x"
type textarea "We will need to make two quotes for this walk-in cooler. Estimate number one: S…"
type textarea "x"
type textarea "We will need to make two quotes for this walk-in cooler. Estimate number one: S…"
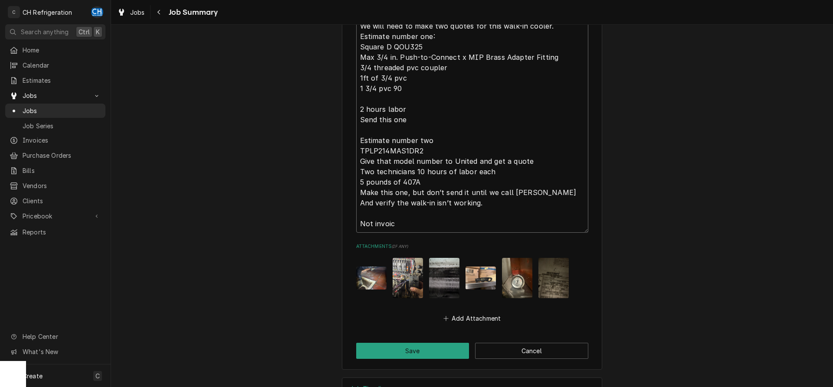
type textarea "x"
type textarea "We will need to make two quotes for this walk-in cooler. Estimate number one: S…"
type textarea "x"
type textarea "We will need to make two quotes for this walk-in cooler. Estimate number one: S…"
type textarea "x"
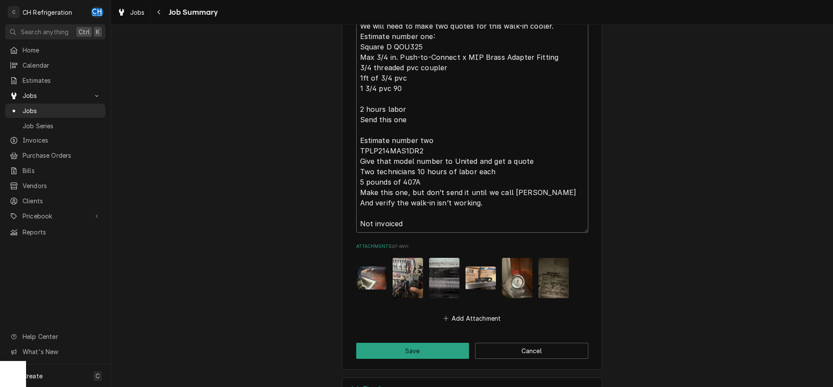
type textarea "We will need to make two quotes for this walk-in cooler. Estimate number one: S…"
type textarea "x"
type textarea "We will need to make two quotes for this walk-in cooler. Estimate number one: S…"
type textarea "x"
type textarea "We will need to make two quotes for this walk-in cooler. Estimate number one: S…"
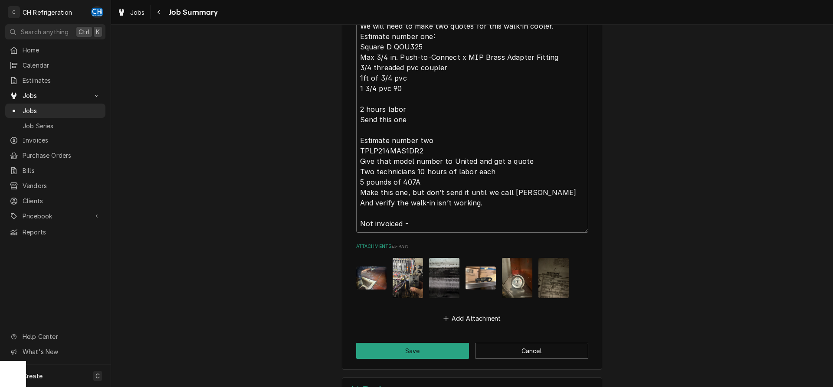
type textarea "x"
type textarea "We will need to make two quotes for this walk-in cooler. Estimate number one: S…"
type textarea "x"
type textarea "We will need to make two quotes for this walk-in cooler. Estimate number one: S…"
type textarea "x"
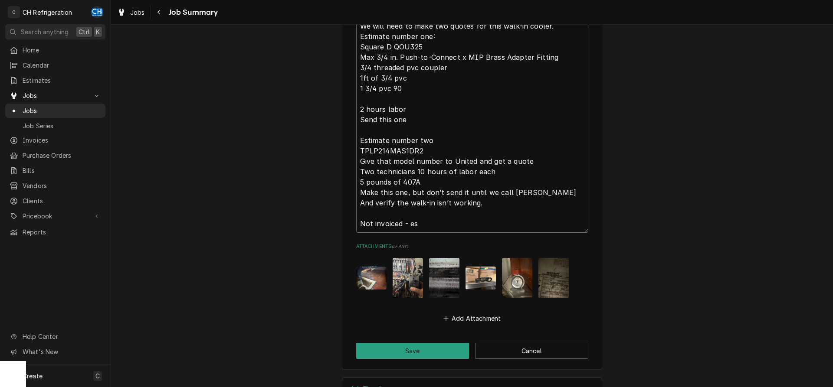
type textarea "We will need to make two quotes for this walk-in cooler. Estimate number one: S…"
type textarea "x"
type textarea "We will need to make two quotes for this walk-in cooler. Estimate number one: S…"
type textarea "x"
type textarea "We will need to make two quotes for this walk-in cooler. Estimate number one: S…"
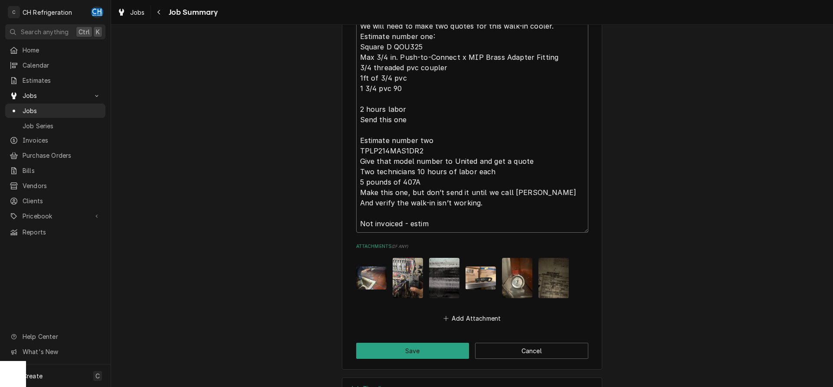
type textarea "x"
type textarea "We will need to make two quotes for this walk-in cooler. Estimate number one: S…"
type textarea "x"
type textarea "We will need to make two quotes for this walk-in cooler. Estimate number one: S…"
type textarea "x"
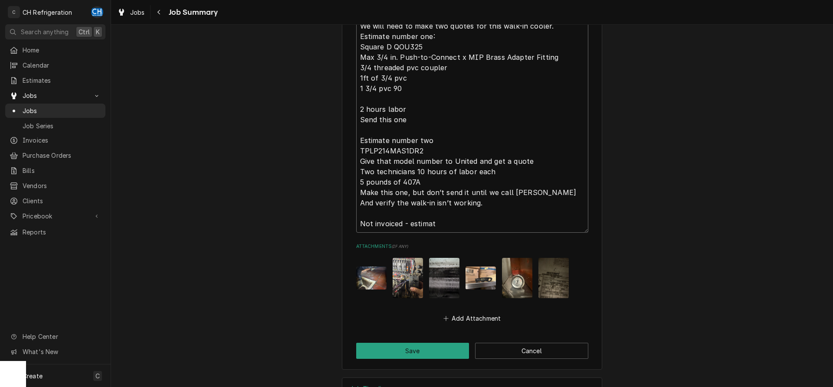
type textarea "We will need to make two quotes for this walk-in cooler. Estimate number one: S…"
type textarea "x"
type textarea "We will need to make two quotes for this walk-in cooler. Estimate number one: S…"
type textarea "x"
type textarea "We will need to make two quotes for this walk-in cooler. Estimate number one: S…"
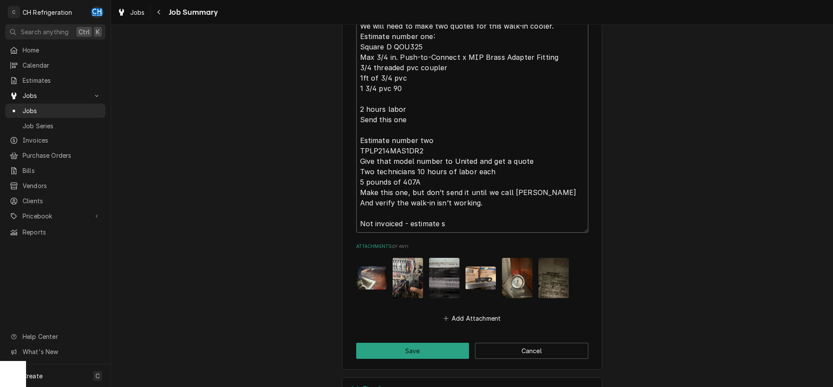
type textarea "x"
type textarea "We will need to make two quotes for this walk-in cooler. Estimate number one: S…"
type textarea "x"
type textarea "We will need to make two quotes for this walk-in cooler. Estimate number one: S…"
type textarea "x"
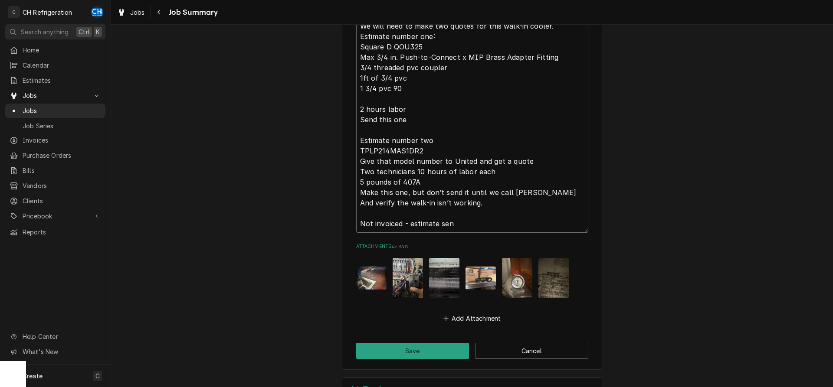
type textarea "We will need to make two quotes for this walk-in cooler. Estimate number one: S…"
type textarea "x"
type textarea "We will need to make two quotes for this walk-in cooler. Estimate number one: S…"
type textarea "x"
type textarea "We will need to make two quotes for this walk-in cooler. Estimate number one: S…"
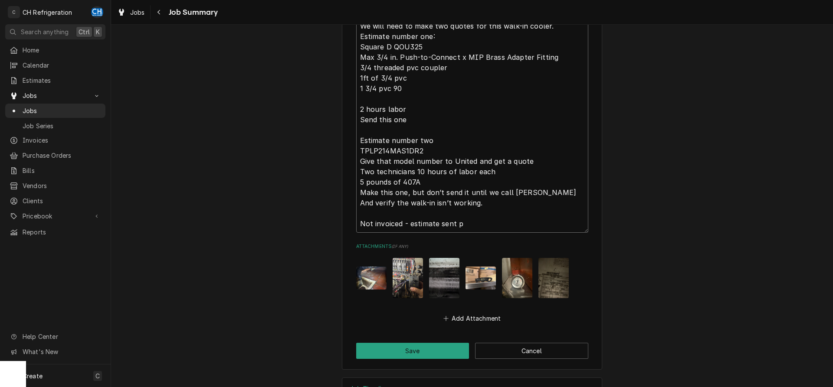
type textarea "x"
type textarea "We will need to make two quotes for this walk-in cooler. Estimate number one: S…"
type textarea "x"
type textarea "We will need to make two quotes for this walk-in cooler. Estimate number one: S…"
type textarea "x"
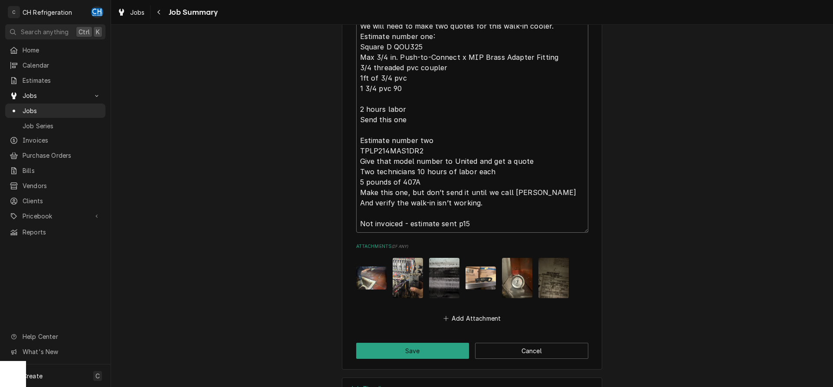
type textarea "We will need to make two quotes for this walk-in cooler. Estimate number one: S…"
type textarea "x"
type textarea "We will need to make two quotes for this walk-in cooler. Estimate number one: S…"
click at [432, 343] on button "Save" at bounding box center [412, 351] width 113 height 16
type textarea "x"
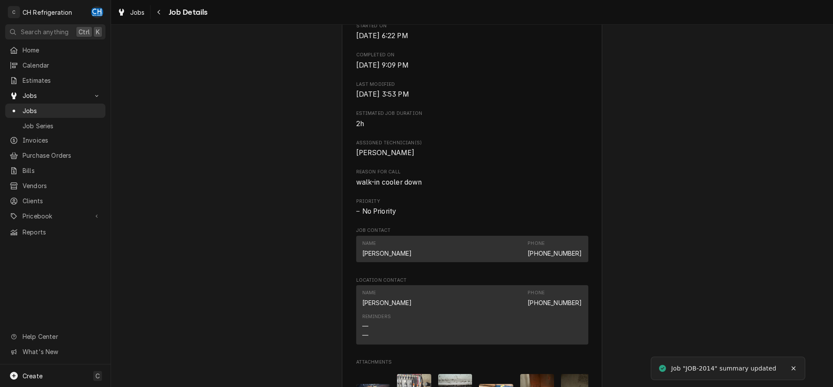
scroll to position [620, 0]
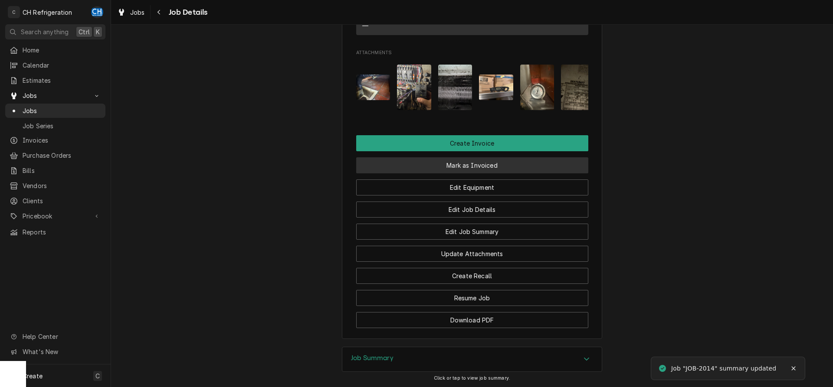
click at [479, 174] on button "Mark as Invoiced" at bounding box center [472, 165] width 232 height 16
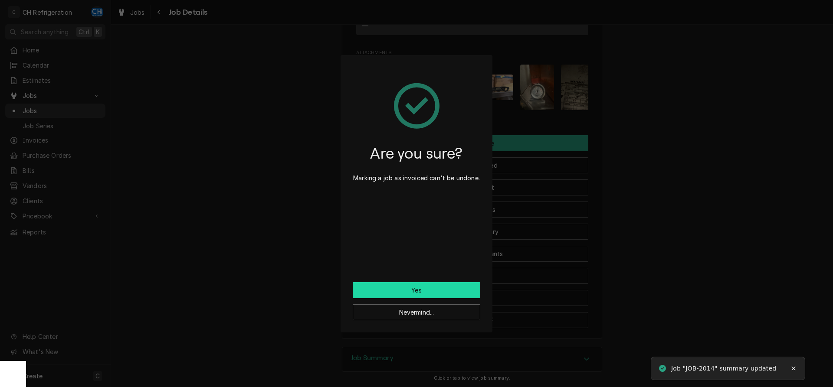
click at [405, 296] on button "Yes" at bounding box center [417, 290] width 128 height 16
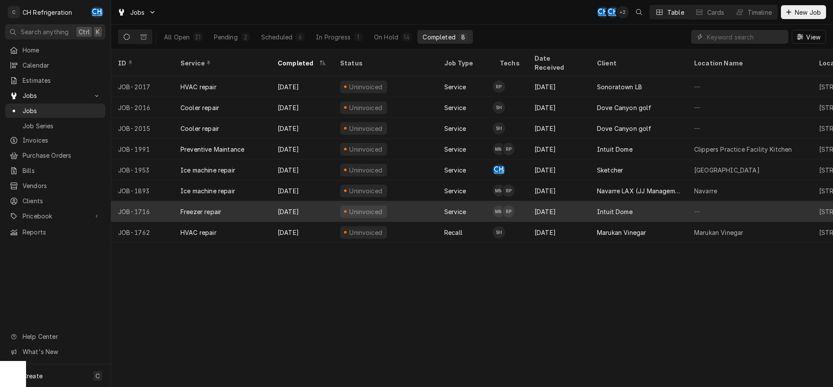
click at [638, 201] on div "Intuit Dome" at bounding box center [638, 211] width 97 height 21
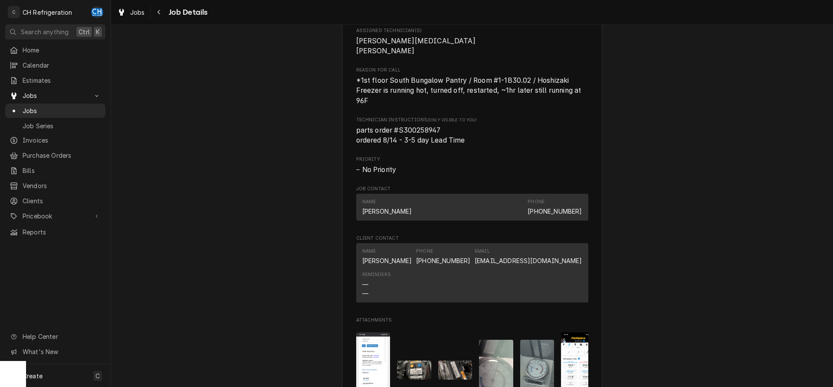
scroll to position [443, 0]
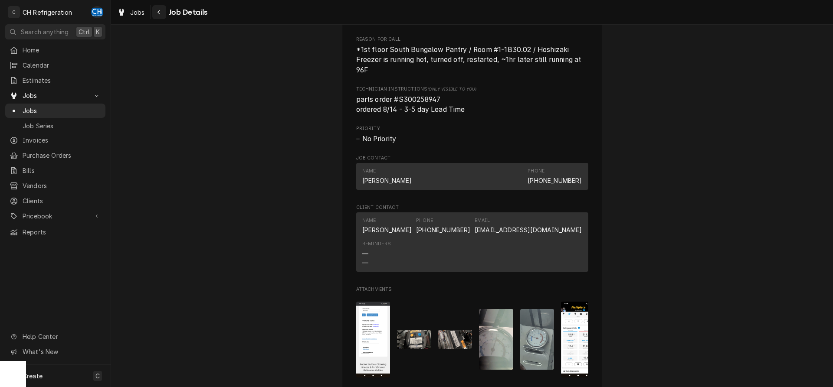
click at [157, 17] on button "Navigate back" at bounding box center [159, 12] width 14 height 14
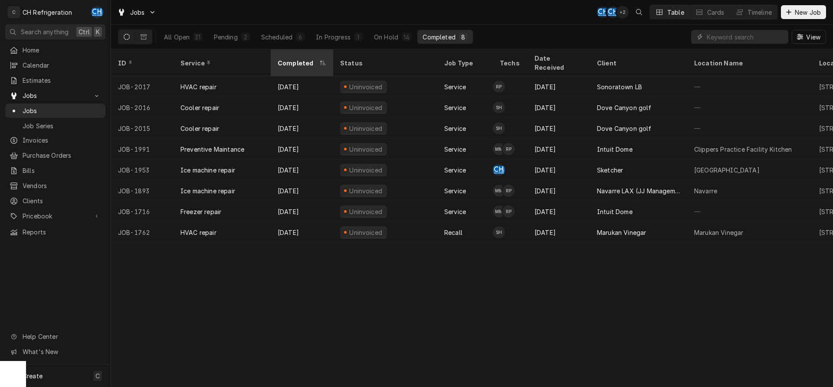
click at [298, 59] on div "Completed" at bounding box center [298, 63] width 40 height 9
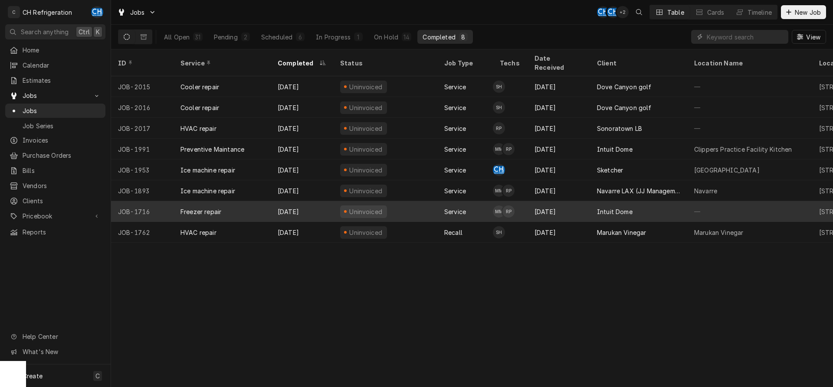
click at [678, 205] on div "Intuit Dome" at bounding box center [638, 211] width 97 height 21
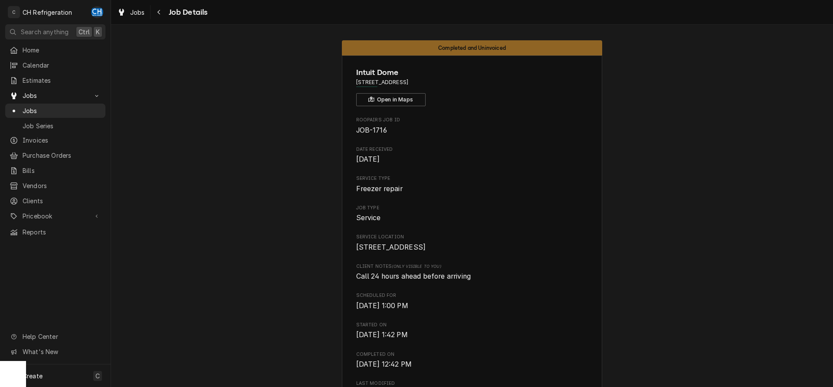
drag, startPoint x: 465, startPoint y: 83, endPoint x: 354, endPoint y: 85, distance: 110.6
copy span "[STREET_ADDRESS]"
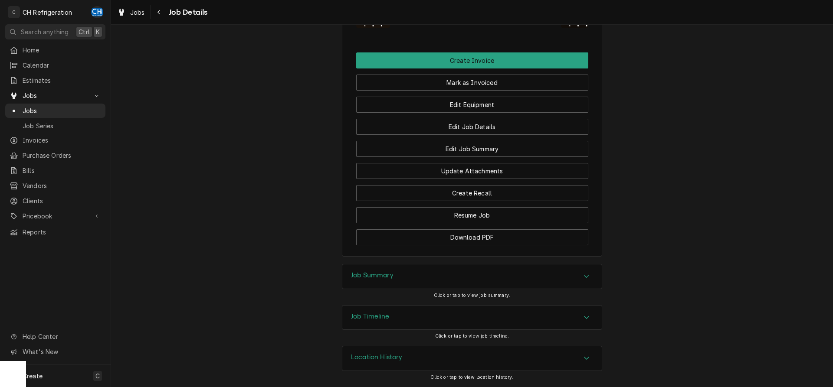
click at [464, 275] on div "Job Summary" at bounding box center [471, 277] width 259 height 24
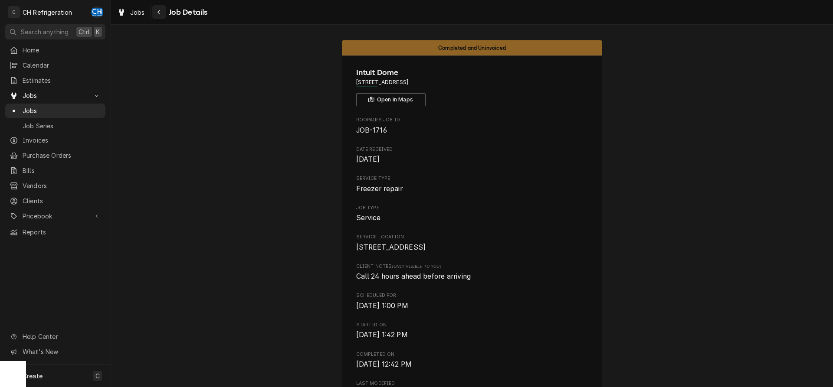
click at [157, 14] on icon "Navigate back" at bounding box center [159, 12] width 4 height 6
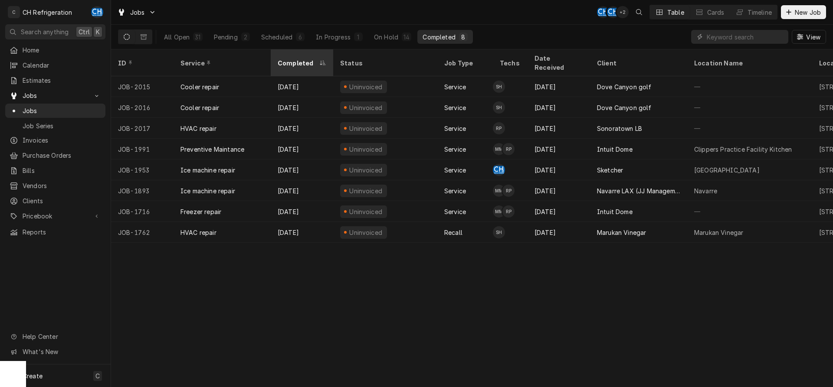
click at [286, 59] on div "Completed" at bounding box center [298, 63] width 40 height 9
click at [286, 59] on div "Completed" at bounding box center [301, 63] width 47 height 9
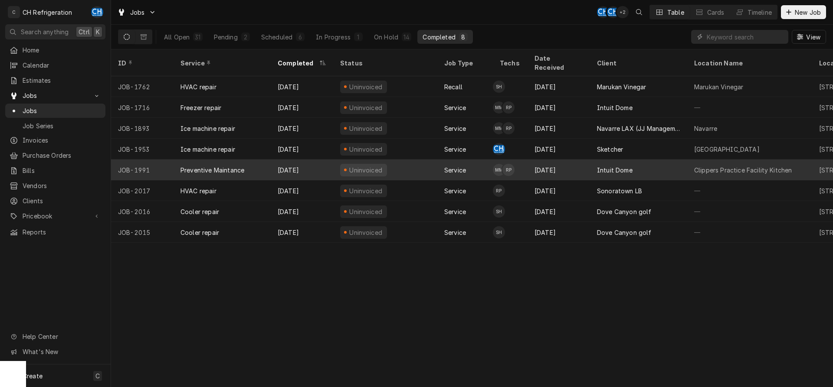
click at [642, 160] on div "Intuit Dome" at bounding box center [638, 170] width 97 height 21
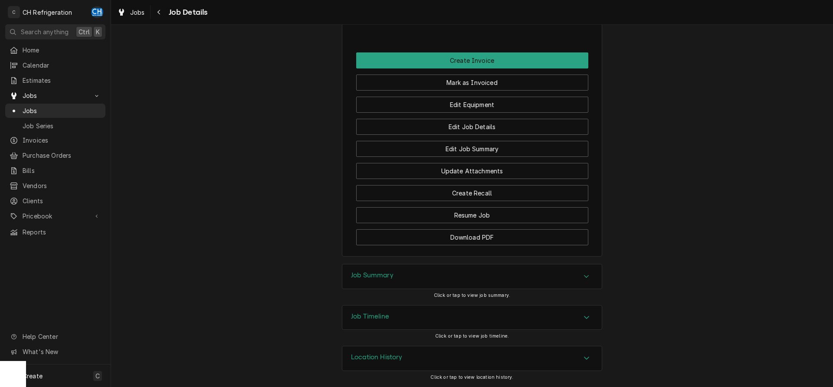
click at [433, 282] on div "Job Summary" at bounding box center [471, 277] width 259 height 24
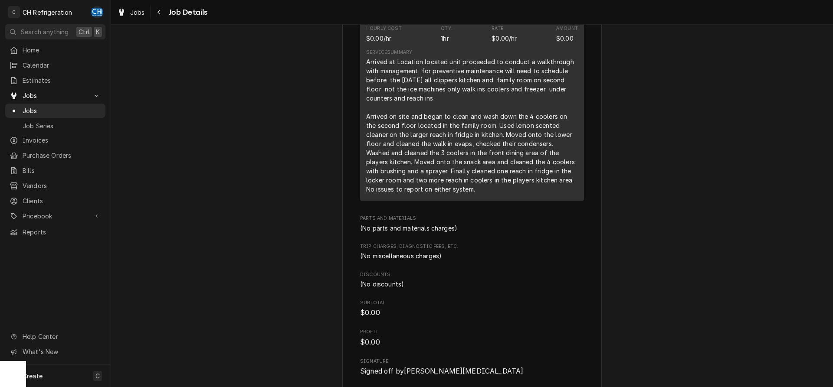
scroll to position [1305, 0]
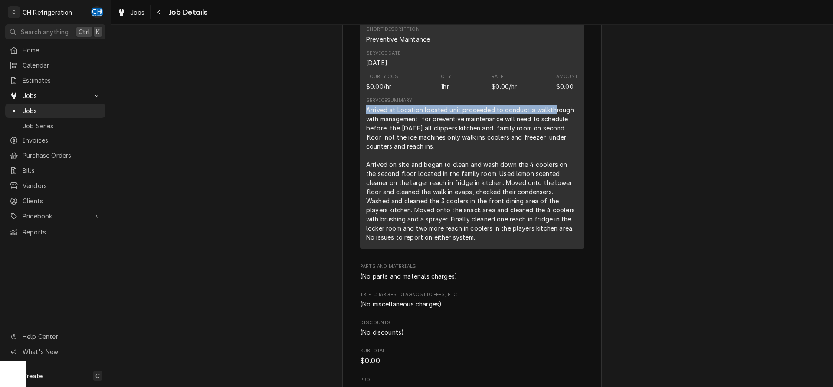
drag, startPoint x: 367, startPoint y: 123, endPoint x: 547, endPoint y: 125, distance: 180.1
click at [549, 124] on div "Arrived at Location located unit proceeded to conduct a walkthrough with manage…" at bounding box center [472, 173] width 212 height 137
click at [529, 131] on div "Arrived at Location located unit proceeded to conduct a walkthrough with manage…" at bounding box center [472, 173] width 212 height 137
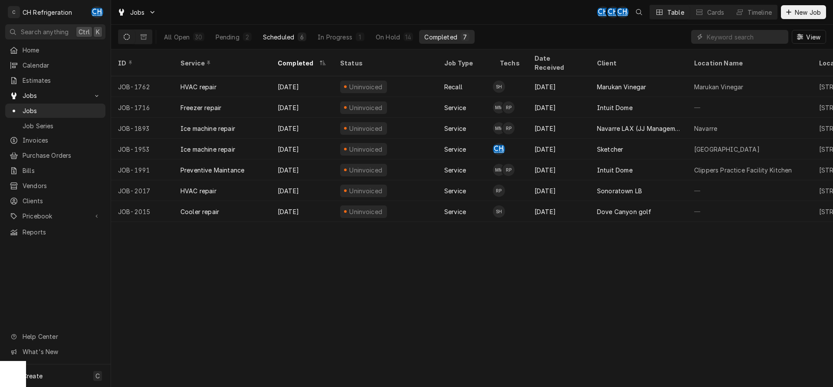
click at [285, 36] on div "Scheduled" at bounding box center [278, 37] width 31 height 9
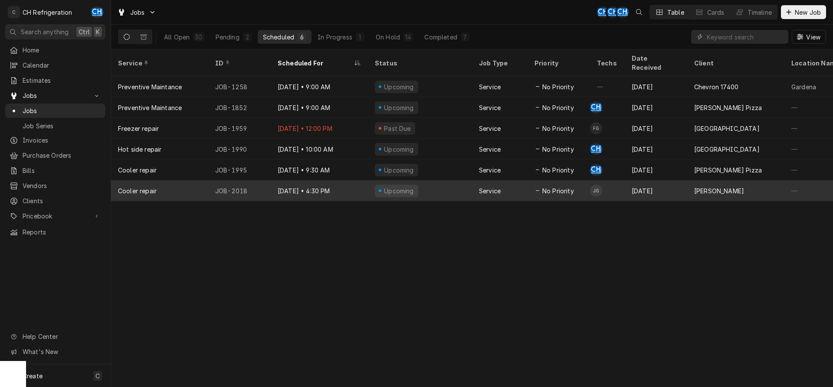
click at [636, 180] on div "Sep 26" at bounding box center [656, 190] width 62 height 21
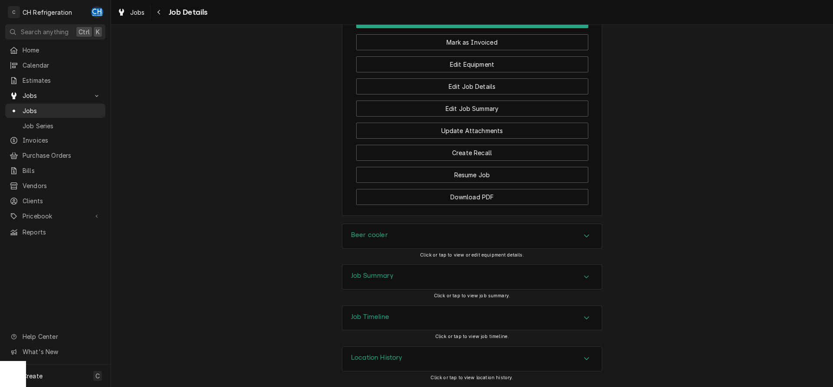
click at [437, 270] on div "Job Summary" at bounding box center [471, 277] width 259 height 24
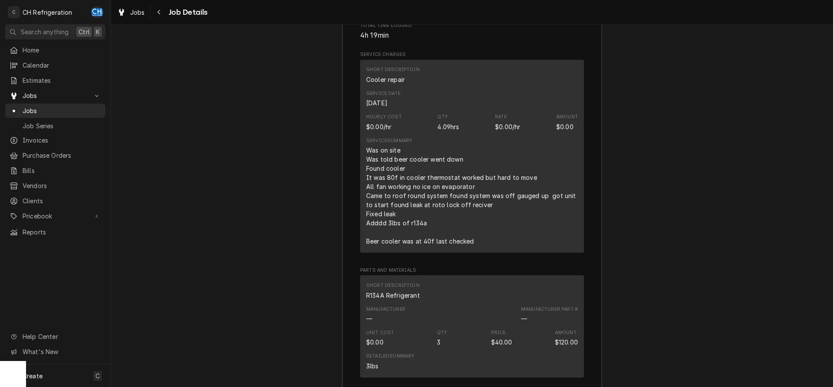
scroll to position [1367, 0]
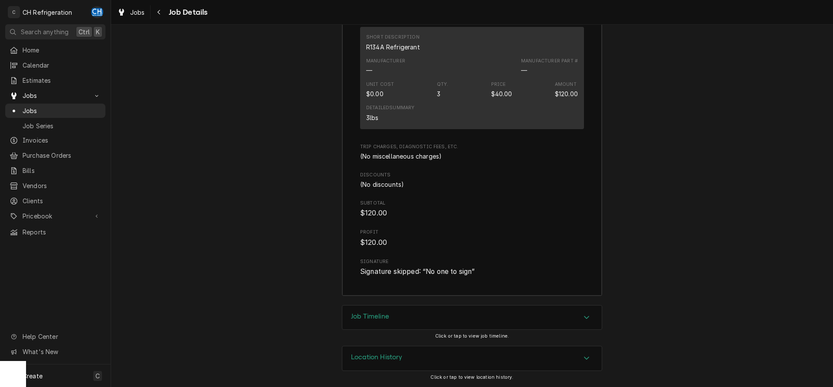
click at [376, 307] on div "Job Timeline" at bounding box center [471, 318] width 259 height 24
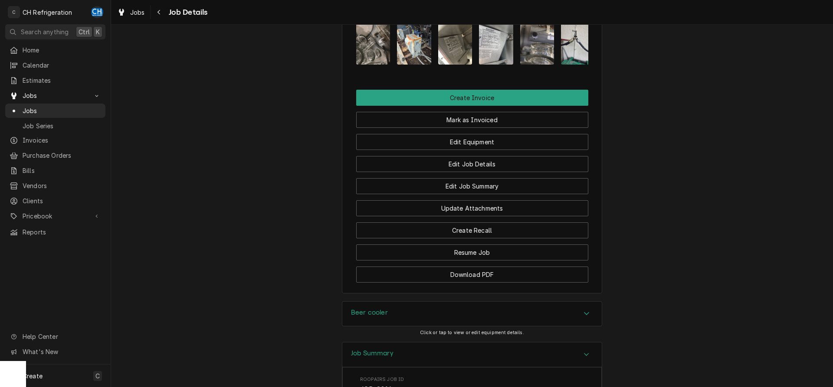
scroll to position [659, 0]
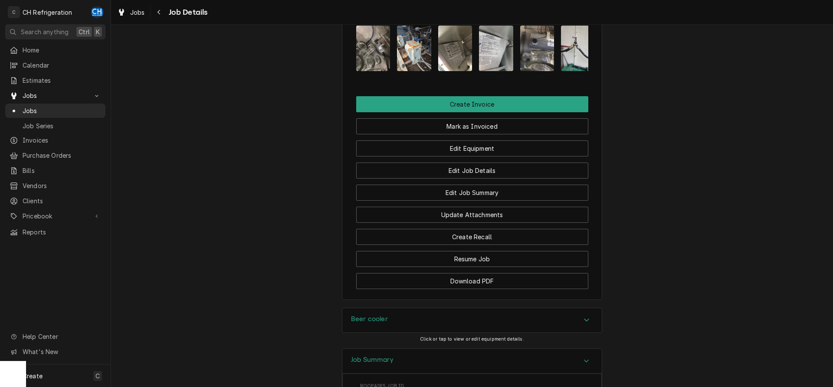
click at [376, 326] on div "Beer cooler" at bounding box center [369, 320] width 37 height 10
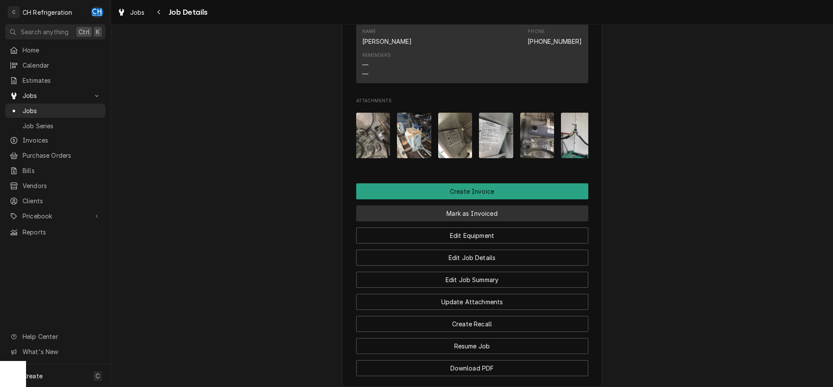
scroll to position [570, 0]
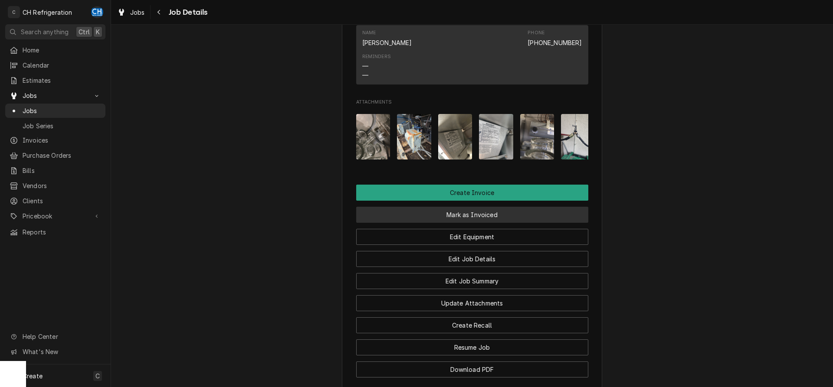
click at [422, 223] on button "Mark as Invoiced" at bounding box center [472, 215] width 232 height 16
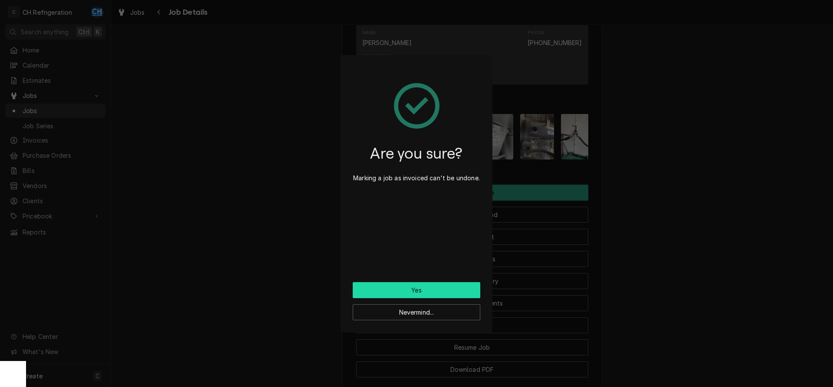
click at [405, 292] on button "Yes" at bounding box center [417, 290] width 128 height 16
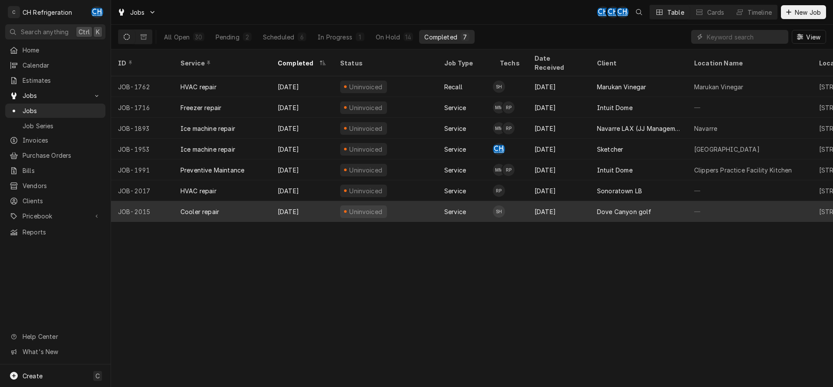
click at [649, 203] on div "Dove Canyon golf" at bounding box center [638, 211] width 97 height 21
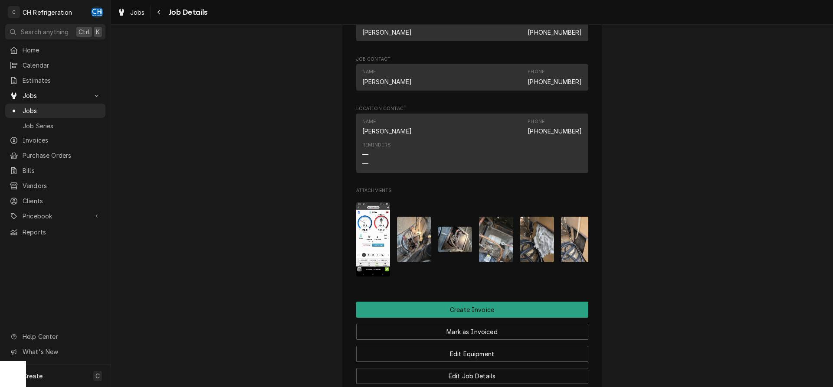
scroll to position [790, 0]
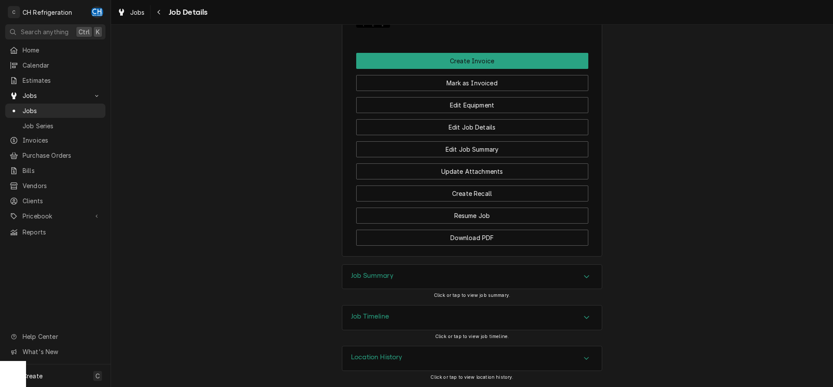
click at [589, 282] on div "Accordion Header" at bounding box center [586, 277] width 13 height 10
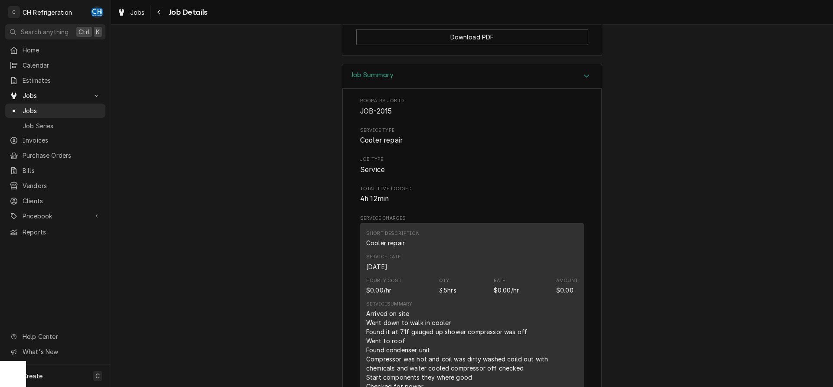
scroll to position [1012, 0]
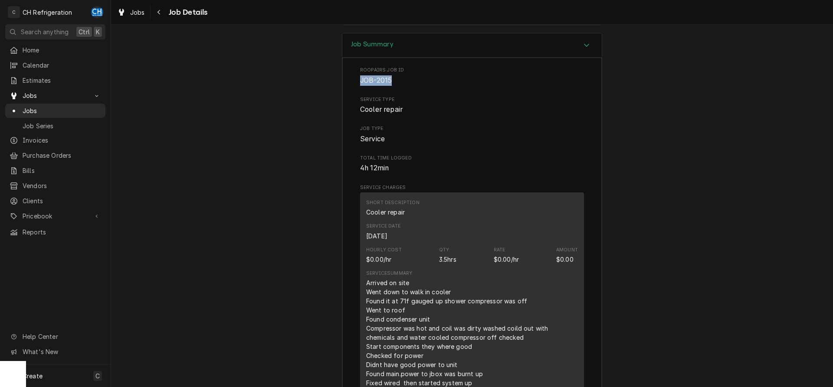
drag, startPoint x: 393, startPoint y: 89, endPoint x: 358, endPoint y: 90, distance: 35.2
click at [358, 90] on div "Roopairs Job ID JOB-2015 Service Type Cooler repair Job Type Service Total Time…" at bounding box center [471, 390] width 259 height 665
copy span "JOB-2015"
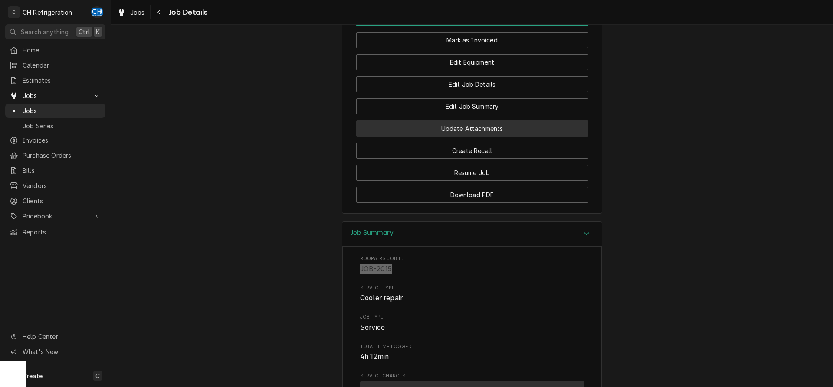
scroll to position [790, 0]
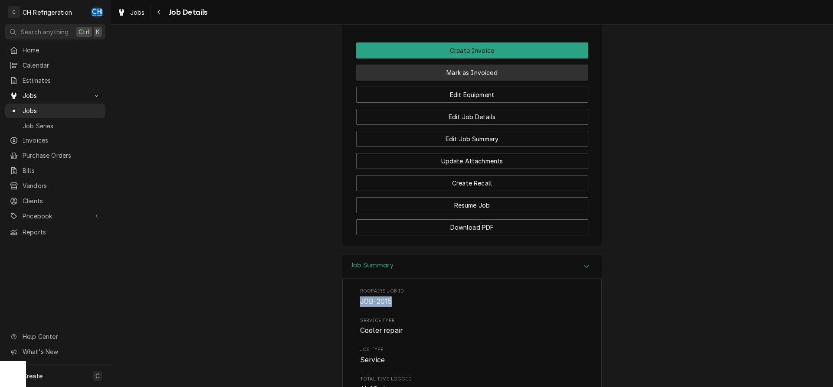
click at [472, 78] on button "Mark as Invoiced" at bounding box center [472, 73] width 232 height 16
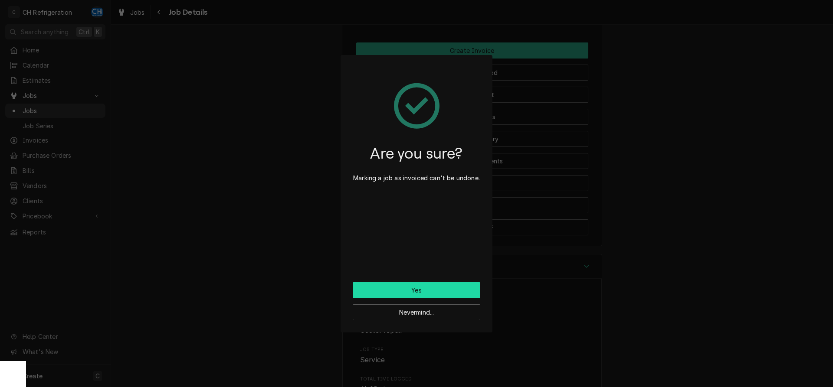
click at [429, 289] on button "Yes" at bounding box center [417, 290] width 128 height 16
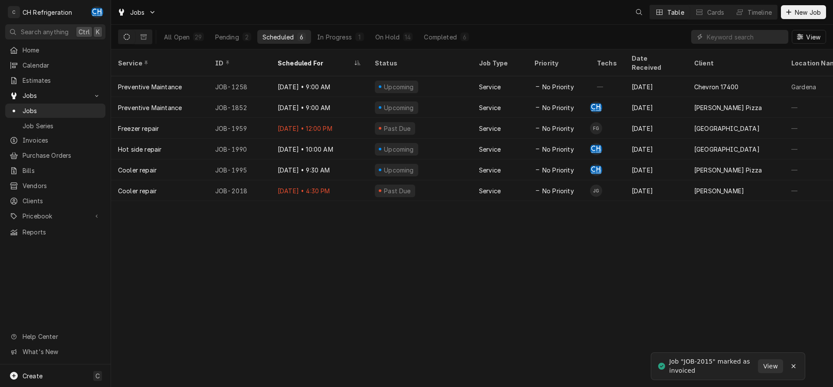
click at [446, 44] on div "All Open 29 Pending 2 Scheduled 6 In Progress 1 On Hold 14 Completed 6" at bounding box center [316, 37] width 315 height 24
click at [447, 37] on div "Completed" at bounding box center [440, 37] width 33 height 9
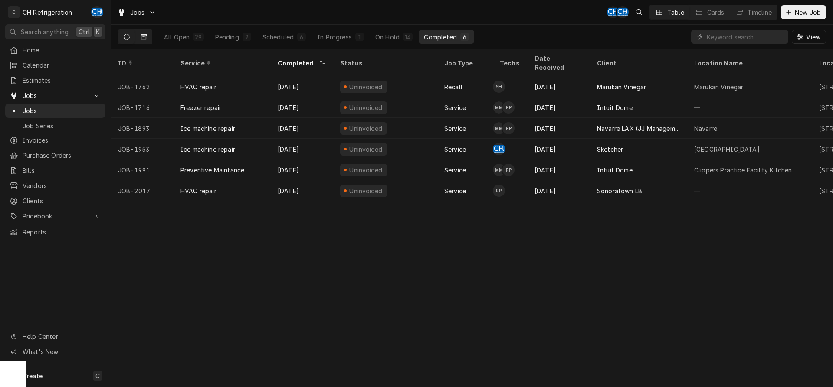
click at [147, 34] on button "Dynamic Content Wrapper" at bounding box center [143, 37] width 16 height 14
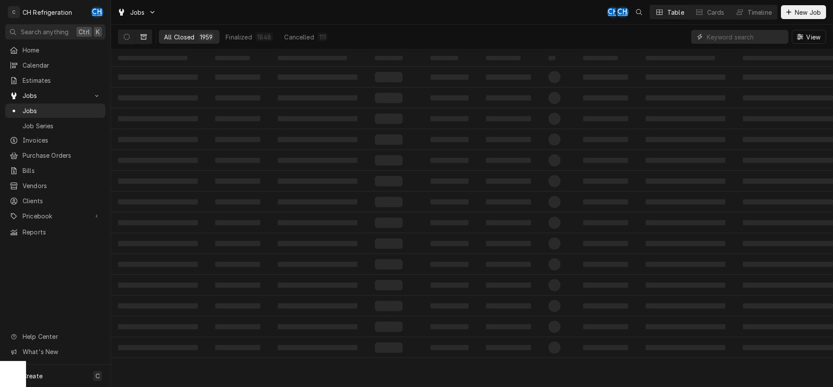
click at [744, 36] on input "Dynamic Content Wrapper" at bounding box center [745, 37] width 77 height 14
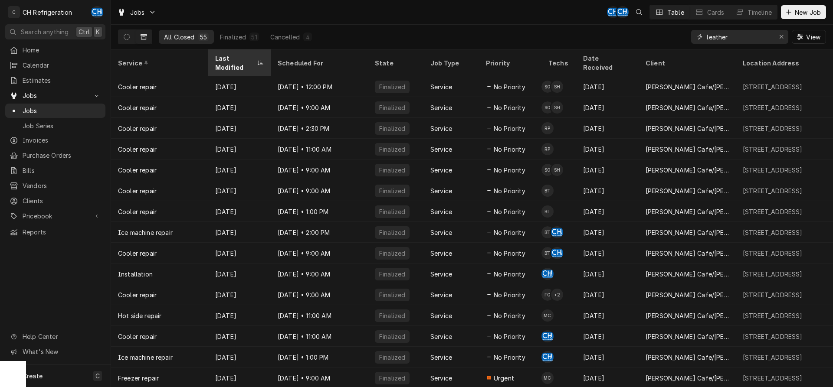
type input "leather"
click at [236, 55] on div "Last Modified" at bounding box center [235, 63] width 40 height 18
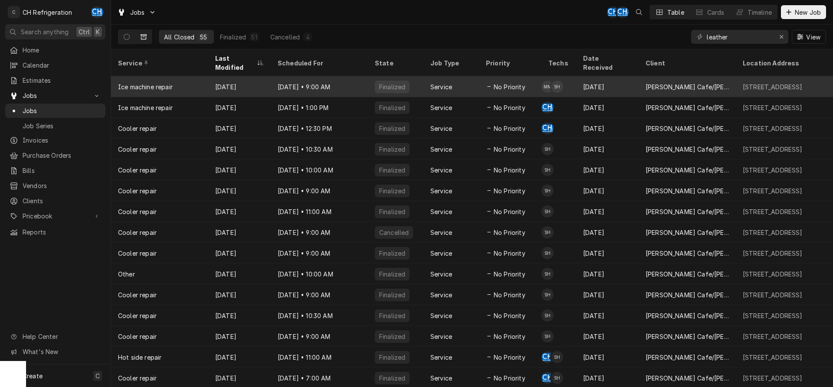
click at [233, 79] on div "Sep 23" at bounding box center [239, 86] width 62 height 21
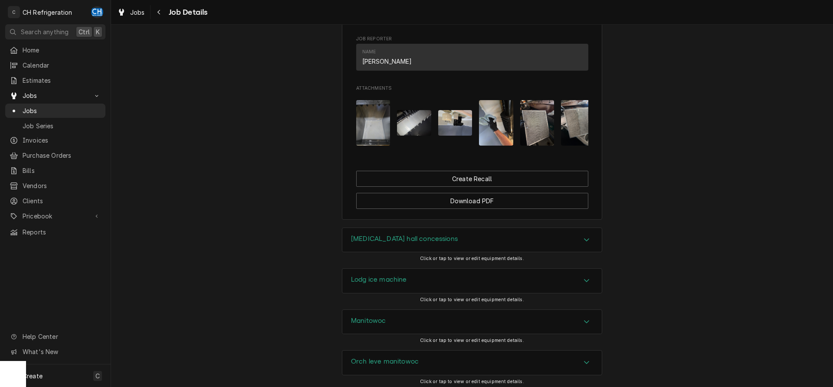
scroll to position [752, 0]
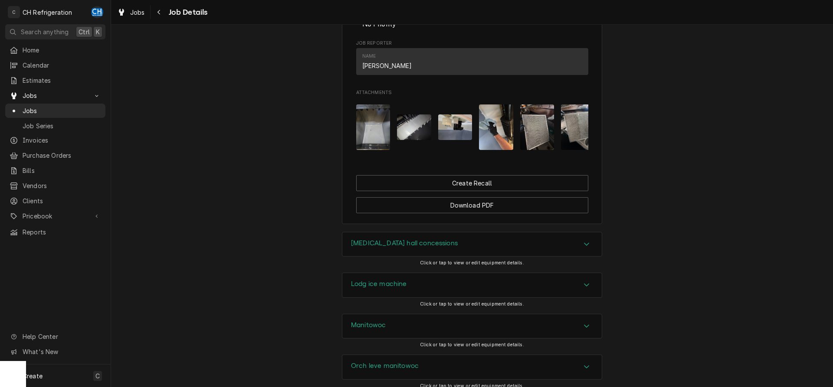
click at [377, 140] on img "Attachments" at bounding box center [373, 128] width 34 height 46
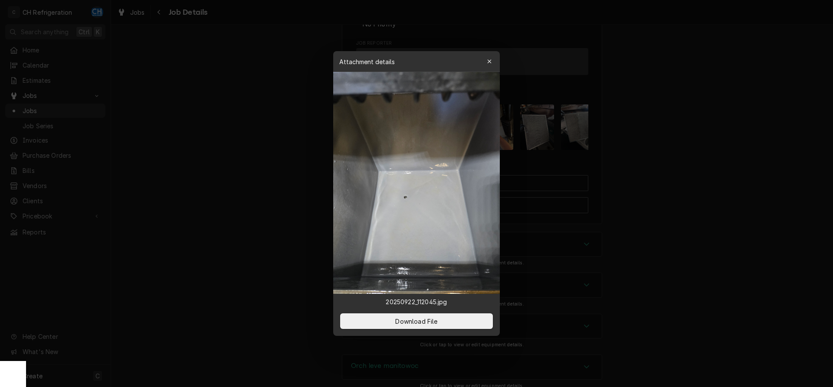
click at [642, 197] on div at bounding box center [416, 193] width 833 height 387
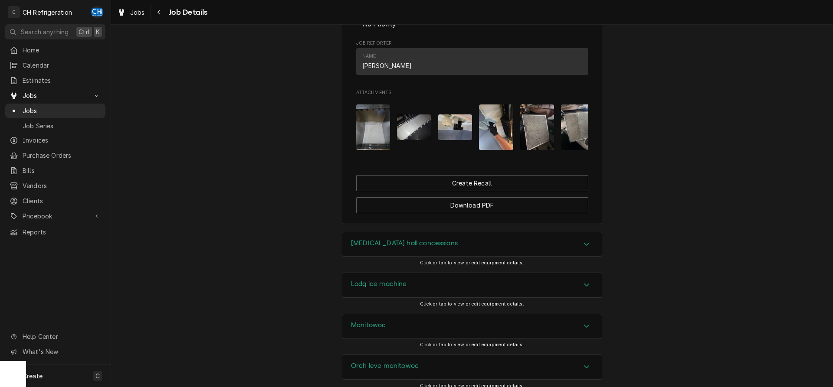
click at [408, 140] on img "Attachments" at bounding box center [414, 128] width 34 height 26
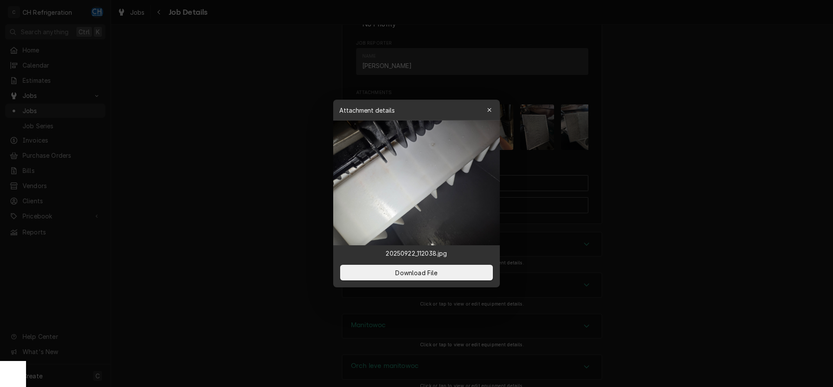
click at [680, 194] on div at bounding box center [416, 193] width 833 height 387
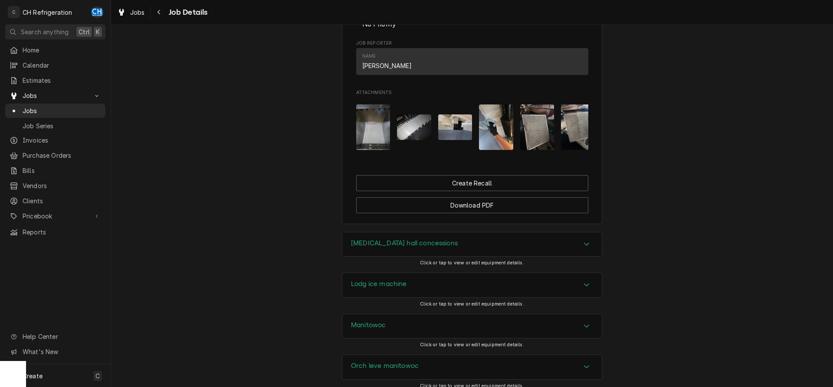
click at [472, 143] on div "Attachments" at bounding box center [472, 127] width 232 height 59
click at [464, 140] on img "Attachments" at bounding box center [455, 128] width 34 height 26
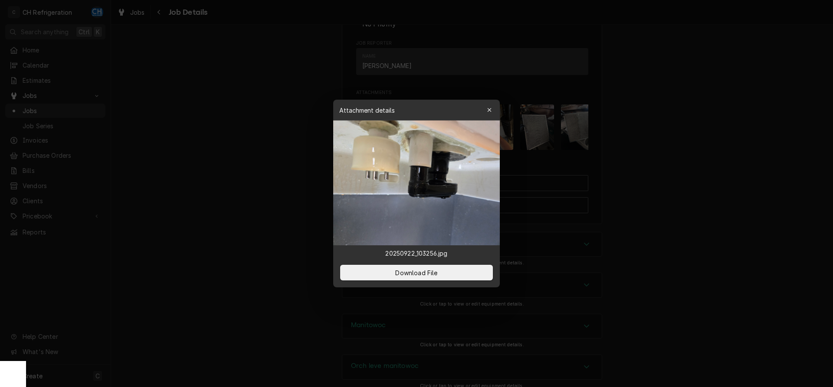
click at [666, 173] on div at bounding box center [416, 193] width 833 height 387
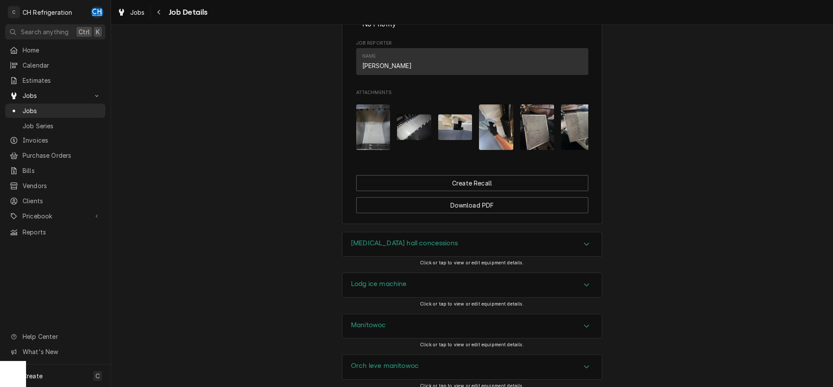
click at [497, 141] on img "Attachments" at bounding box center [496, 128] width 34 height 46
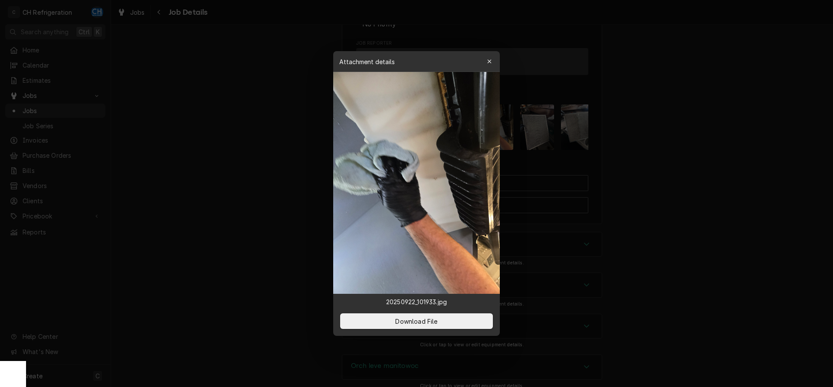
click at [696, 181] on div at bounding box center [416, 193] width 833 height 387
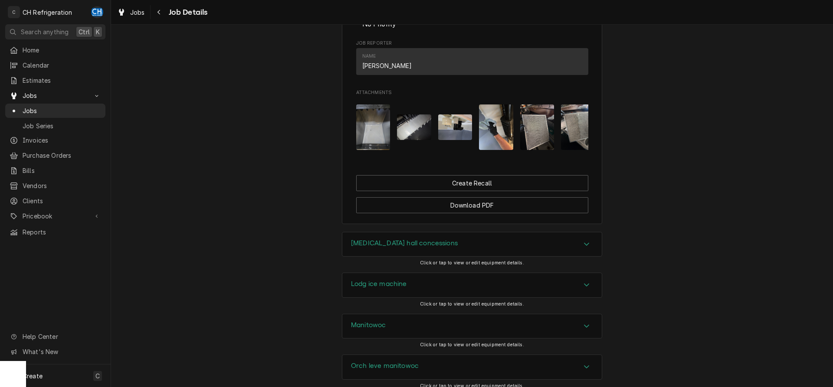
click at [527, 144] on img "Attachments" at bounding box center [537, 128] width 34 height 46
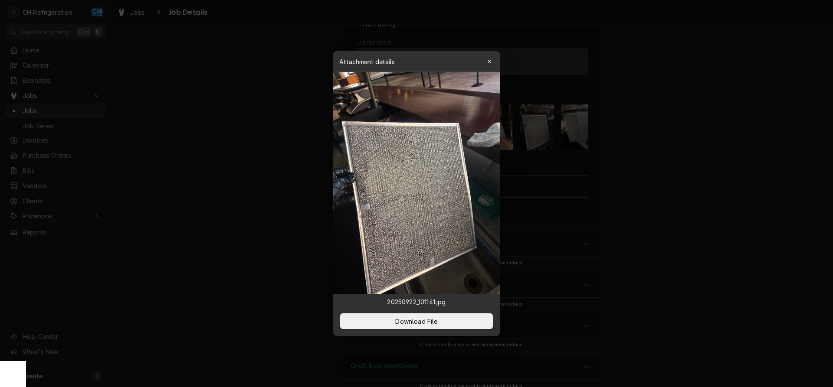
click at [686, 179] on div at bounding box center [416, 193] width 833 height 387
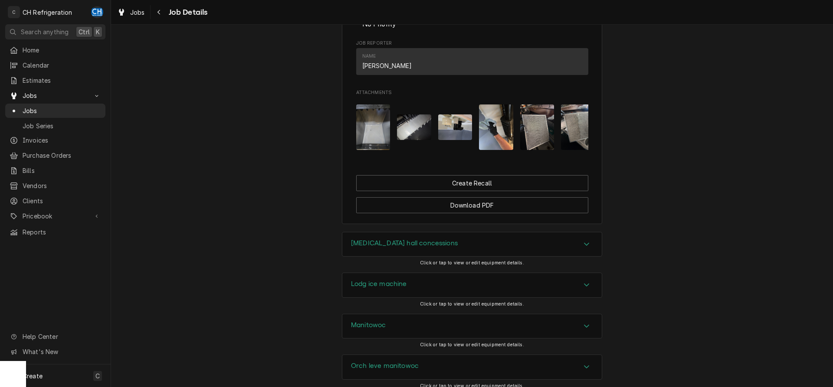
click at [577, 140] on img "Attachments" at bounding box center [578, 128] width 34 height 46
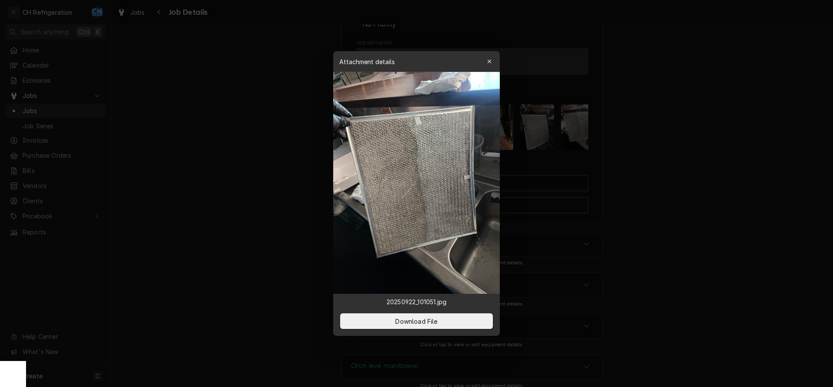
click at [684, 169] on div at bounding box center [416, 193] width 833 height 387
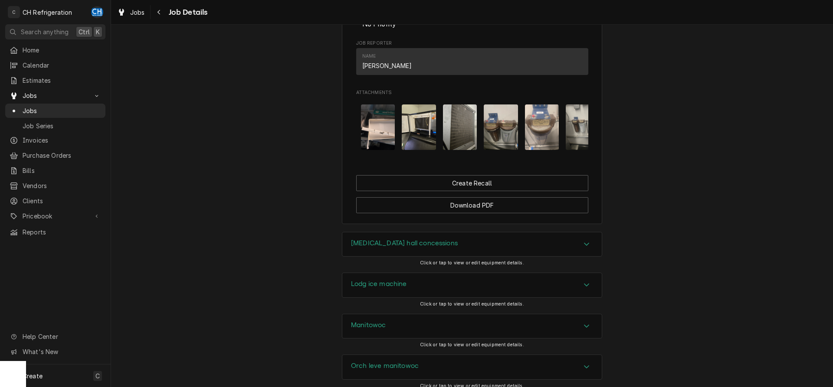
scroll to position [0, 245]
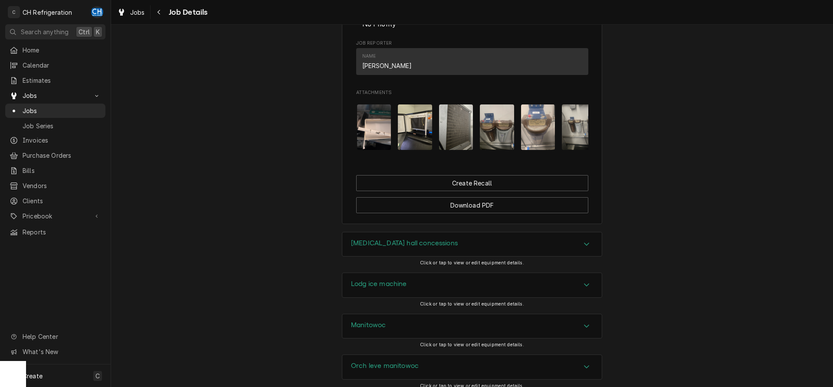
click at [385, 149] on img "Attachments" at bounding box center [374, 128] width 34 height 46
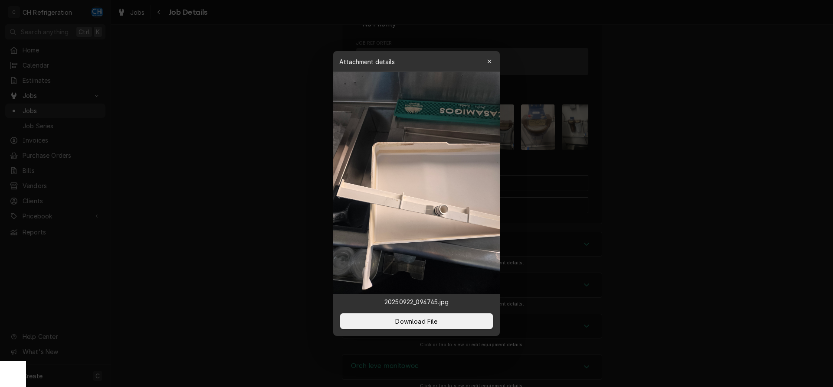
click at [695, 176] on div at bounding box center [416, 193] width 833 height 387
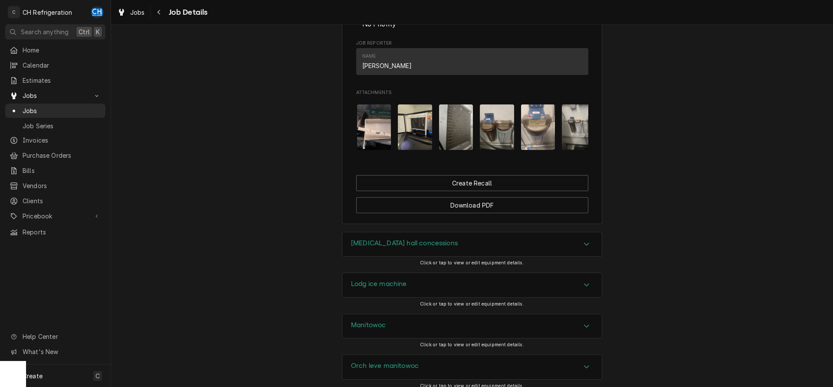
click at [417, 140] on img "Attachments" at bounding box center [415, 128] width 34 height 46
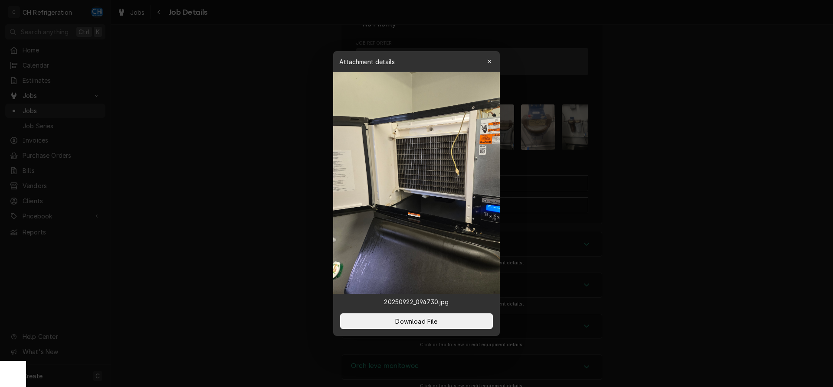
click at [724, 189] on div at bounding box center [416, 193] width 833 height 387
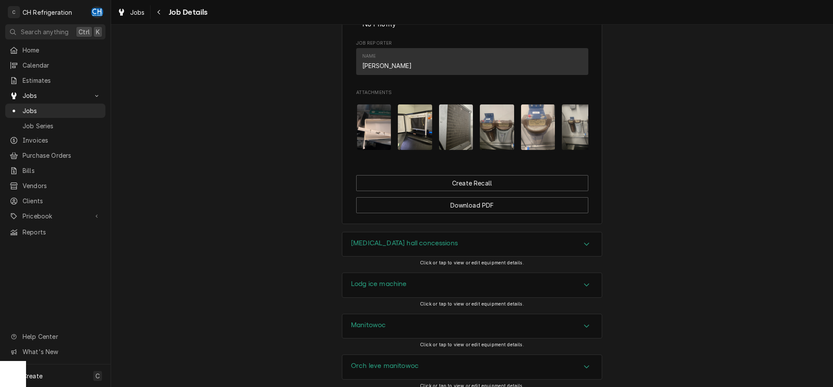
click at [448, 147] on img "Attachments" at bounding box center [456, 128] width 34 height 46
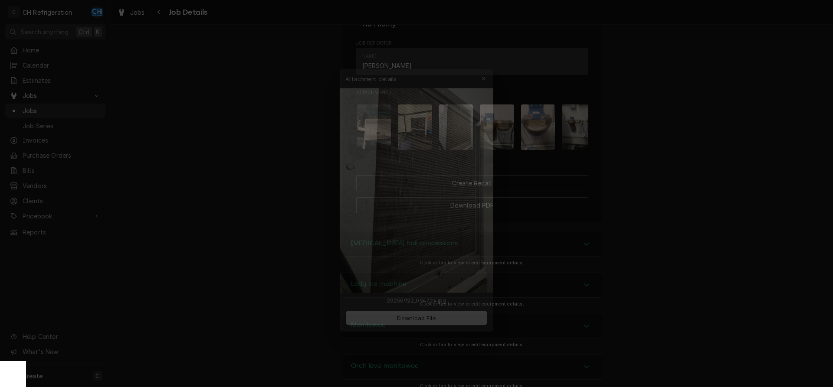
click at [739, 202] on div at bounding box center [416, 193] width 833 height 387
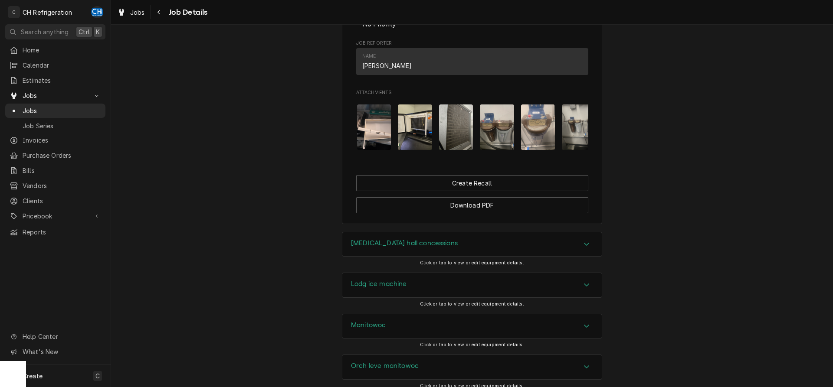
click at [508, 149] on img "Attachments" at bounding box center [497, 128] width 34 height 46
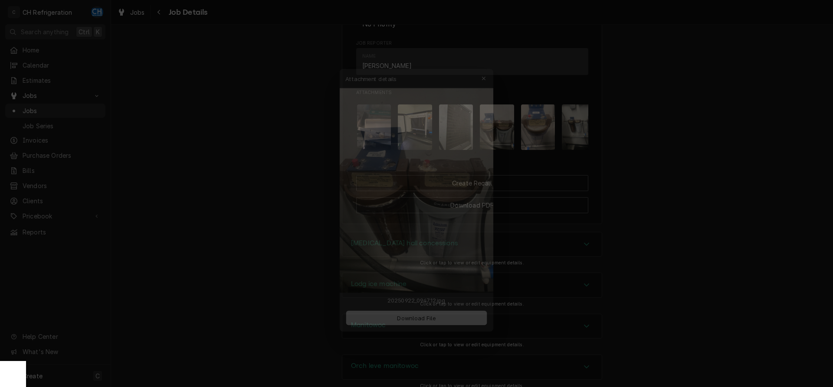
click at [731, 202] on div at bounding box center [416, 193] width 833 height 387
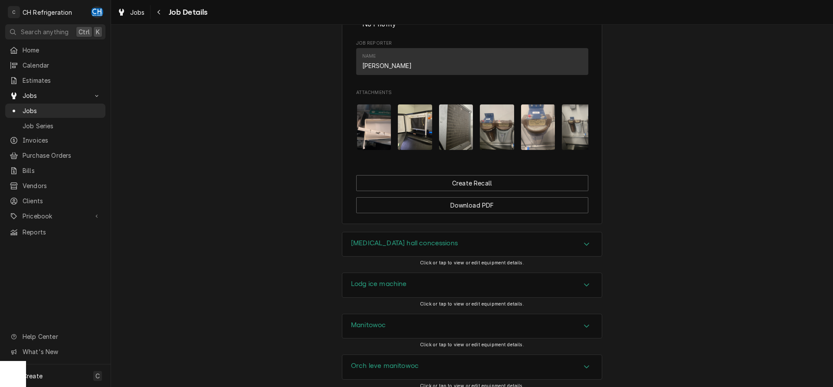
click at [545, 148] on img "Attachments" at bounding box center [538, 128] width 34 height 46
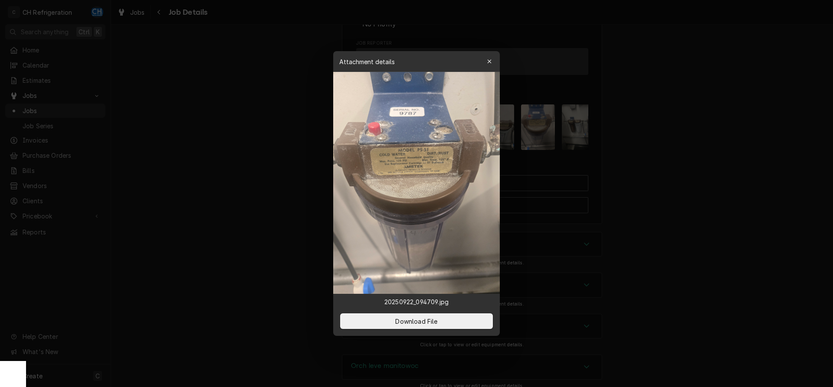
click at [728, 184] on div at bounding box center [416, 193] width 833 height 387
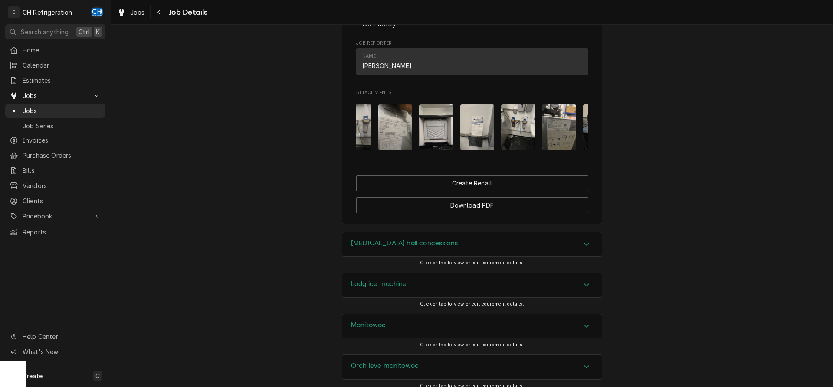
scroll to position [0, 466]
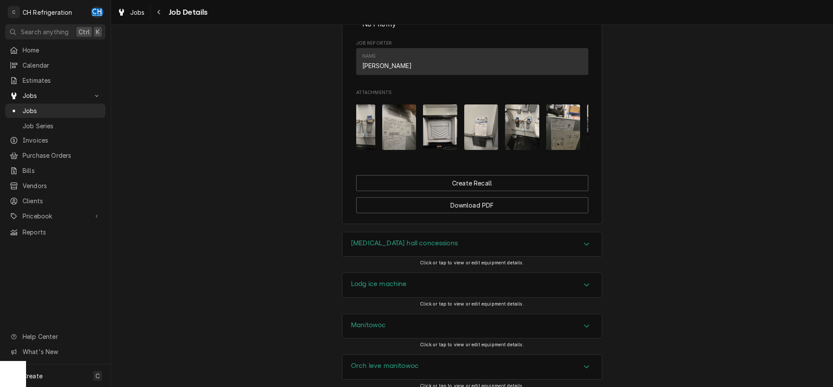
click at [398, 147] on img "Attachments" at bounding box center [399, 128] width 34 height 46
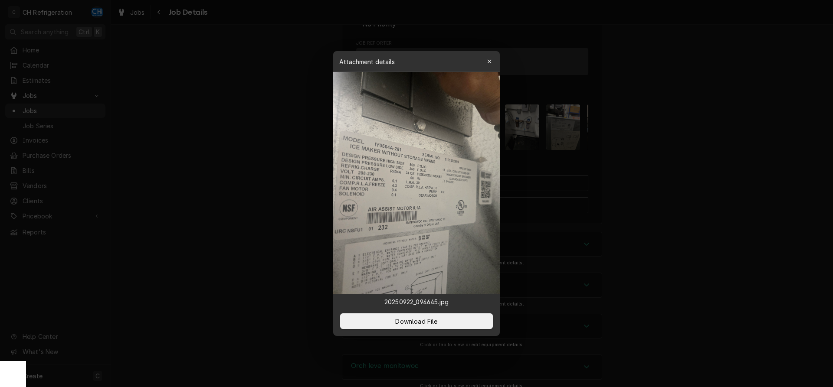
drag, startPoint x: 768, startPoint y: 181, endPoint x: 644, endPoint y: 180, distance: 124.5
click at [767, 181] on div at bounding box center [416, 193] width 833 height 387
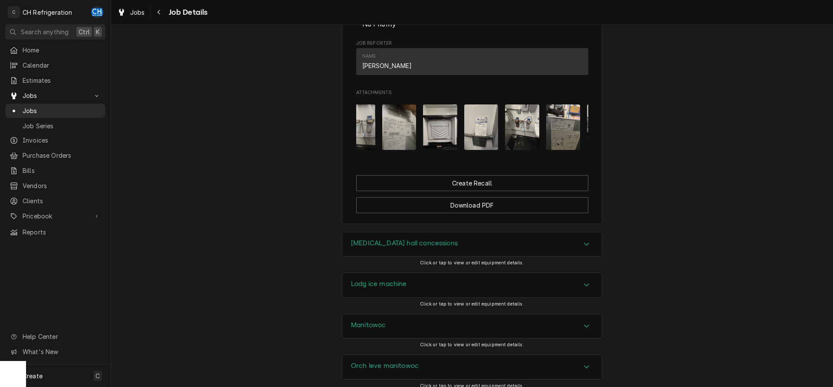
click at [439, 150] on img "Attachments" at bounding box center [440, 128] width 34 height 46
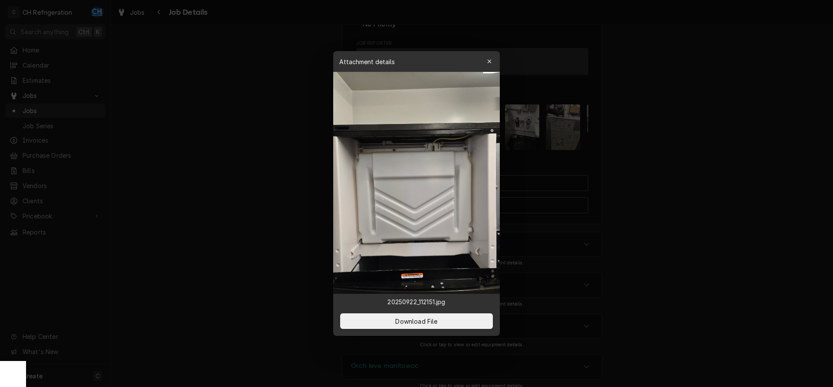
click at [632, 173] on div at bounding box center [416, 193] width 833 height 387
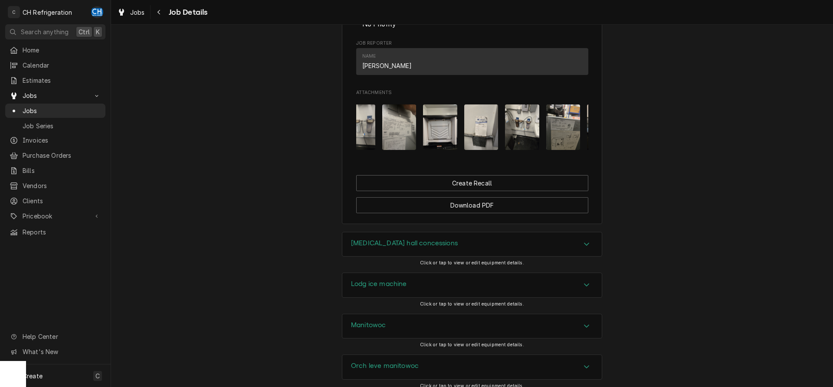
click at [482, 133] on img "Attachments" at bounding box center [481, 128] width 34 height 46
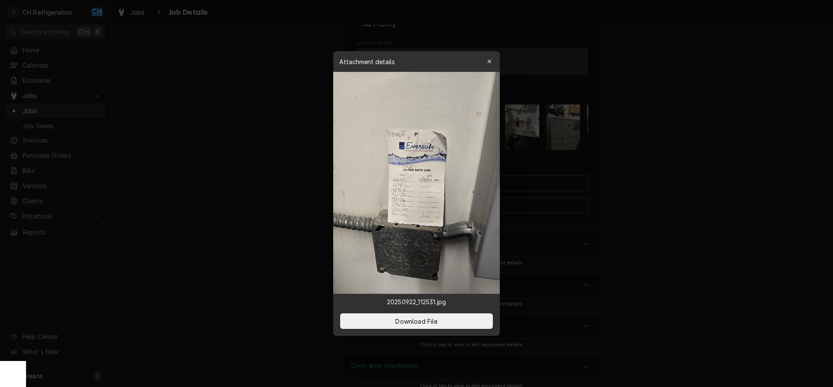
drag, startPoint x: 672, startPoint y: 189, endPoint x: 543, endPoint y: 180, distance: 129.2
click at [671, 189] on div at bounding box center [416, 193] width 833 height 387
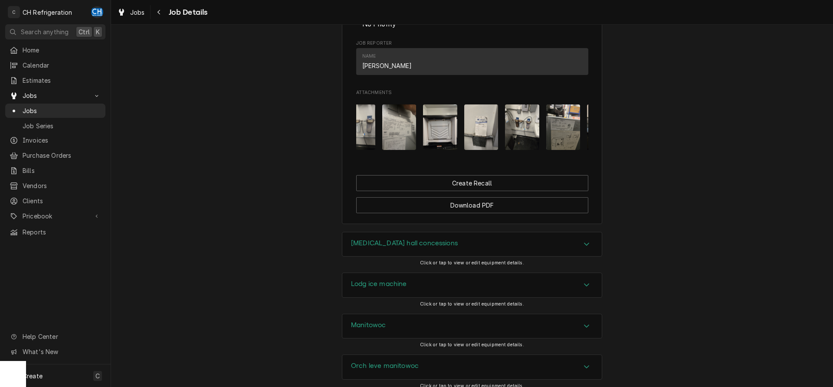
click at [531, 146] on img "Attachments" at bounding box center [522, 128] width 34 height 46
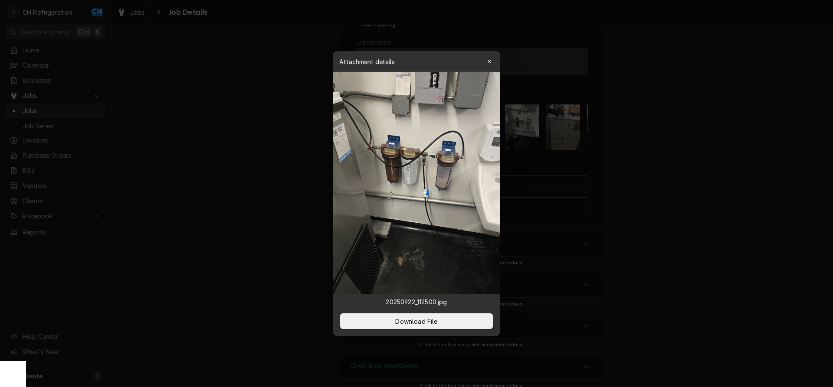
click at [672, 168] on div at bounding box center [416, 193] width 833 height 387
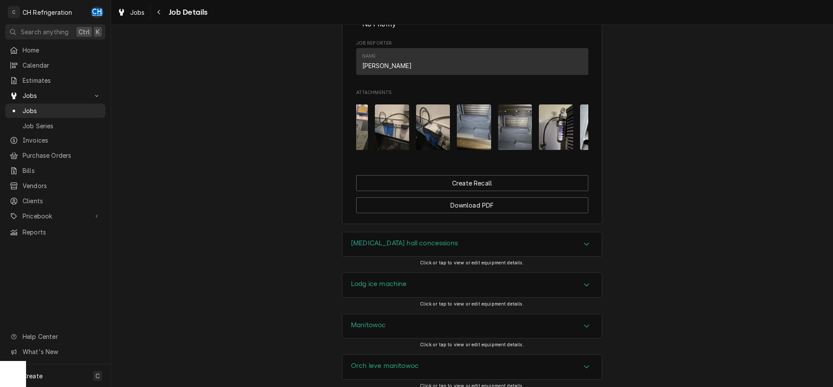
scroll to position [0, 707]
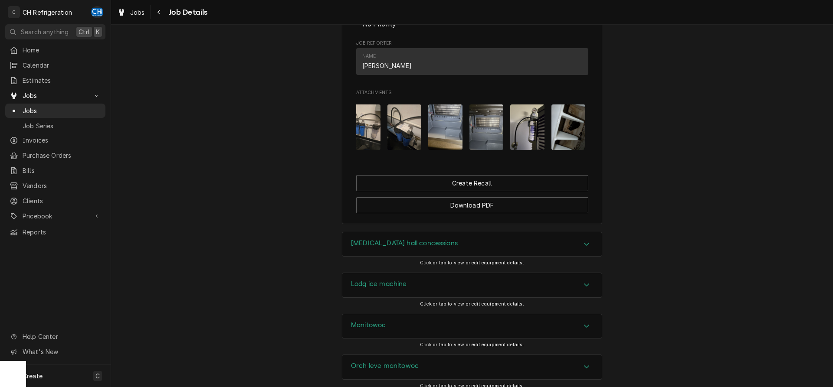
click at [445, 146] on img "Attachments" at bounding box center [445, 128] width 34 height 46
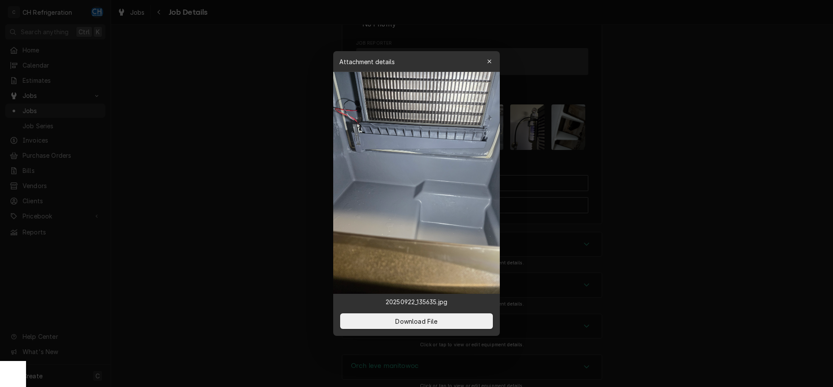
click at [741, 187] on div at bounding box center [416, 193] width 833 height 387
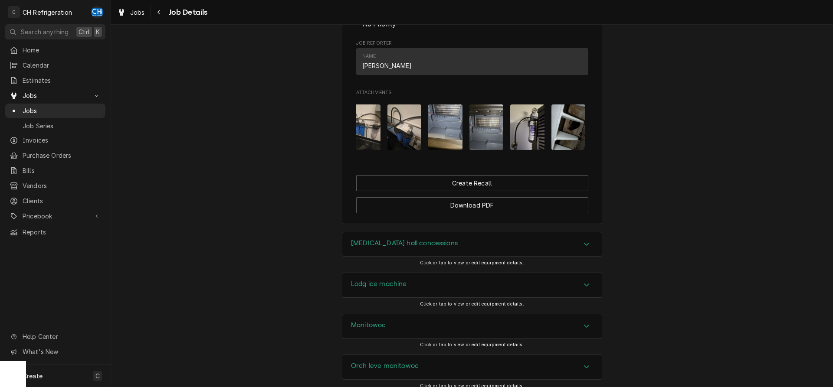
click at [489, 146] on img "Attachments" at bounding box center [486, 128] width 34 height 46
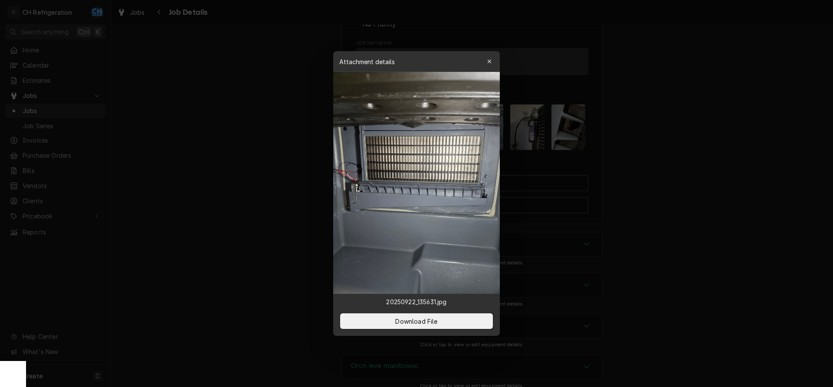
click at [655, 179] on div at bounding box center [416, 193] width 833 height 387
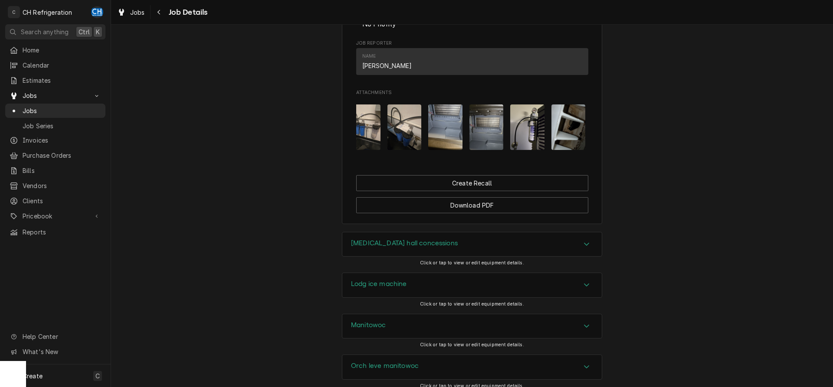
click at [546, 157] on div "Attachments" at bounding box center [472, 127] width 232 height 59
click at [518, 150] on img "Attachments" at bounding box center [527, 128] width 34 height 46
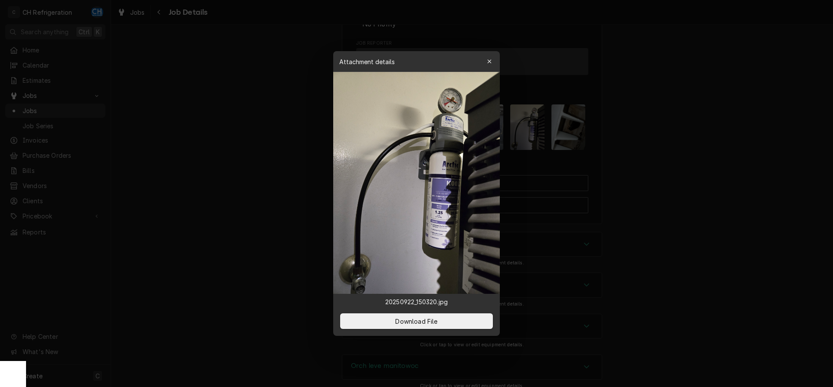
click at [713, 171] on div at bounding box center [416, 193] width 833 height 387
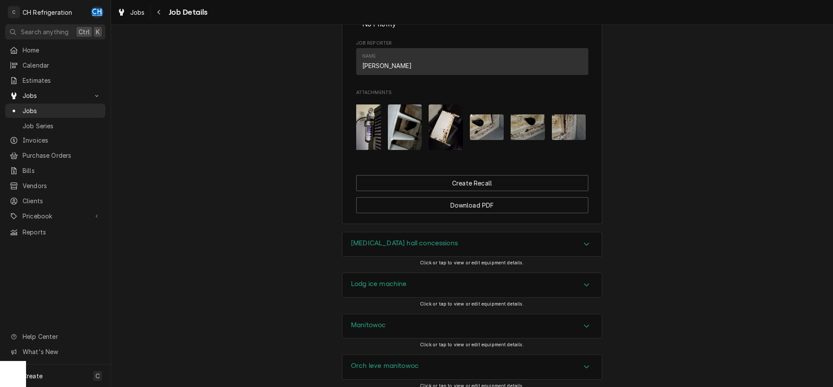
scroll to position [0, 879]
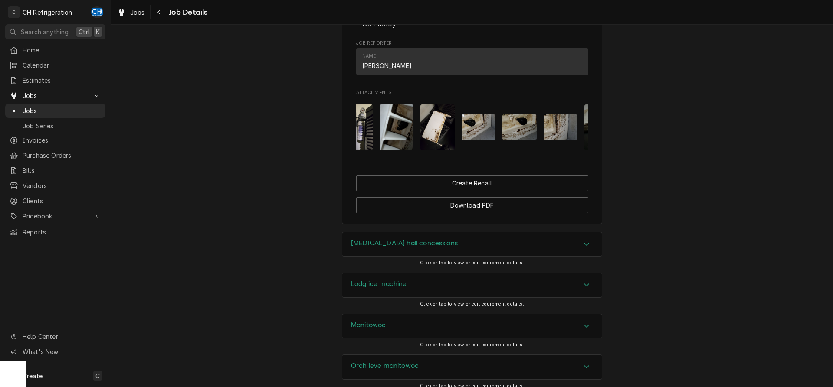
click at [408, 149] on img "Attachments" at bounding box center [397, 128] width 34 height 46
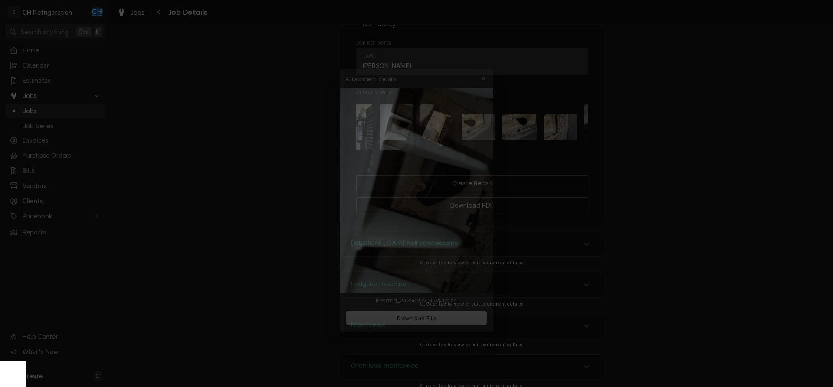
click at [709, 176] on div at bounding box center [416, 193] width 833 height 387
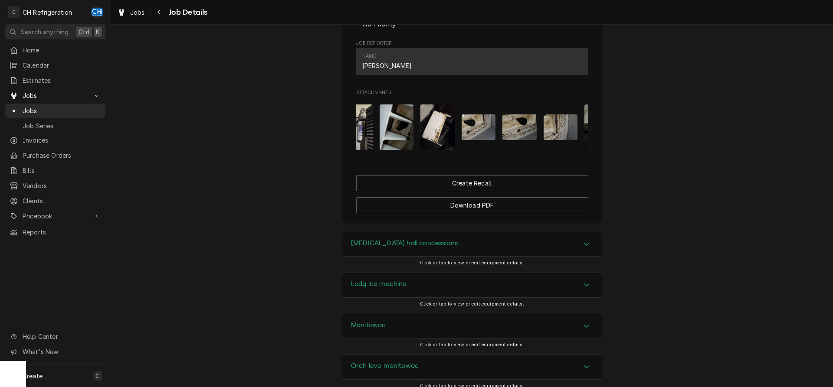
click at [482, 140] on img "Attachments" at bounding box center [479, 128] width 34 height 26
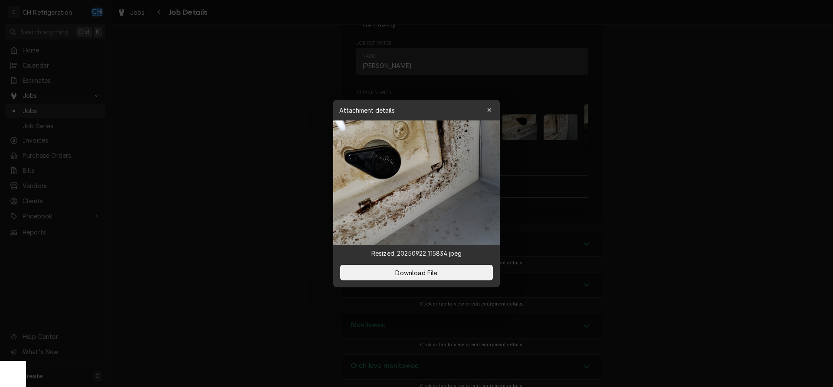
click at [672, 171] on div at bounding box center [416, 193] width 833 height 387
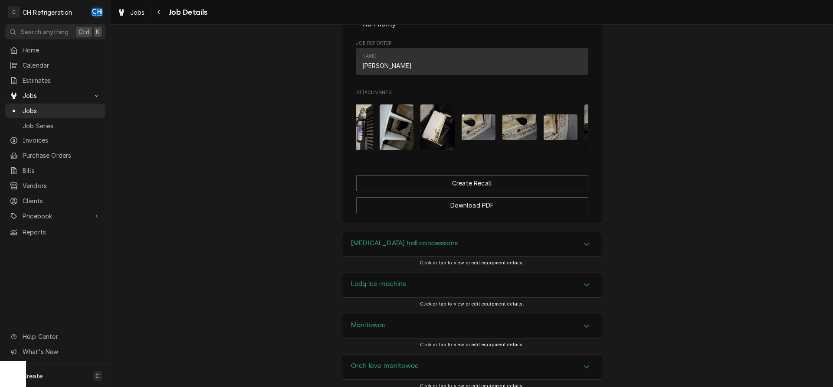
click at [528, 140] on img "Attachments" at bounding box center [519, 128] width 34 height 26
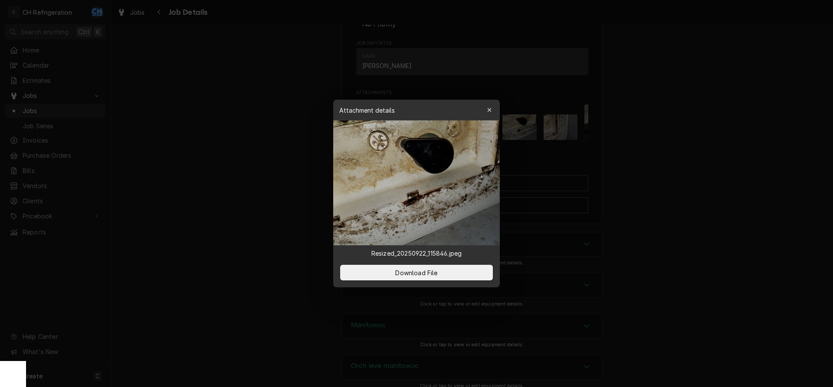
click at [666, 170] on div at bounding box center [416, 193] width 833 height 387
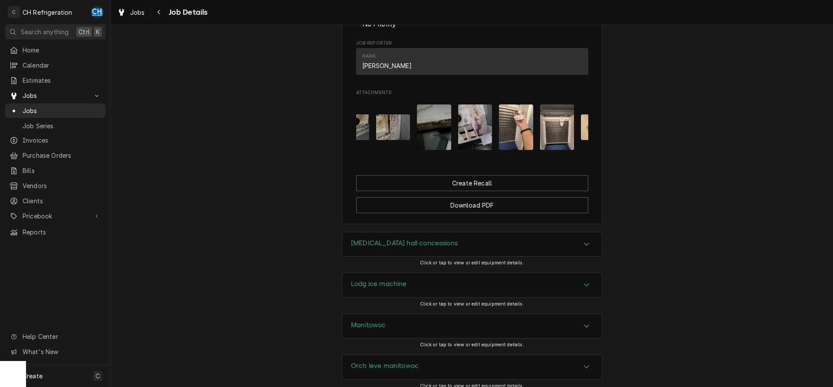
scroll to position [0, 1021]
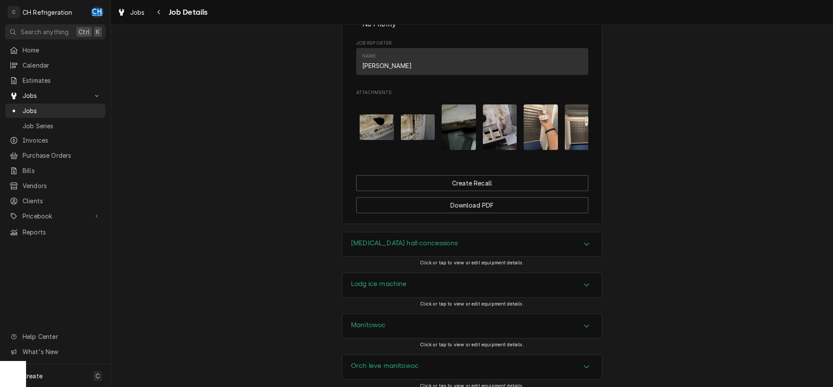
click at [469, 141] on img "Attachments" at bounding box center [459, 128] width 34 height 46
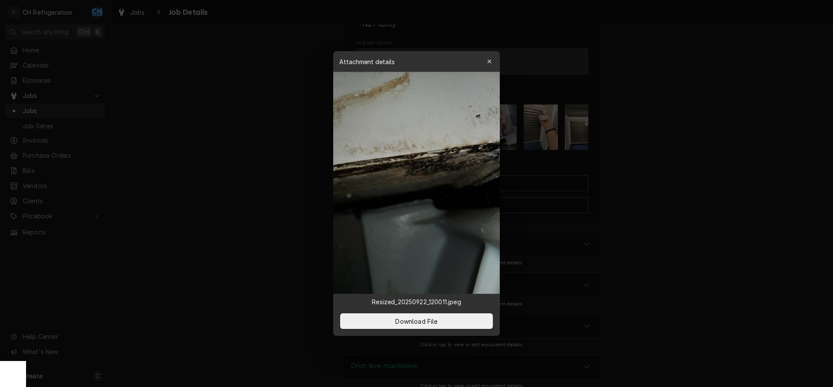
click at [655, 164] on div at bounding box center [416, 193] width 833 height 387
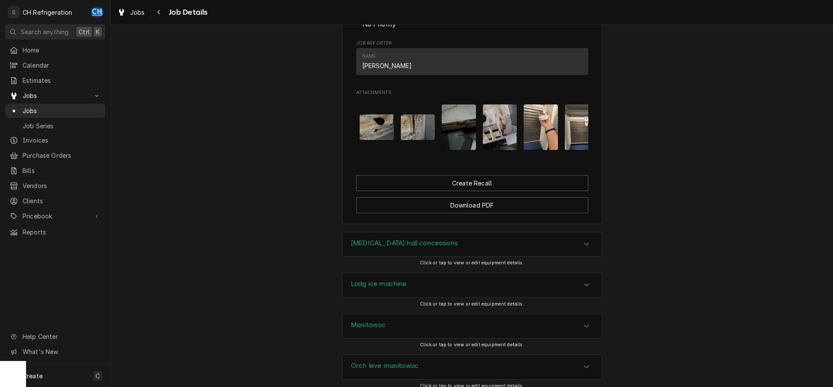
click at [495, 143] on img "Attachments" at bounding box center [500, 128] width 34 height 46
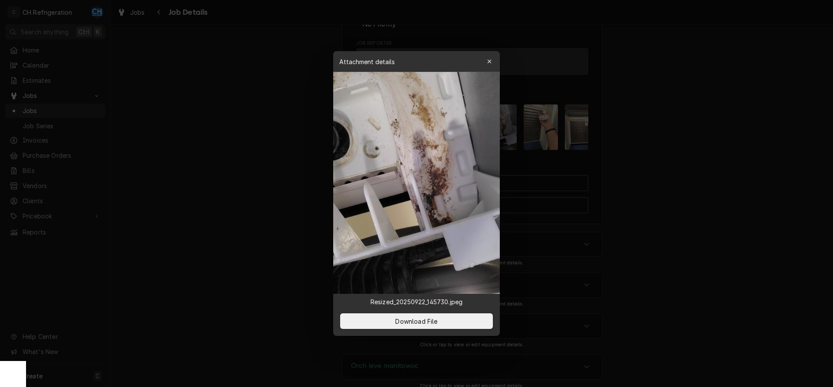
drag, startPoint x: 732, startPoint y: 188, endPoint x: 748, endPoint y: 182, distance: 16.6
click at [732, 188] on div at bounding box center [416, 193] width 833 height 387
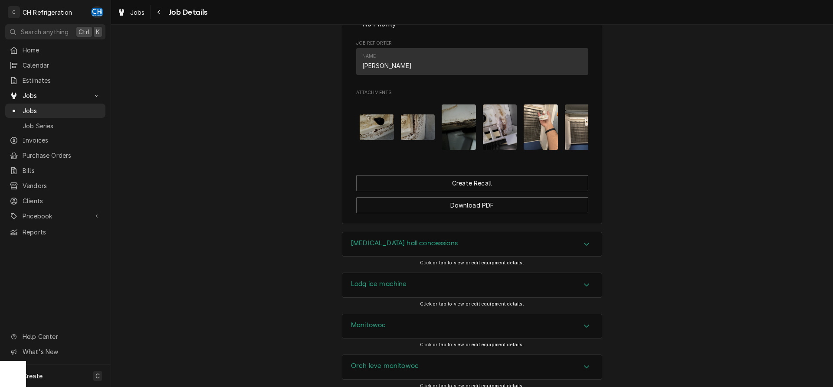
click at [546, 141] on img "Attachments" at bounding box center [541, 128] width 34 height 46
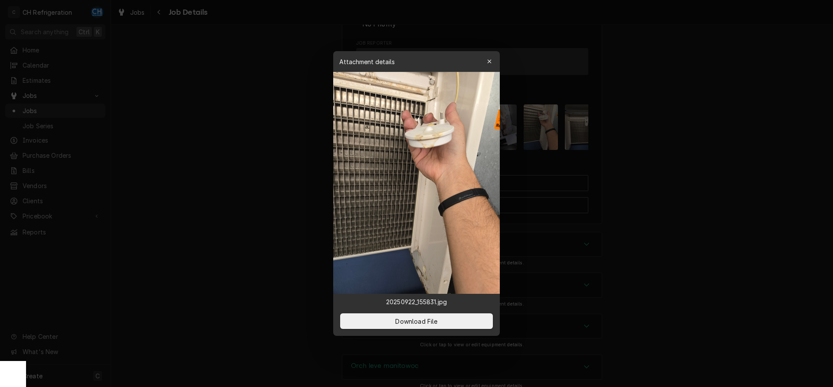
click at [689, 142] on div at bounding box center [416, 193] width 833 height 387
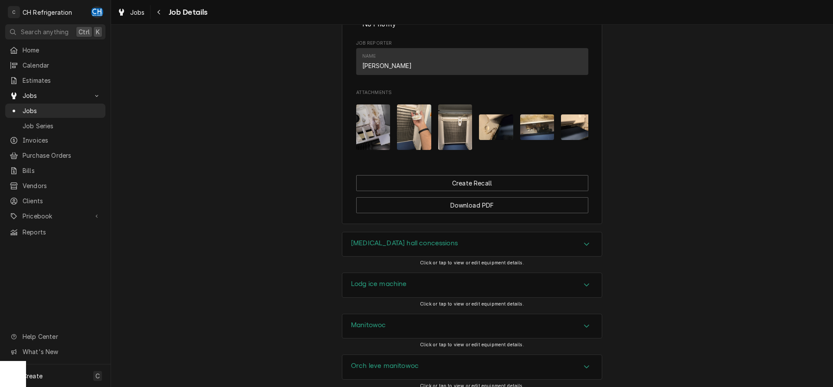
scroll to position [0, 1164]
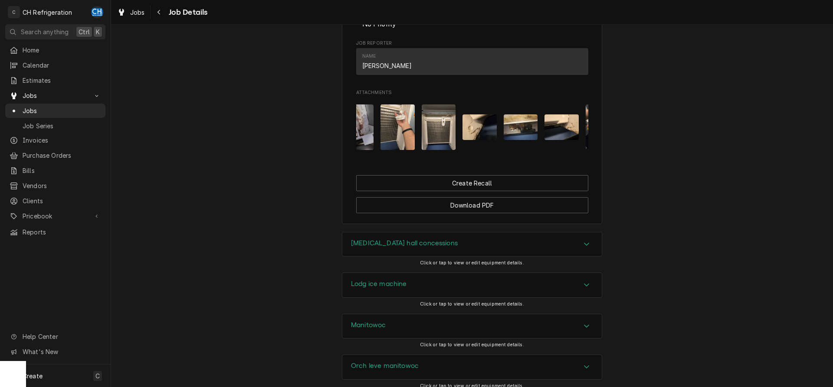
click at [449, 150] on img "Attachments" at bounding box center [439, 128] width 34 height 46
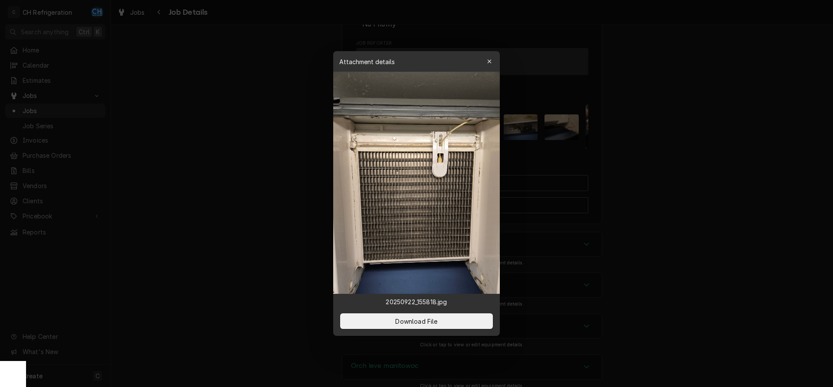
click at [733, 260] on div at bounding box center [416, 193] width 833 height 387
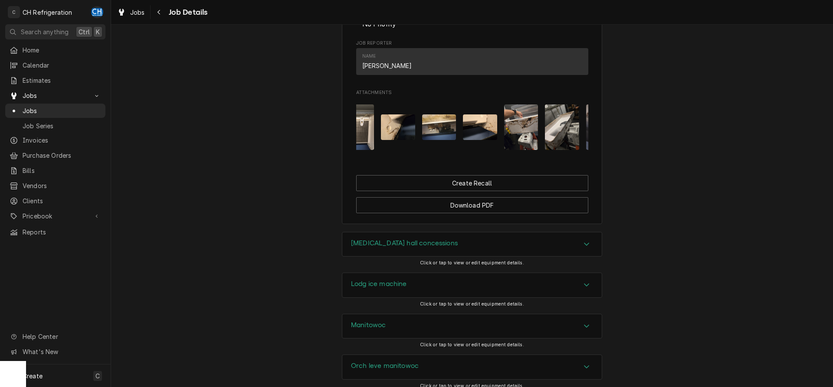
scroll to position [0, 1242]
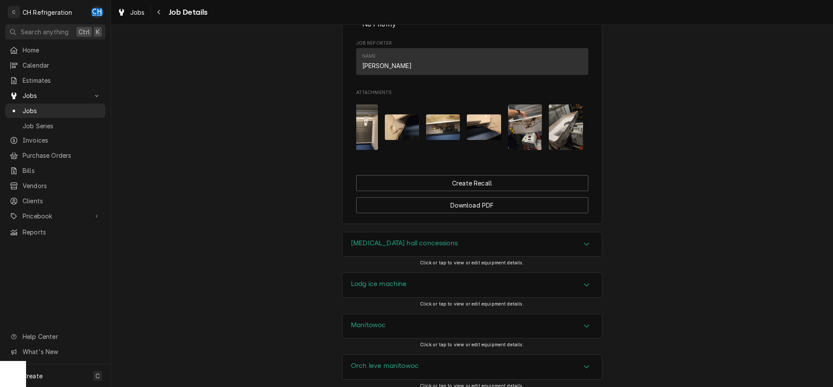
click at [456, 140] on img "Attachments" at bounding box center [443, 128] width 34 height 26
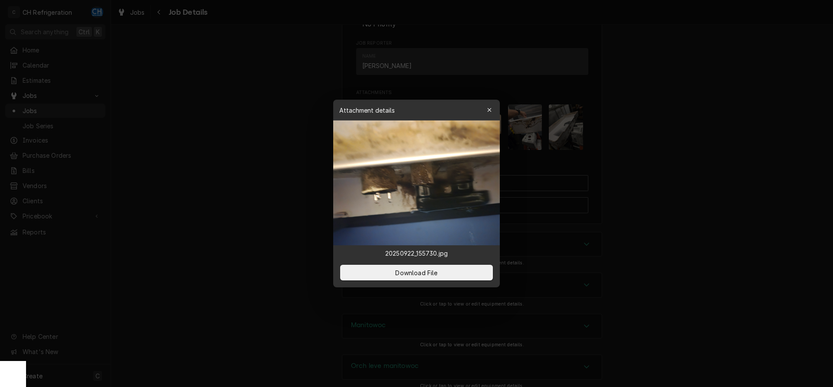
click at [687, 185] on div at bounding box center [416, 193] width 833 height 387
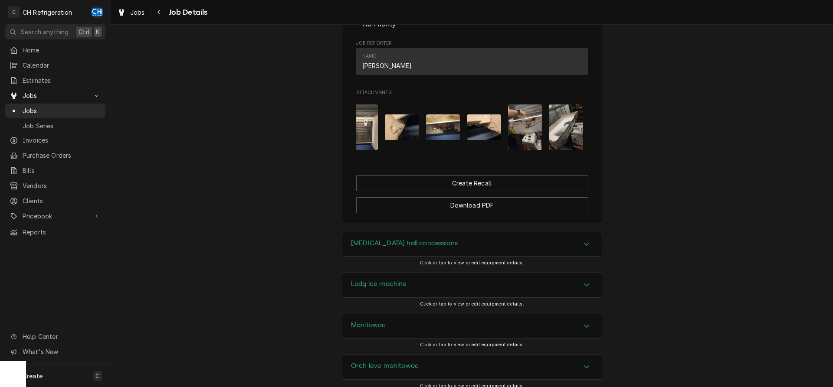
click at [484, 138] on img "Attachments" at bounding box center [484, 128] width 34 height 26
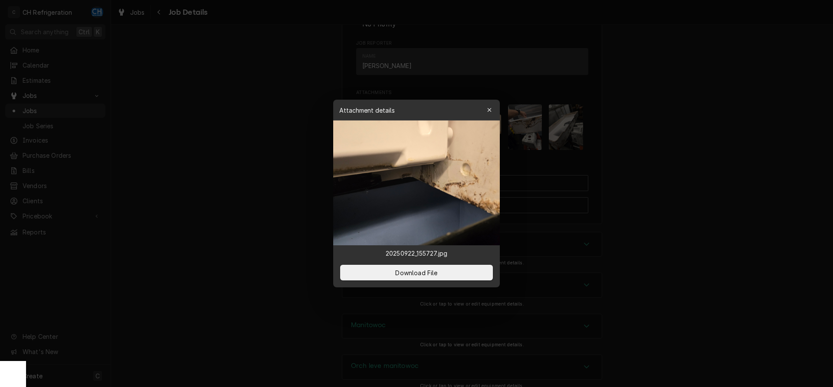
click at [699, 172] on div at bounding box center [416, 193] width 833 height 387
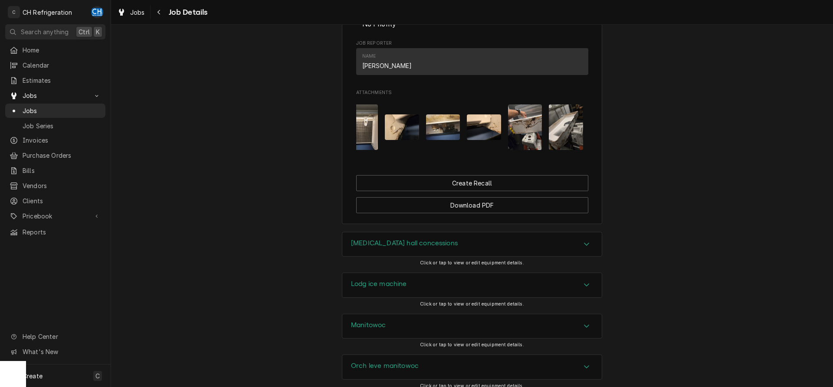
click at [527, 147] on img "Attachments" at bounding box center [525, 128] width 34 height 46
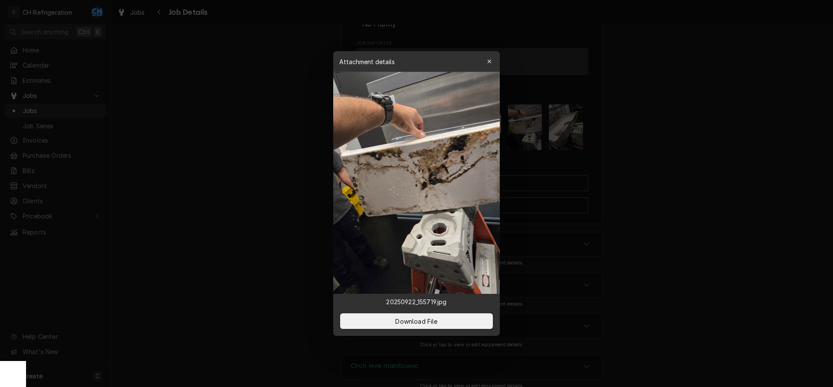
click at [689, 152] on div at bounding box center [416, 193] width 833 height 387
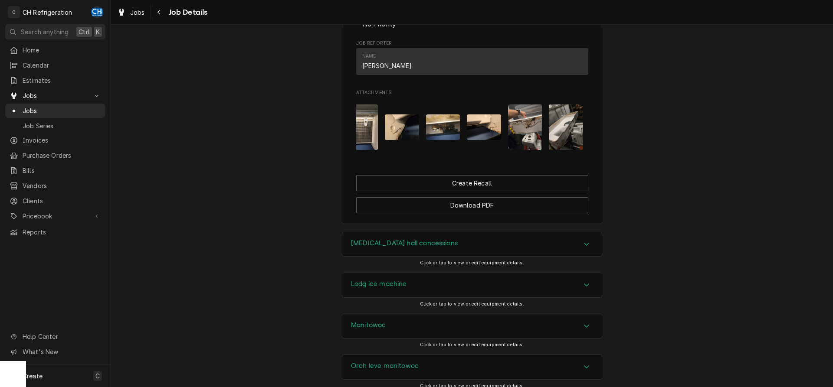
click at [560, 142] on img "Attachments" at bounding box center [566, 128] width 34 height 46
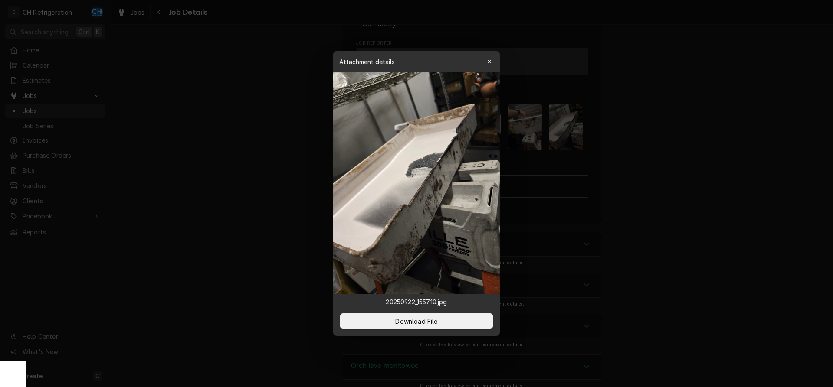
click at [712, 155] on div at bounding box center [416, 193] width 833 height 387
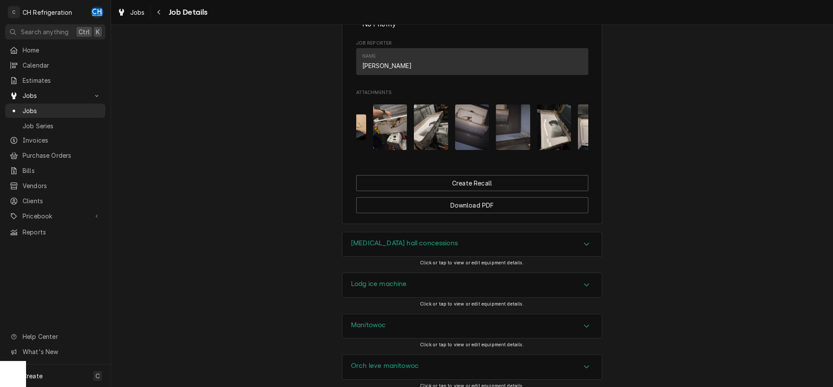
scroll to position [0, 1369]
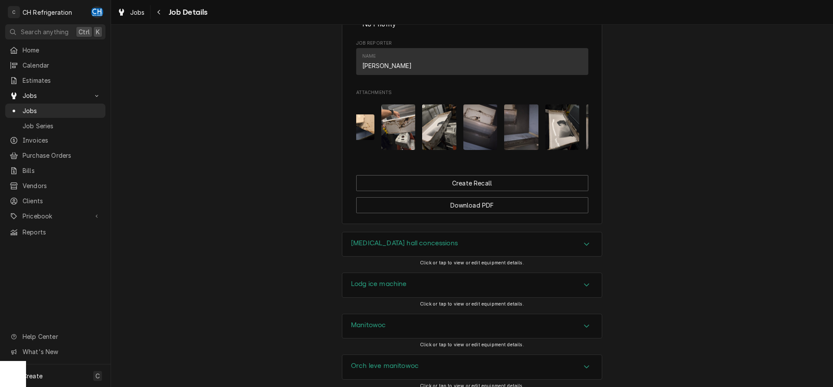
click at [476, 149] on img "Attachments" at bounding box center [480, 128] width 34 height 46
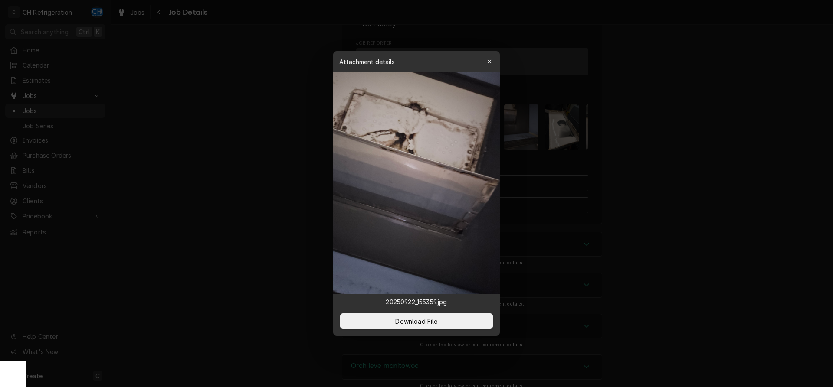
click at [698, 159] on div at bounding box center [416, 193] width 833 height 387
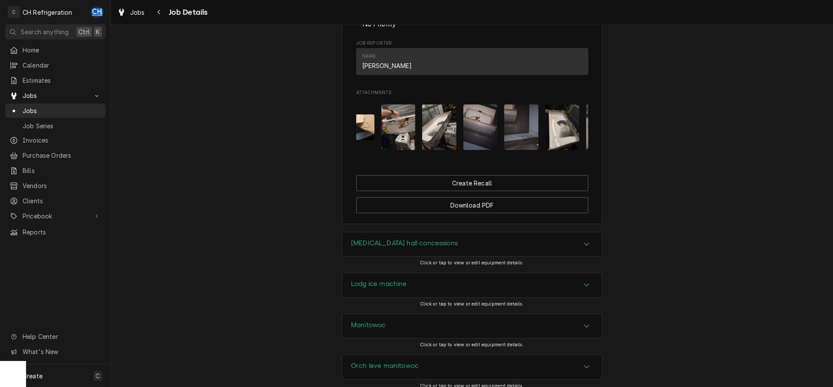
click at [527, 138] on img "Attachments" at bounding box center [521, 128] width 34 height 46
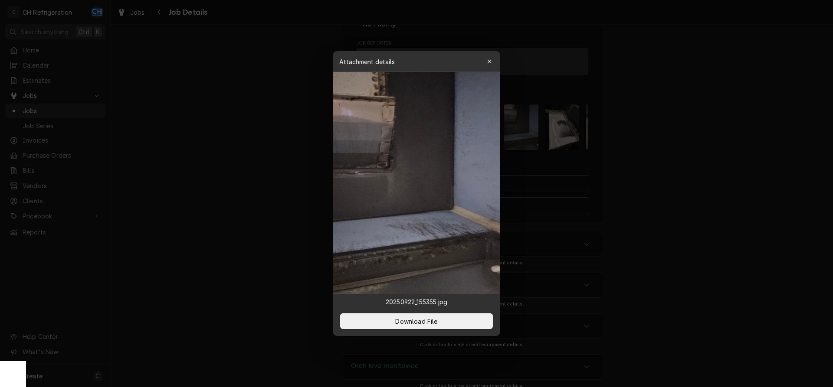
click at [649, 159] on div at bounding box center [416, 193] width 833 height 387
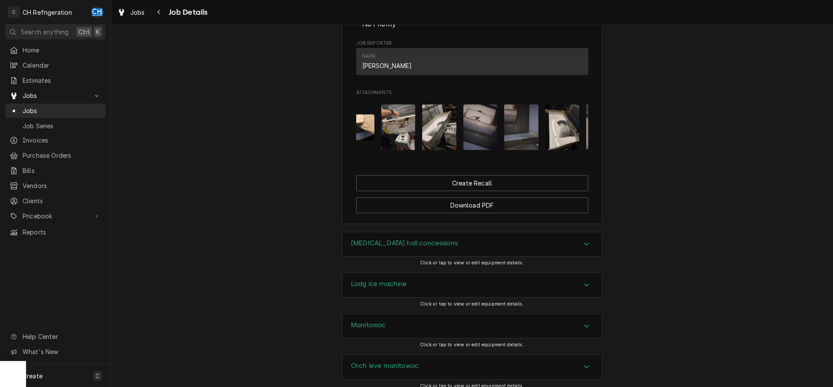
click at [566, 144] on img "Attachments" at bounding box center [562, 128] width 34 height 46
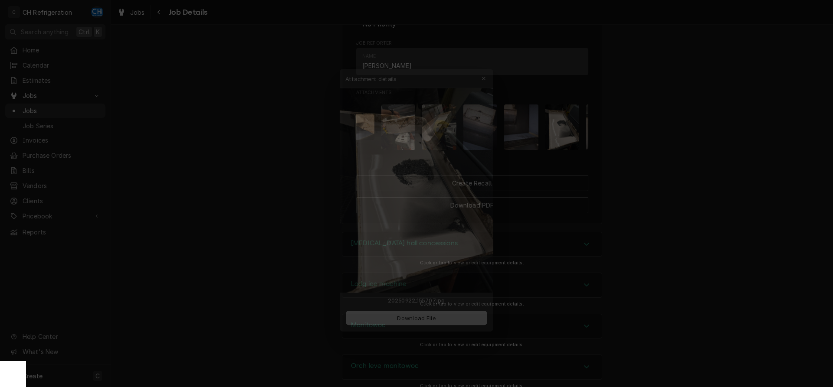
click at [728, 177] on div at bounding box center [416, 193] width 833 height 387
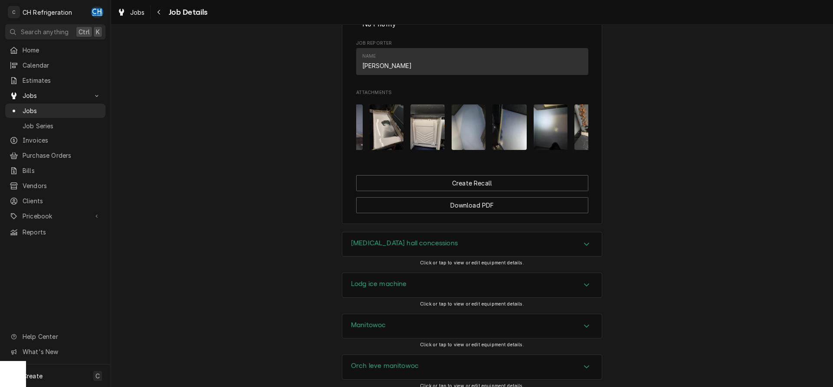
scroll to position [0, 1540]
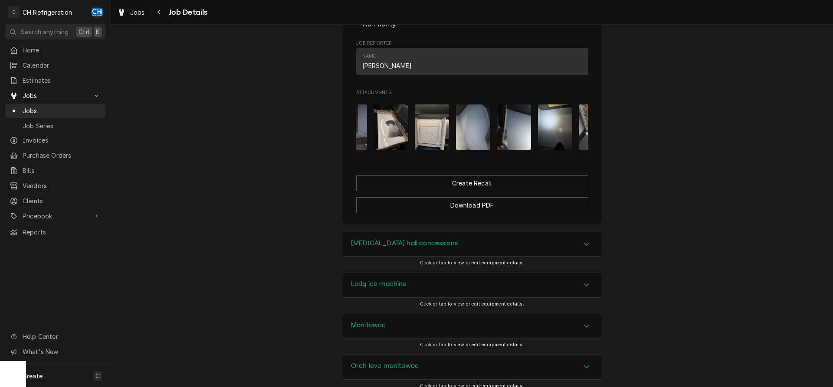
click at [444, 150] on img "Attachments" at bounding box center [432, 128] width 34 height 46
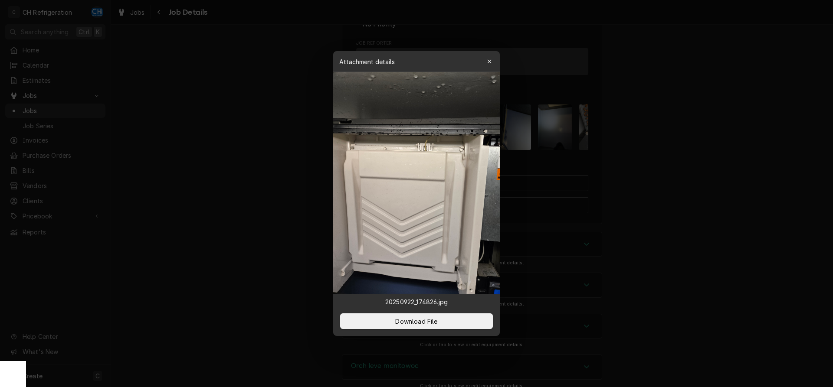
click at [672, 158] on div at bounding box center [416, 193] width 833 height 387
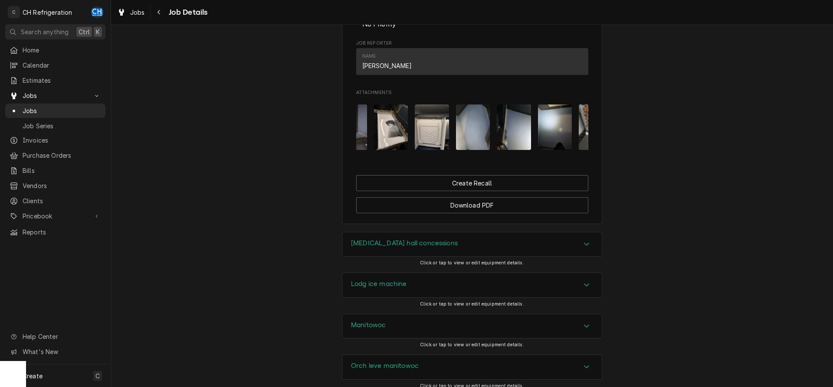
click at [518, 148] on img "Attachments" at bounding box center [514, 128] width 34 height 46
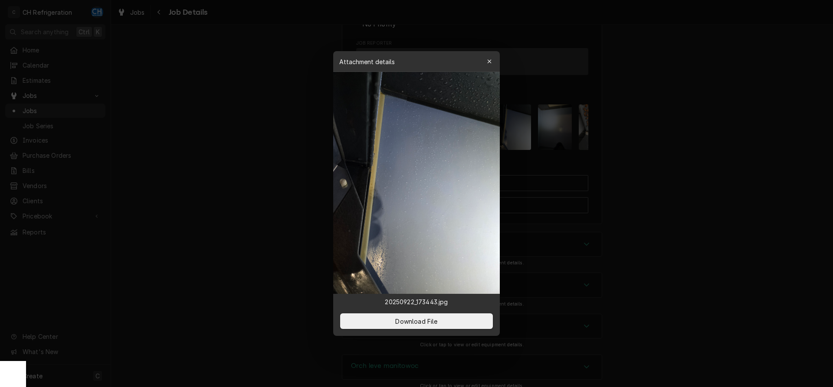
drag, startPoint x: 684, startPoint y: 168, endPoint x: 675, endPoint y: 168, distance: 8.7
click at [682, 168] on div at bounding box center [416, 193] width 833 height 387
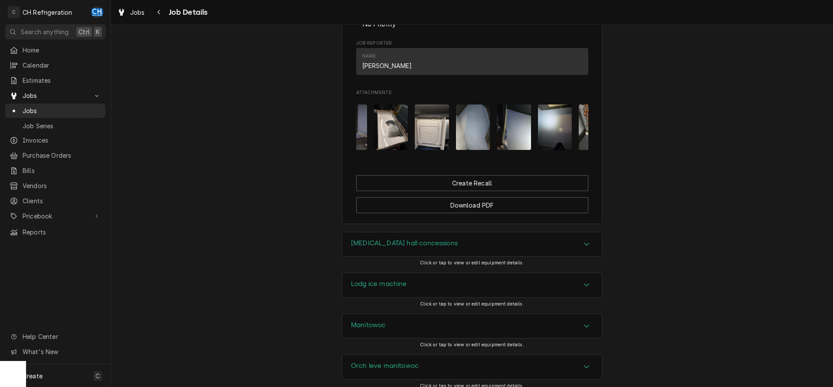
click at [494, 144] on div "Attachments" at bounding box center [472, 127] width 232 height 59
click at [488, 144] on img "Attachments" at bounding box center [473, 128] width 34 height 46
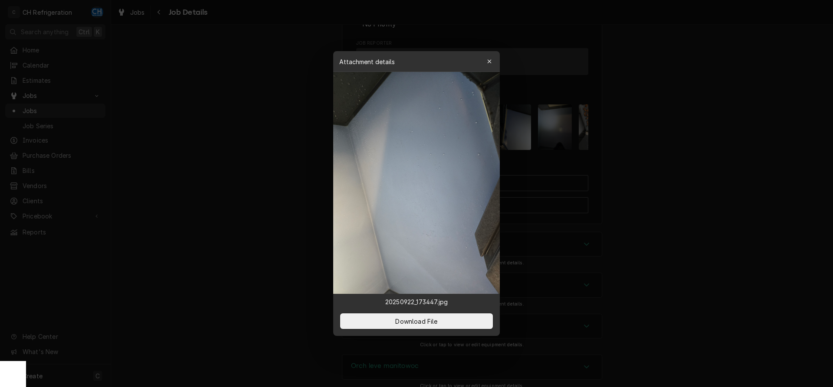
click at [628, 162] on div at bounding box center [416, 193] width 833 height 387
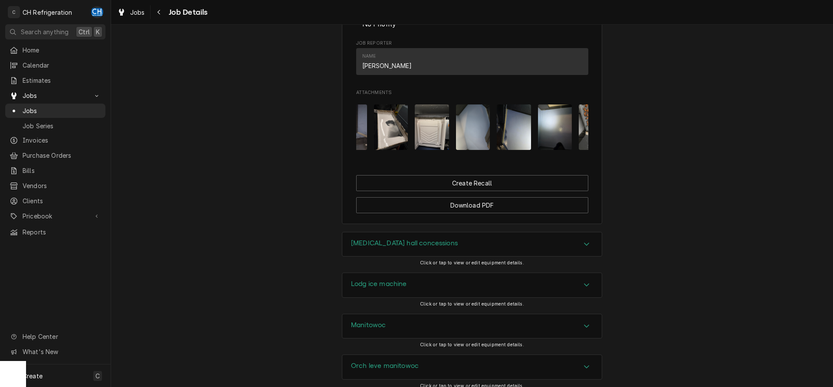
click at [555, 142] on img "Attachments" at bounding box center [555, 128] width 34 height 46
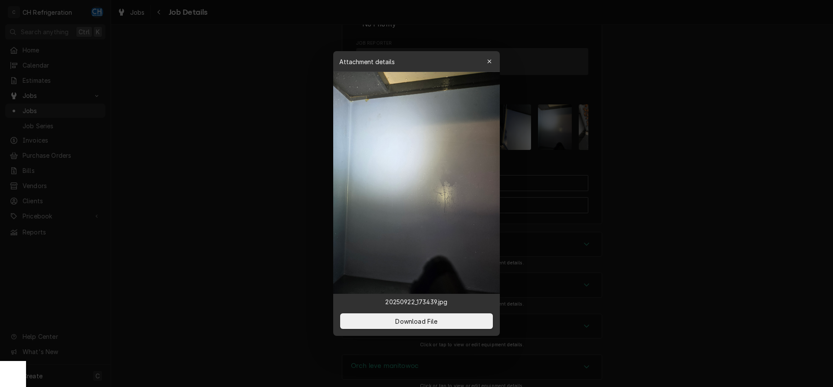
click at [624, 154] on div at bounding box center [416, 193] width 833 height 387
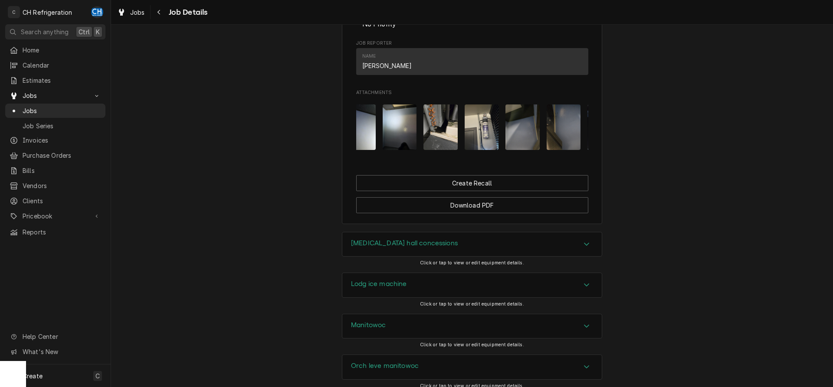
scroll to position [0, 1712]
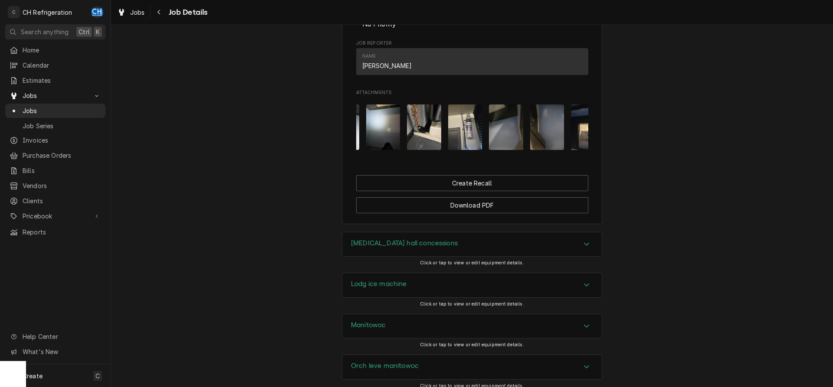
click at [433, 146] on img "Attachments" at bounding box center [424, 128] width 34 height 46
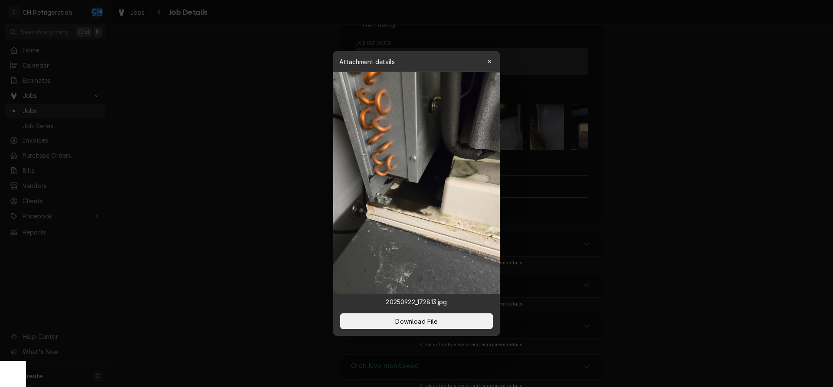
click at [700, 159] on div at bounding box center [416, 193] width 833 height 387
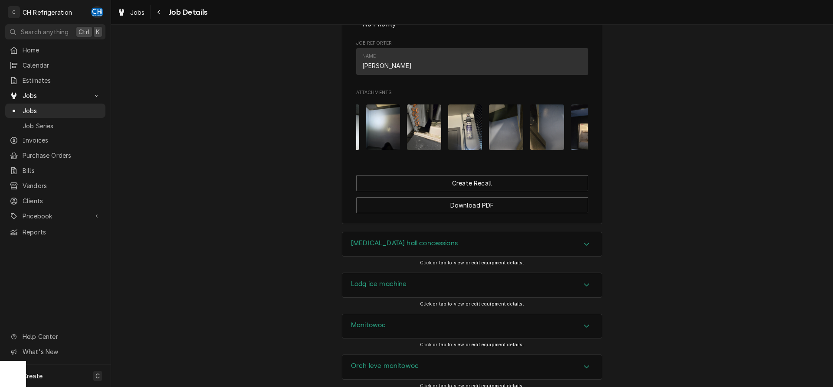
click at [472, 150] on img "Attachments" at bounding box center [465, 128] width 34 height 46
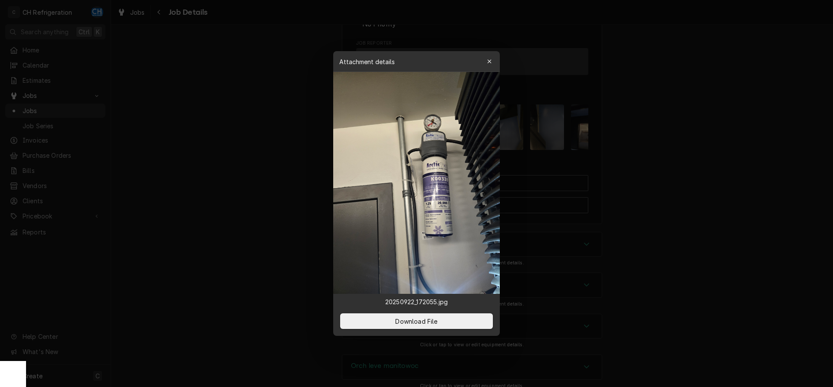
click at [677, 167] on div at bounding box center [416, 193] width 833 height 387
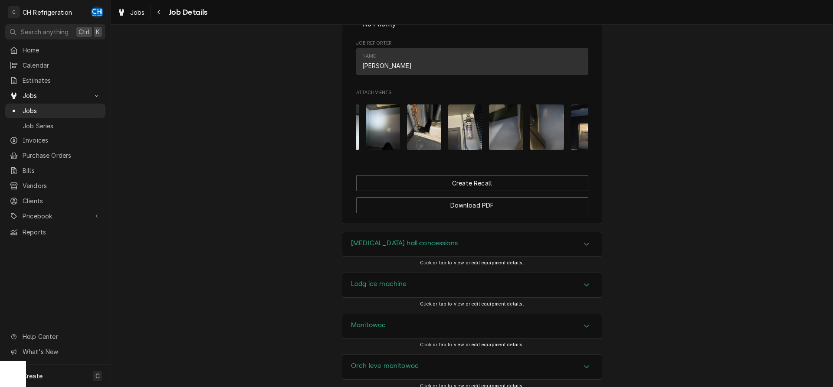
click at [505, 141] on img "Attachments" at bounding box center [506, 128] width 34 height 46
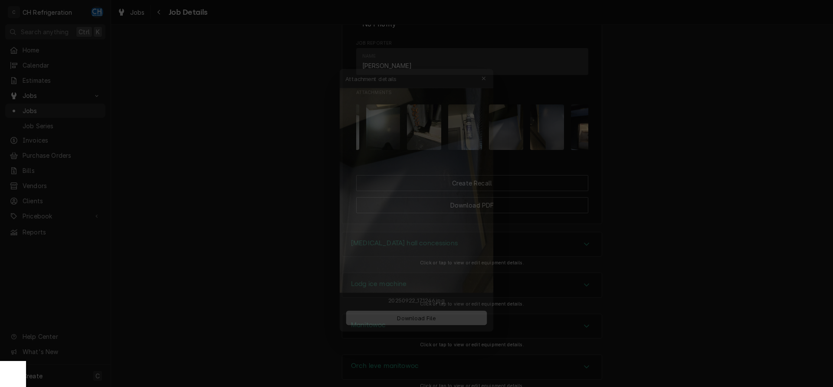
click at [679, 164] on div at bounding box center [416, 193] width 833 height 387
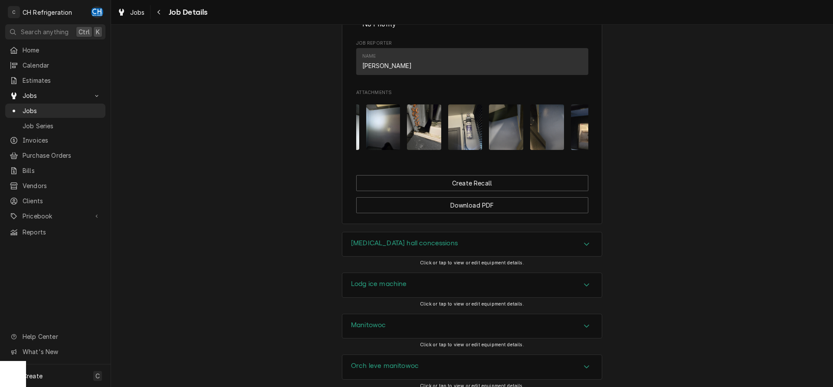
click at [547, 149] on img "Attachments" at bounding box center [547, 128] width 34 height 46
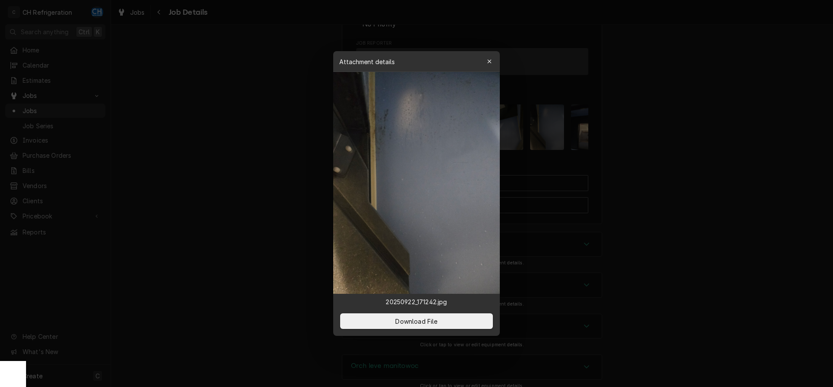
click at [712, 181] on div at bounding box center [416, 193] width 833 height 387
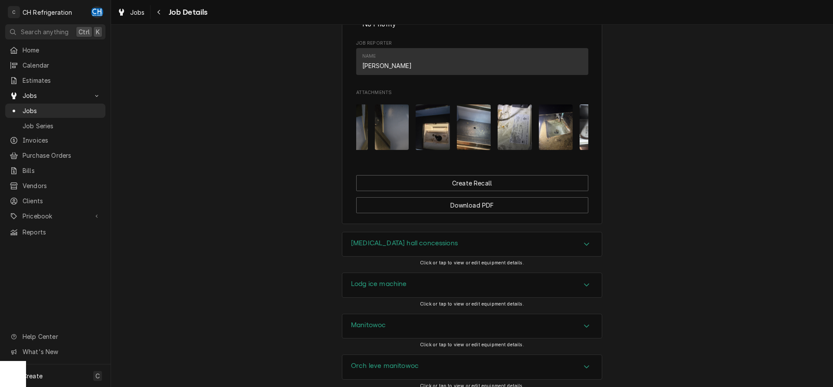
scroll to position [0, 1900]
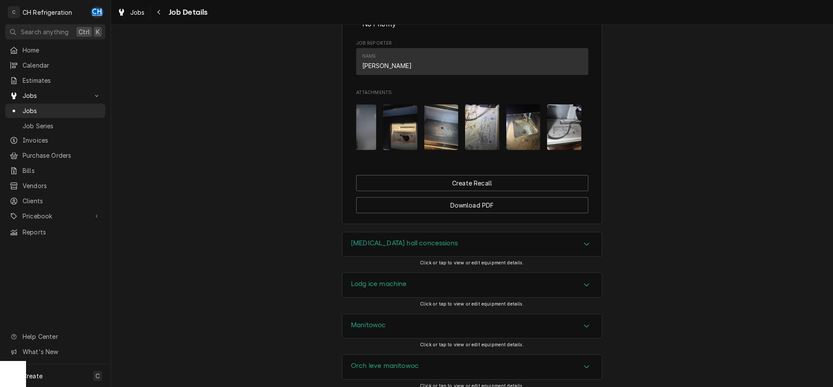
click at [406, 150] on img "Attachments" at bounding box center [400, 128] width 34 height 46
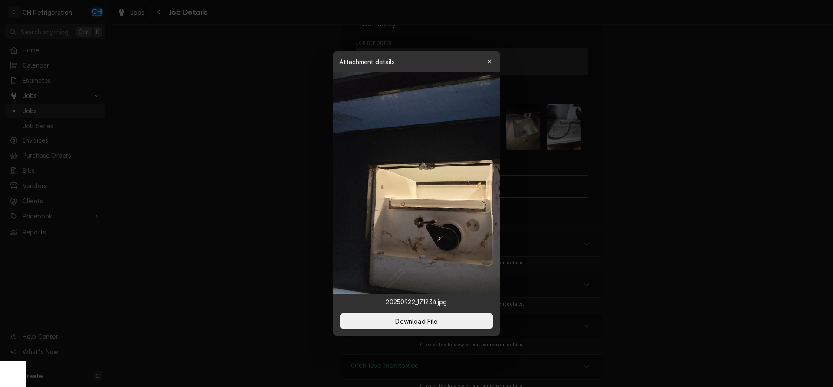
drag, startPoint x: 433, startPoint y: 154, endPoint x: 433, endPoint y: 158, distance: 4.8
click at [662, 160] on div at bounding box center [416, 193] width 833 height 387
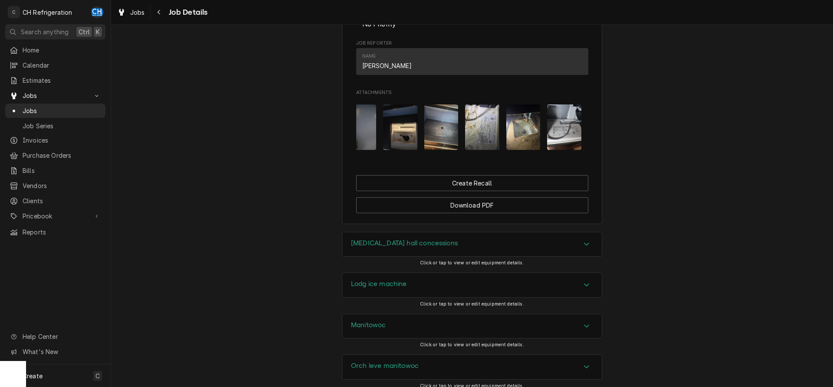
click at [456, 145] on img "Attachments" at bounding box center [441, 128] width 34 height 46
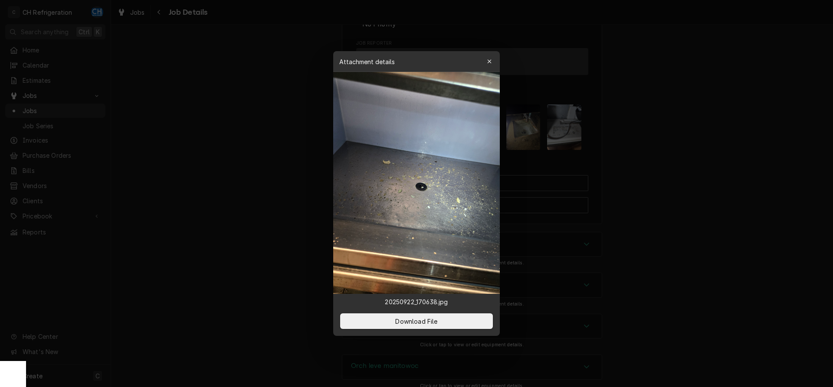
click at [667, 162] on div at bounding box center [416, 193] width 833 height 387
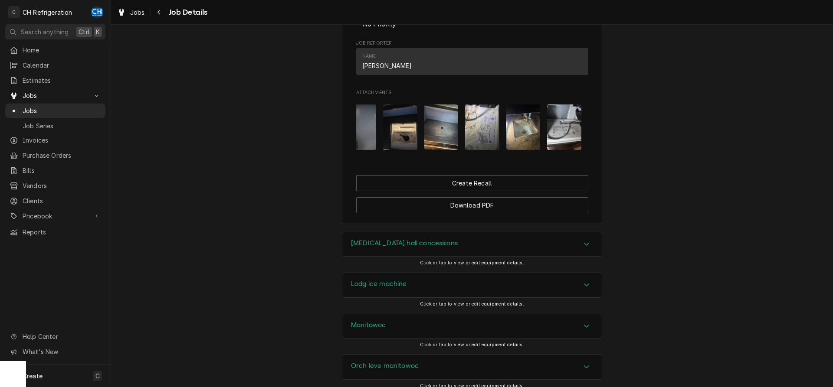
click at [525, 150] on img "Attachments" at bounding box center [523, 128] width 34 height 46
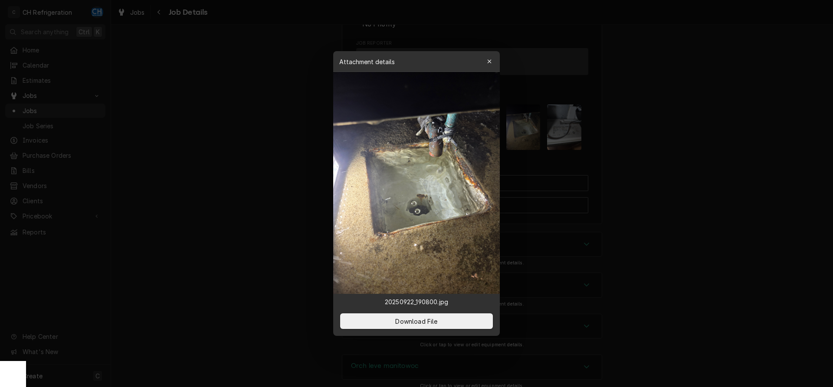
drag, startPoint x: 651, startPoint y: 155, endPoint x: 627, endPoint y: 157, distance: 23.9
click at [651, 155] on div at bounding box center [416, 193] width 833 height 387
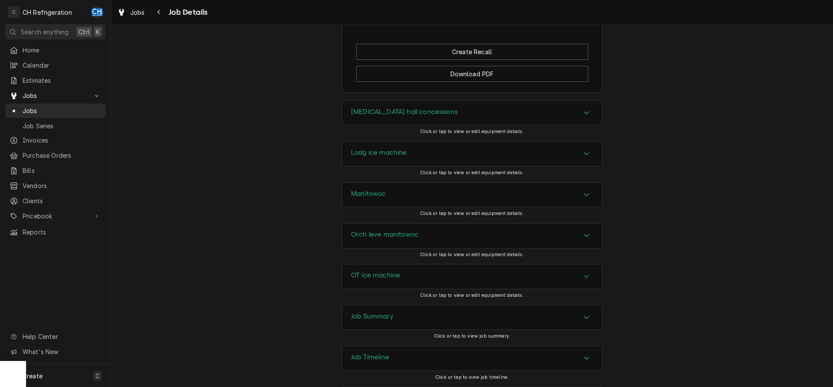
scroll to position [885, 0]
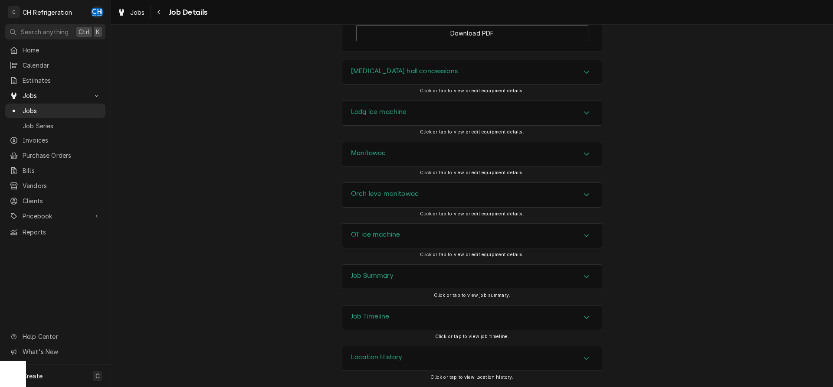
click at [375, 270] on div "Job Summary" at bounding box center [471, 277] width 259 height 24
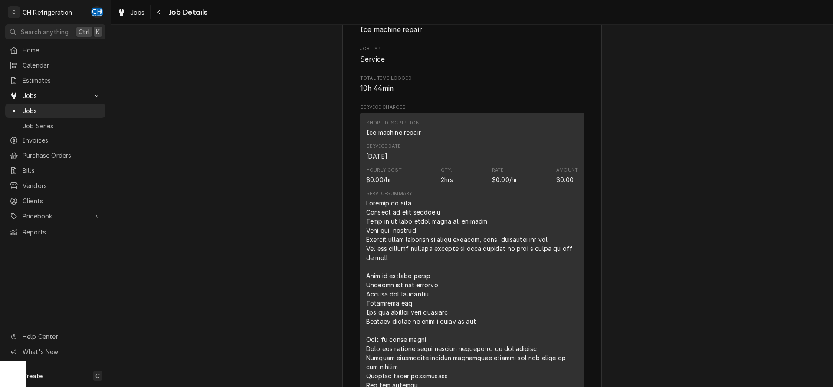
scroll to position [1156, 0]
